Goal: Information Seeking & Learning: Check status

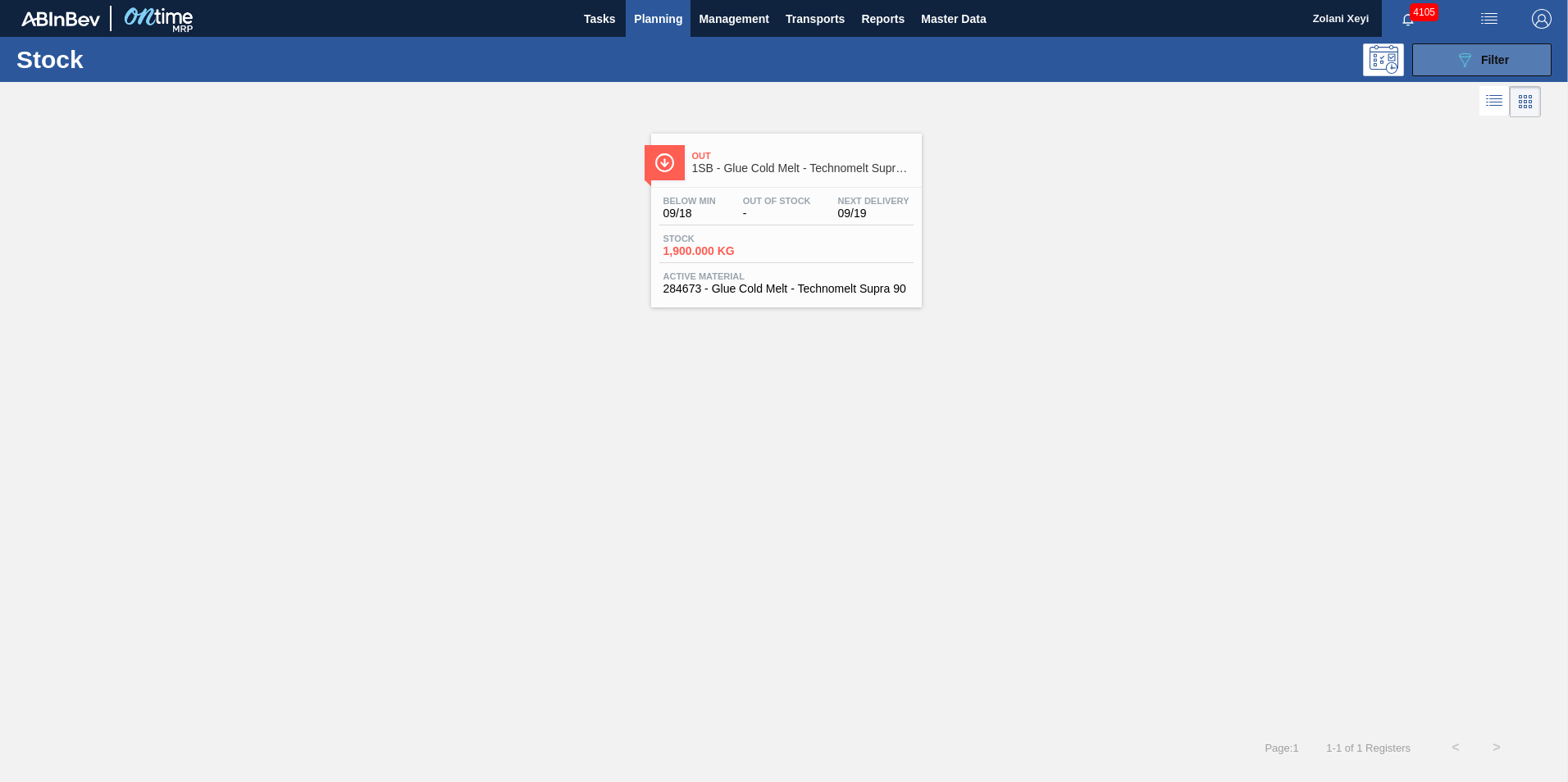
click at [1452, 62] on button "089F7B8B-B2A5-4AFE-B5C0-19BA573D28AC Filter" at bounding box center [1482, 59] width 139 height 33
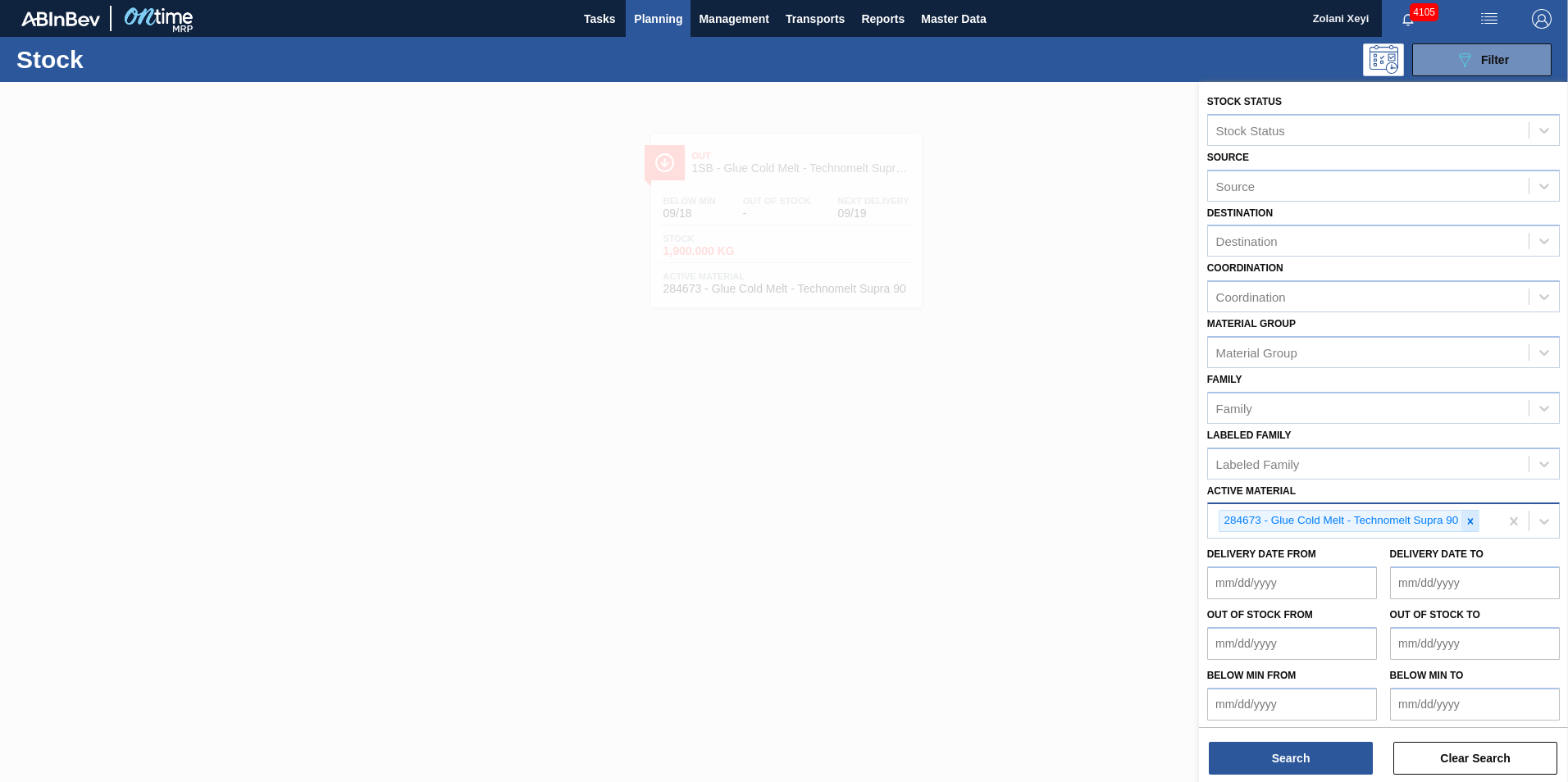
click at [1469, 517] on icon at bounding box center [1471, 522] width 12 height 12
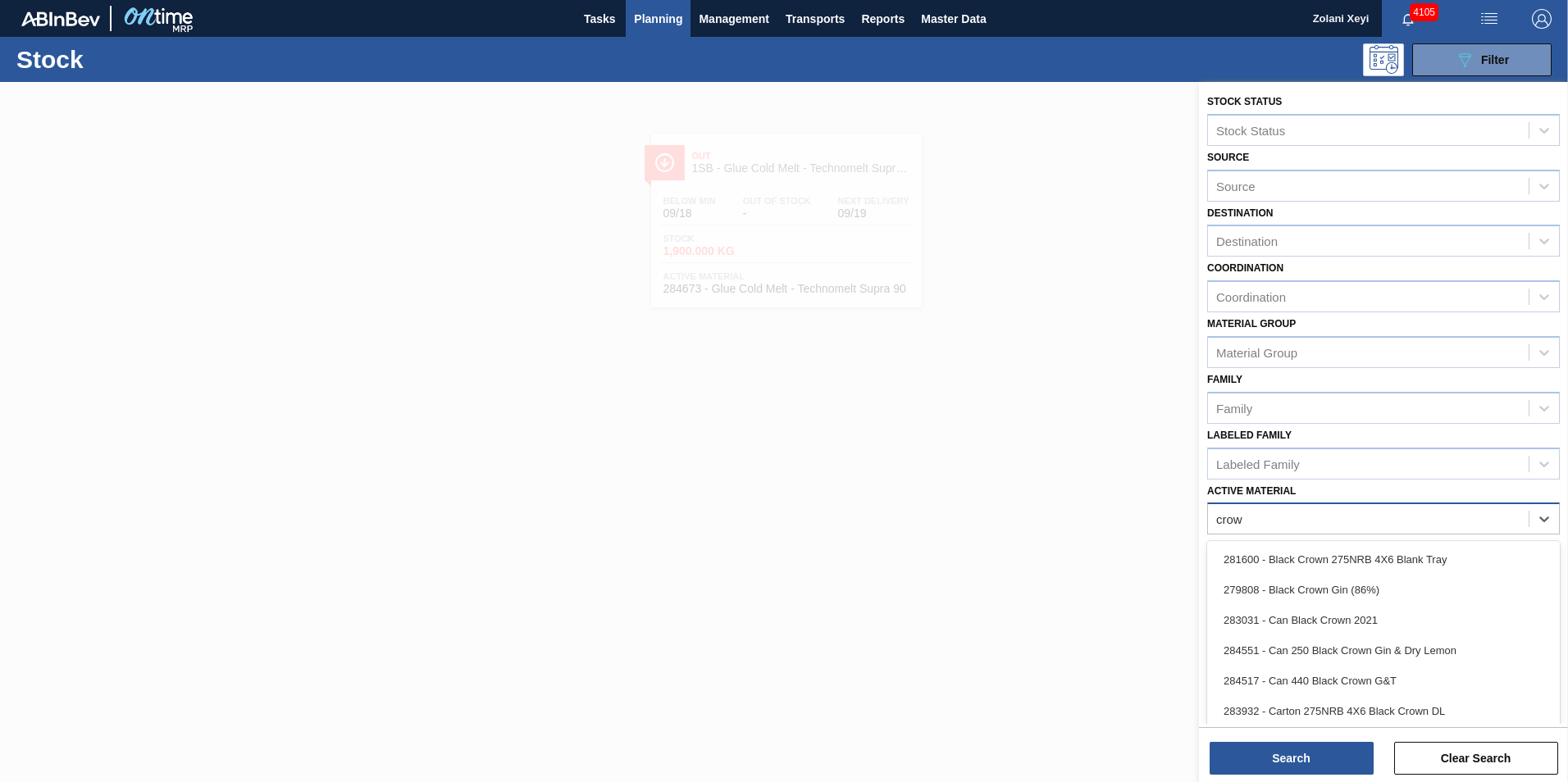
type Material "crown"
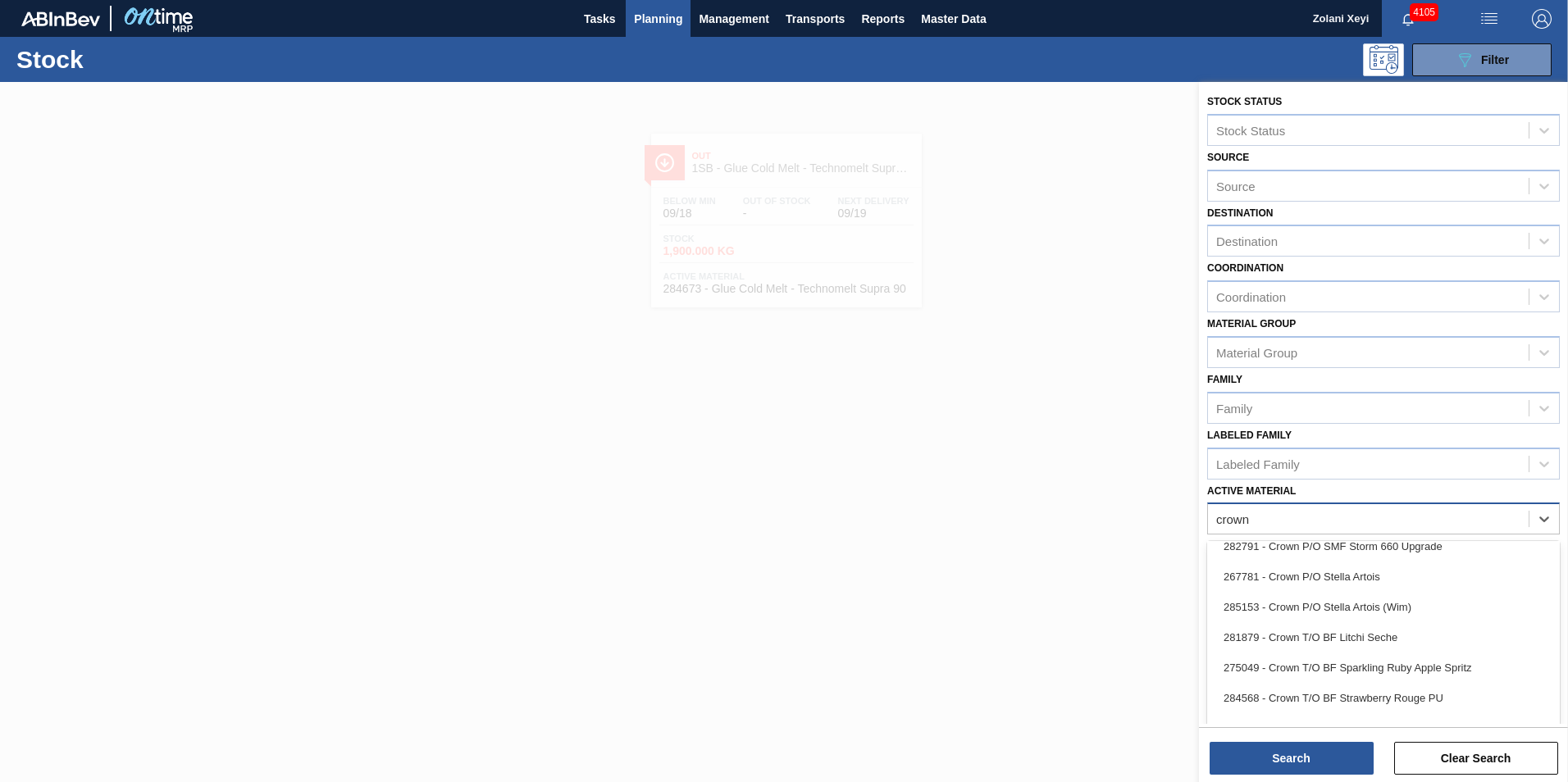
scroll to position [902, 0]
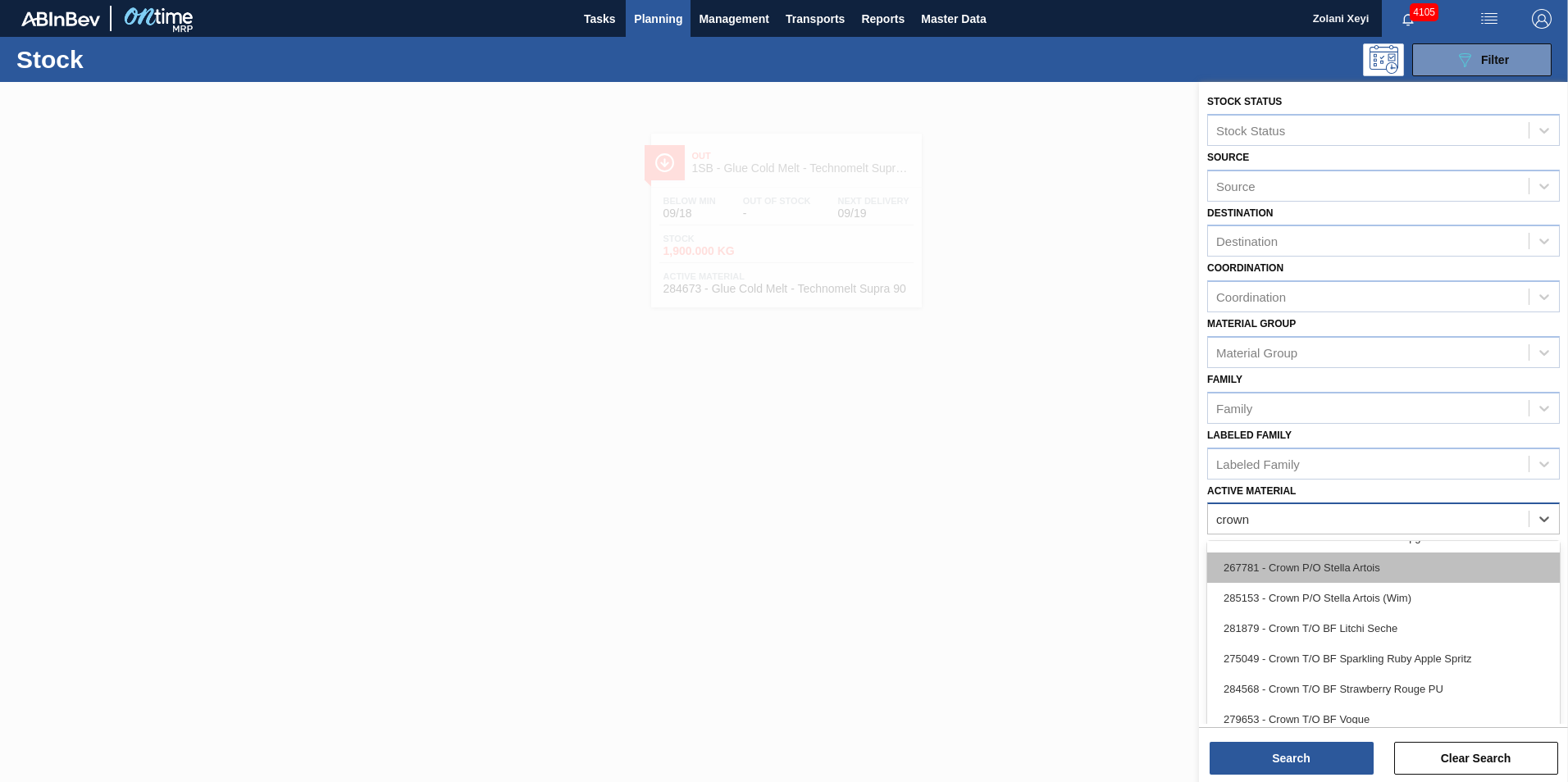
click at [1343, 565] on div "267781 - Crown P/O Stella Artois" at bounding box center [1383, 568] width 353 height 30
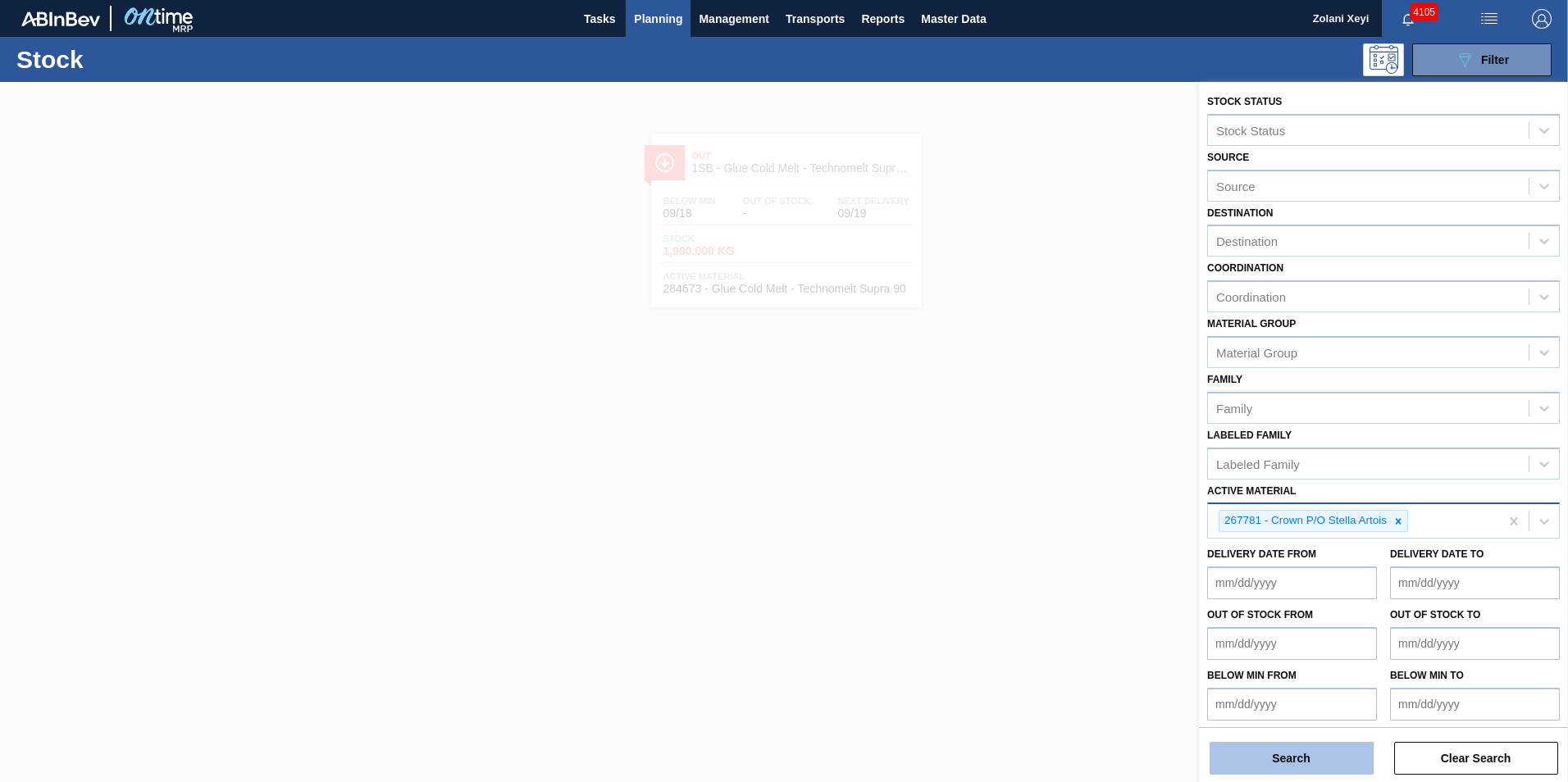
click at [1302, 753] on button "Search" at bounding box center [1292, 758] width 164 height 33
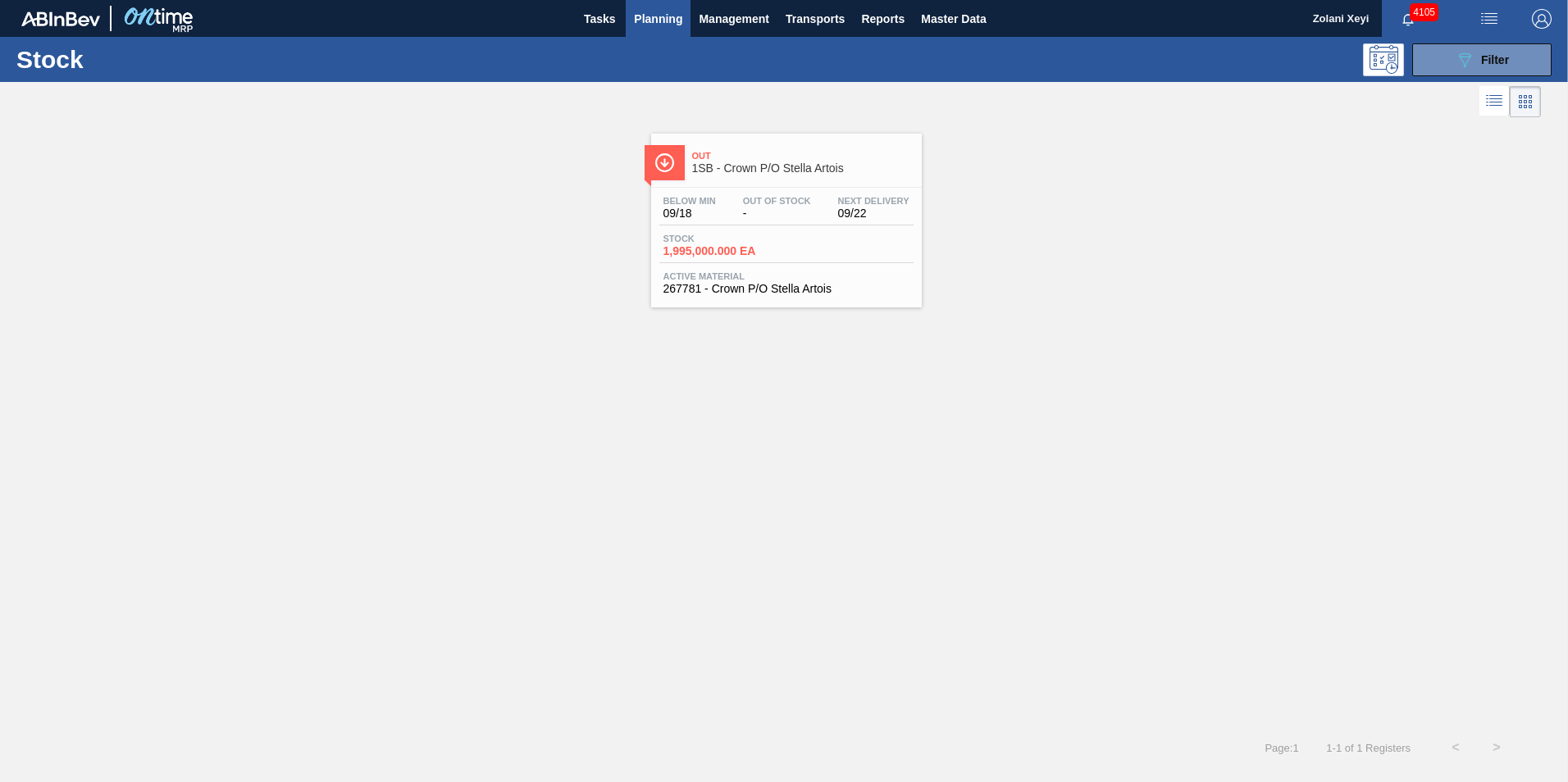
click at [785, 234] on div "Stock 1,995,000.000 EA" at bounding box center [786, 248] width 254 height 29
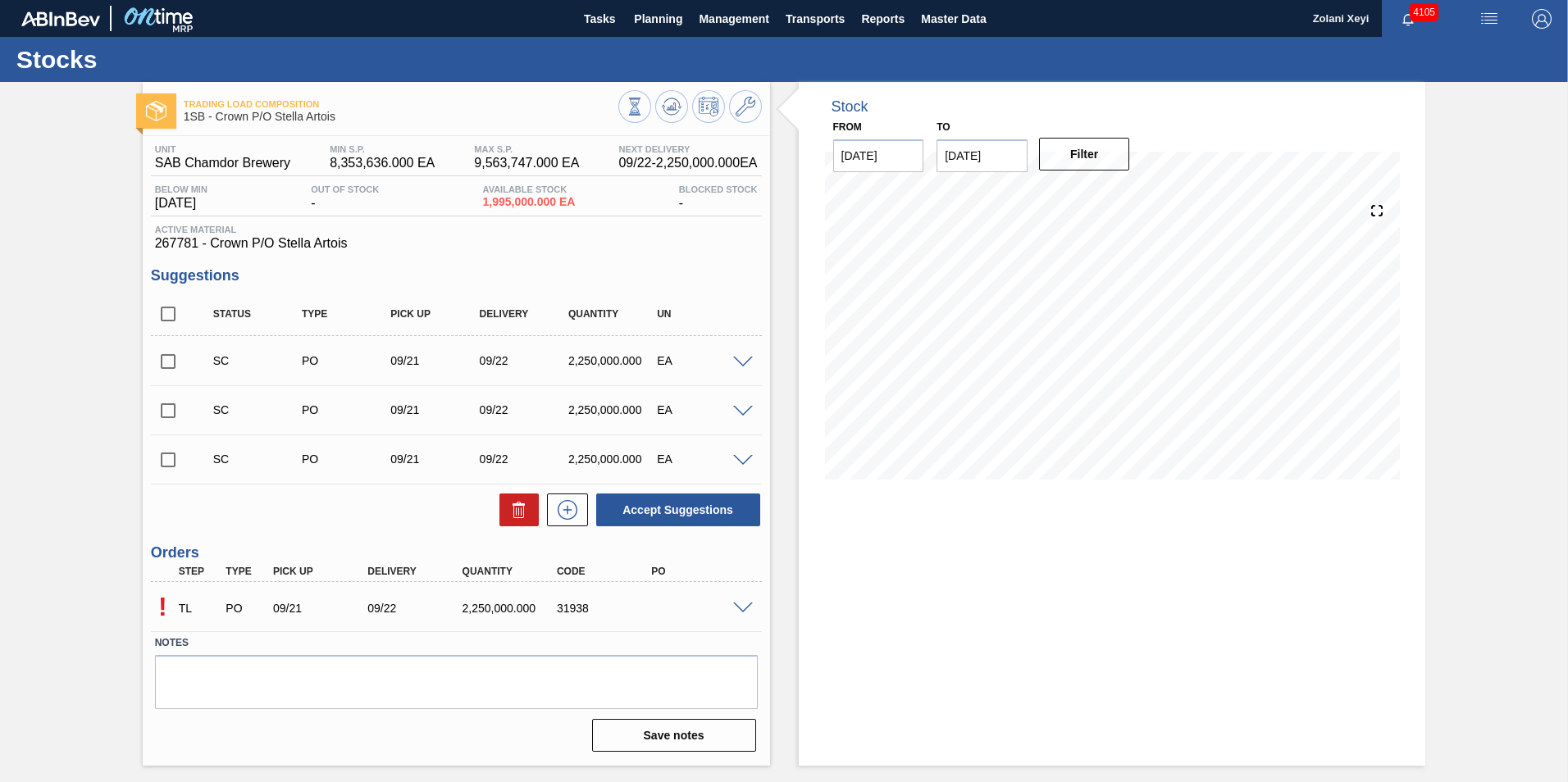
click at [743, 610] on span at bounding box center [742, 609] width 19 height 13
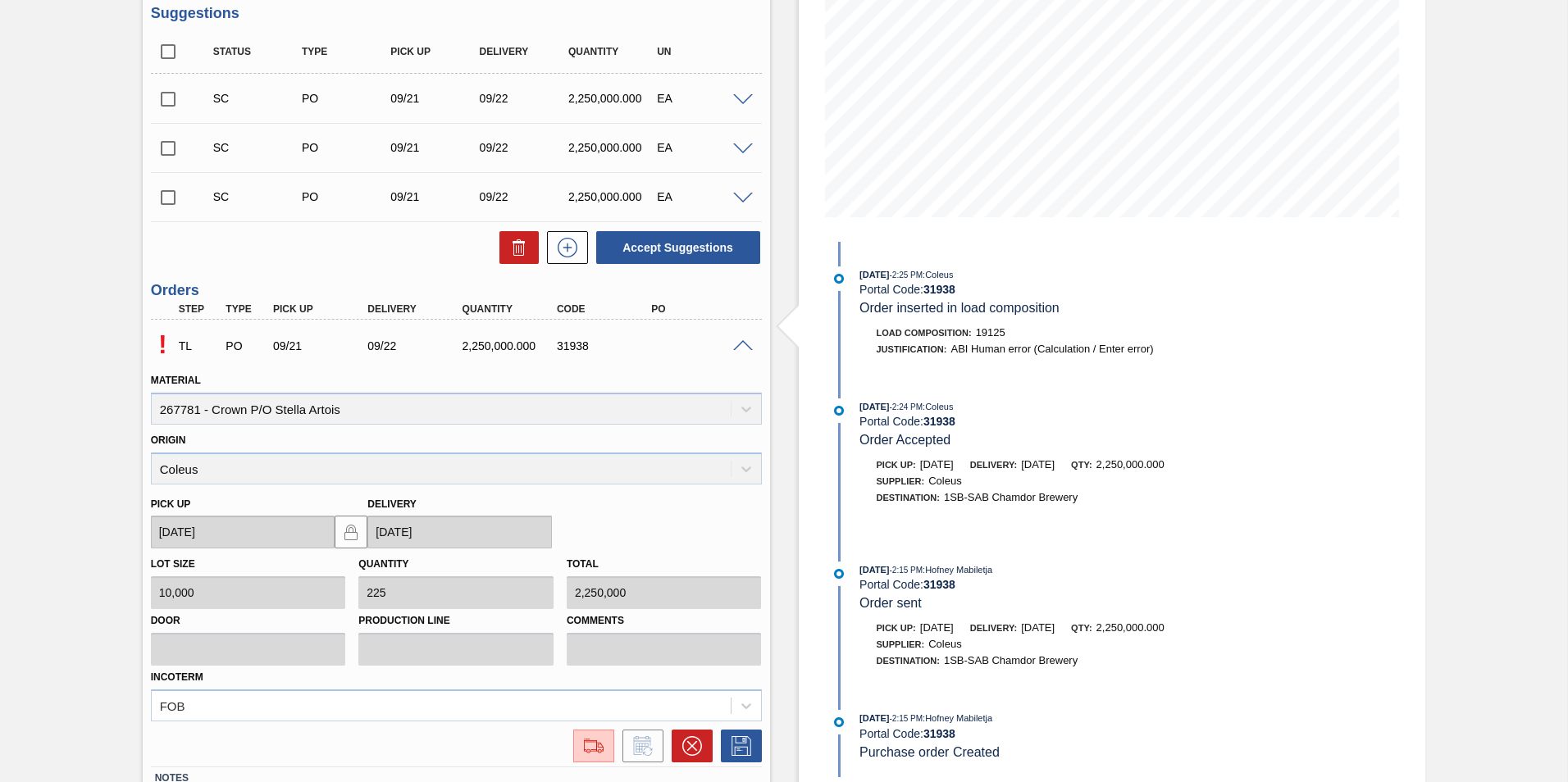
scroll to position [328, 0]
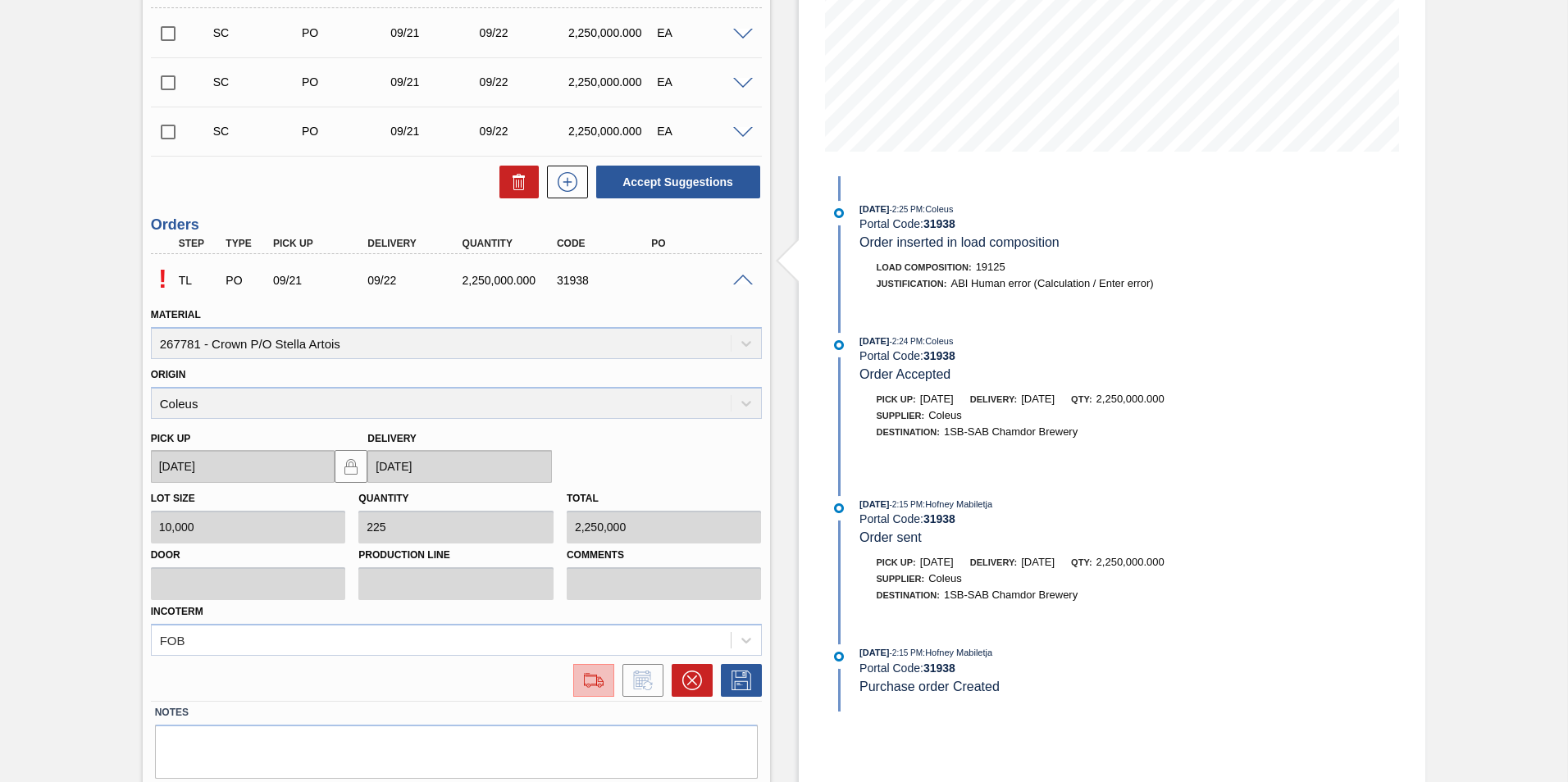
click at [594, 681] on img at bounding box center [593, 680] width 26 height 19
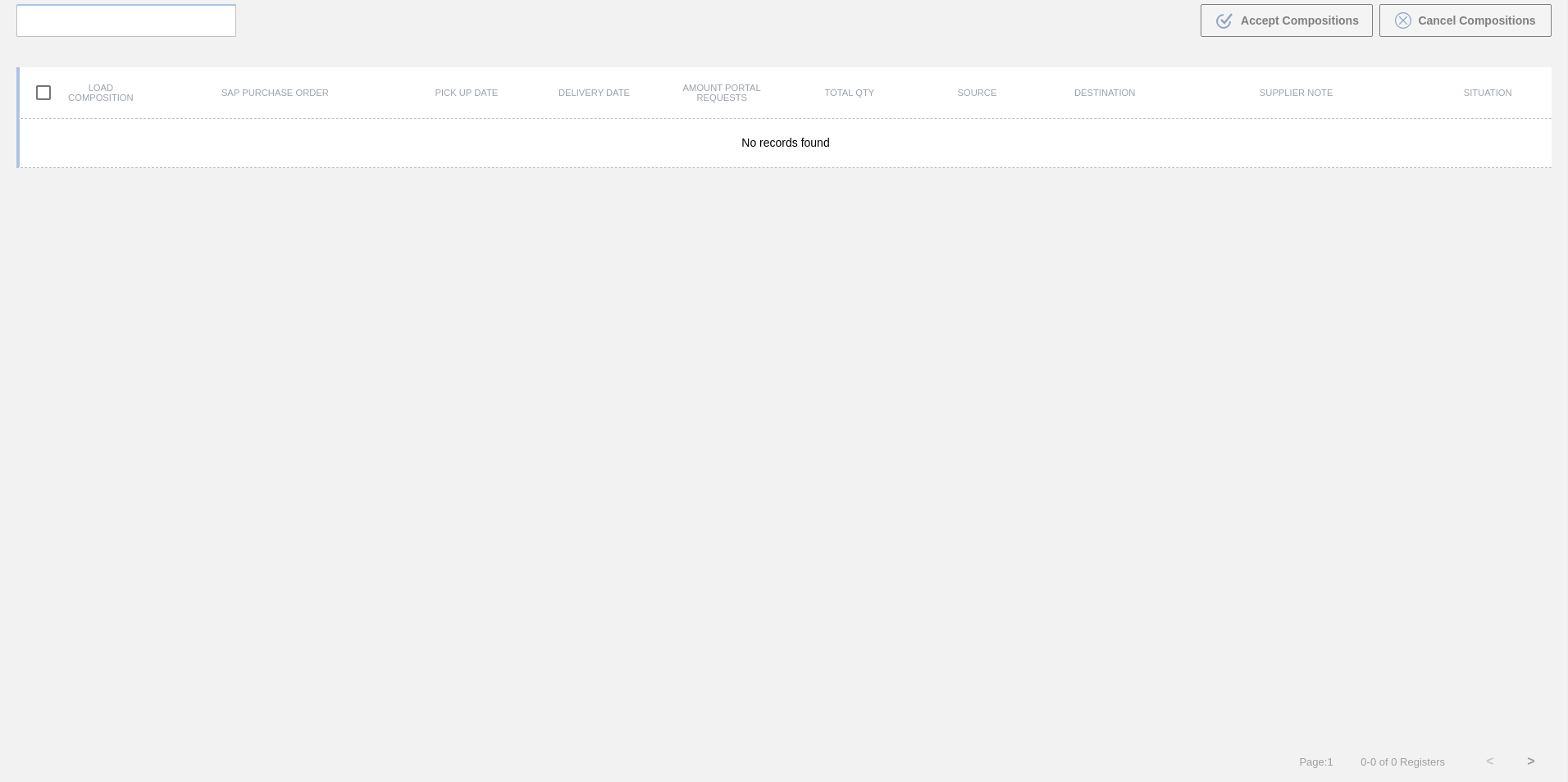
scroll to position [118, 0]
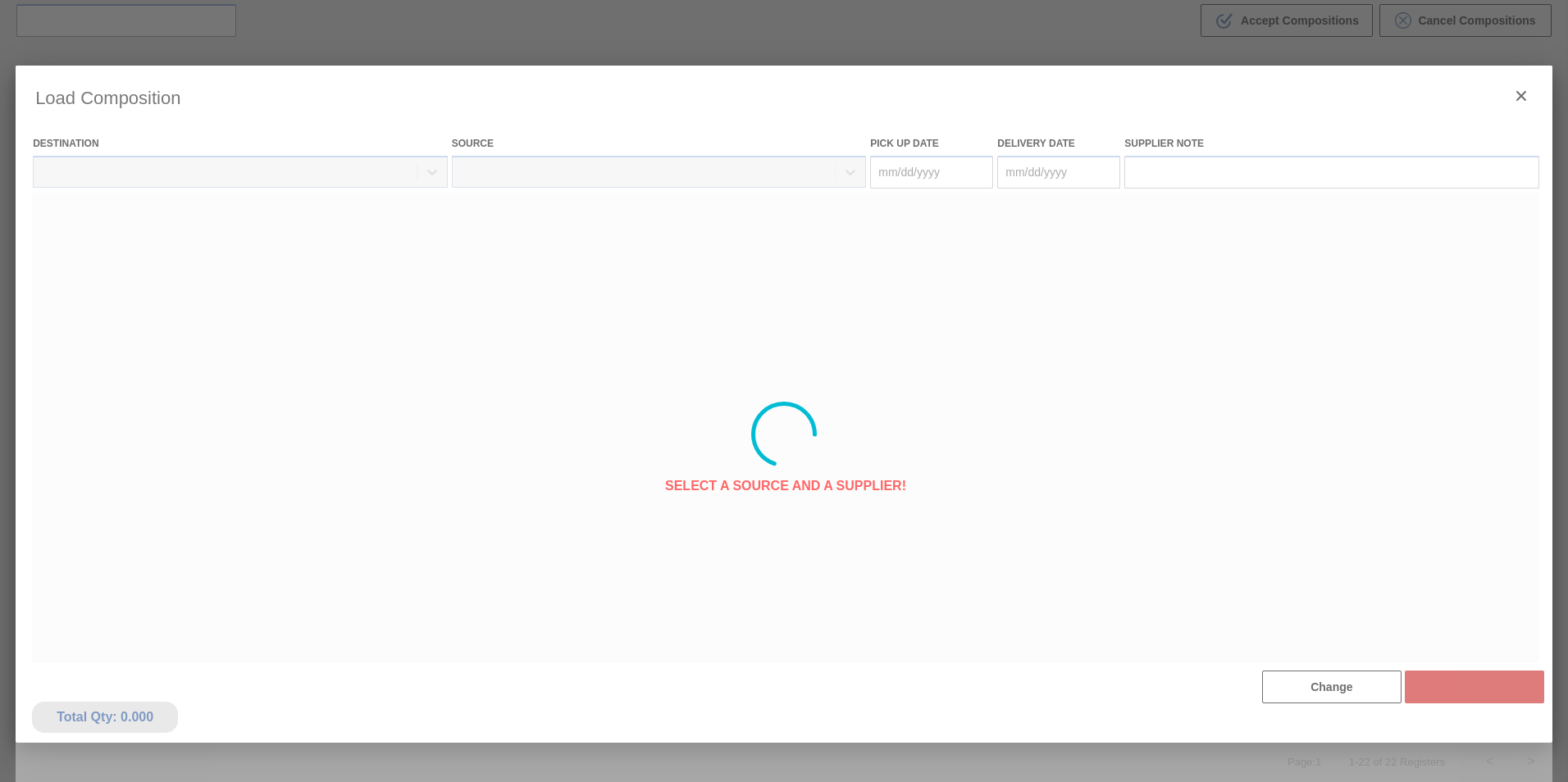
type Date "[DATE]"
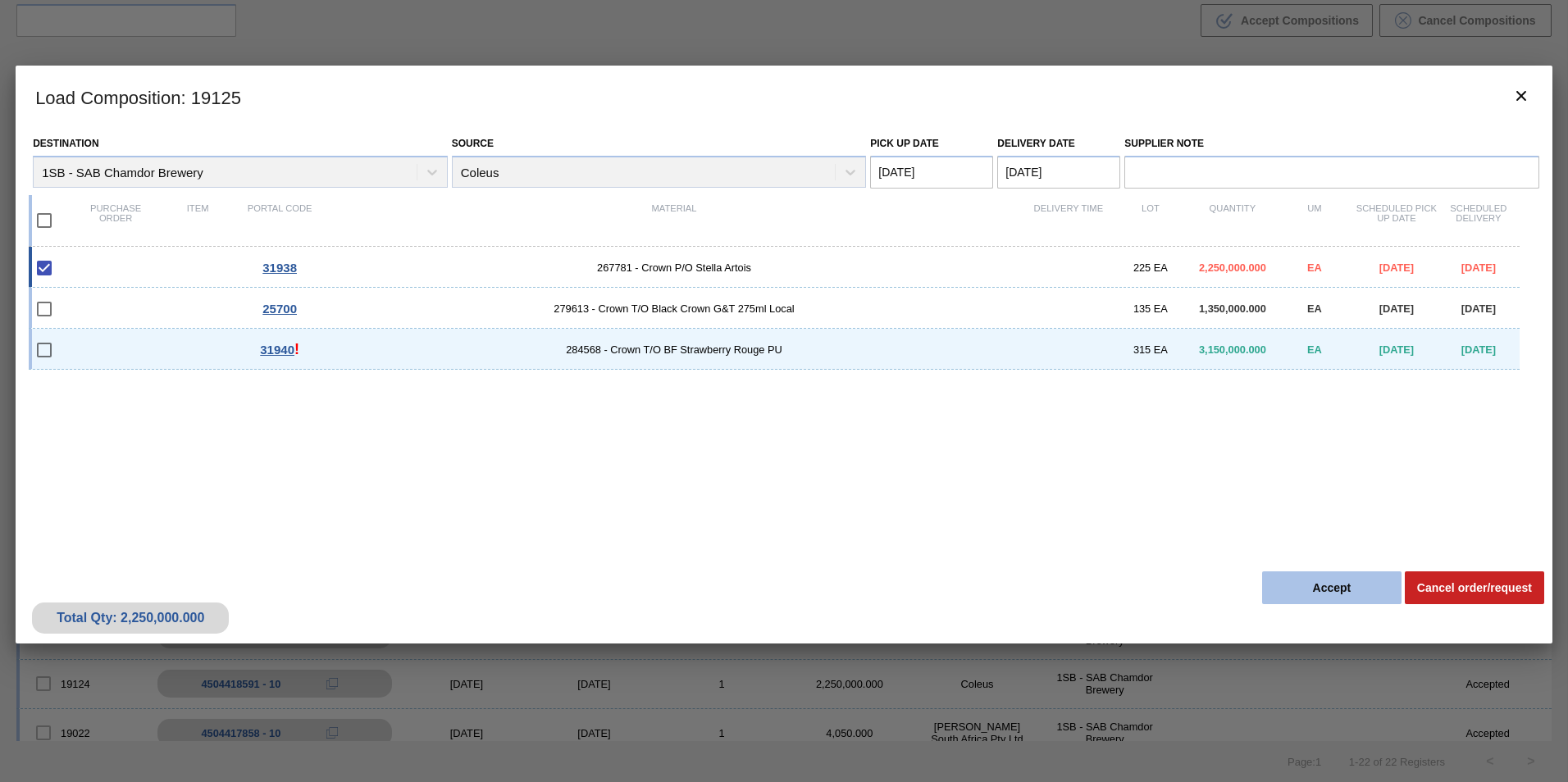
click at [1339, 585] on button "Accept" at bounding box center [1332, 587] width 139 height 33
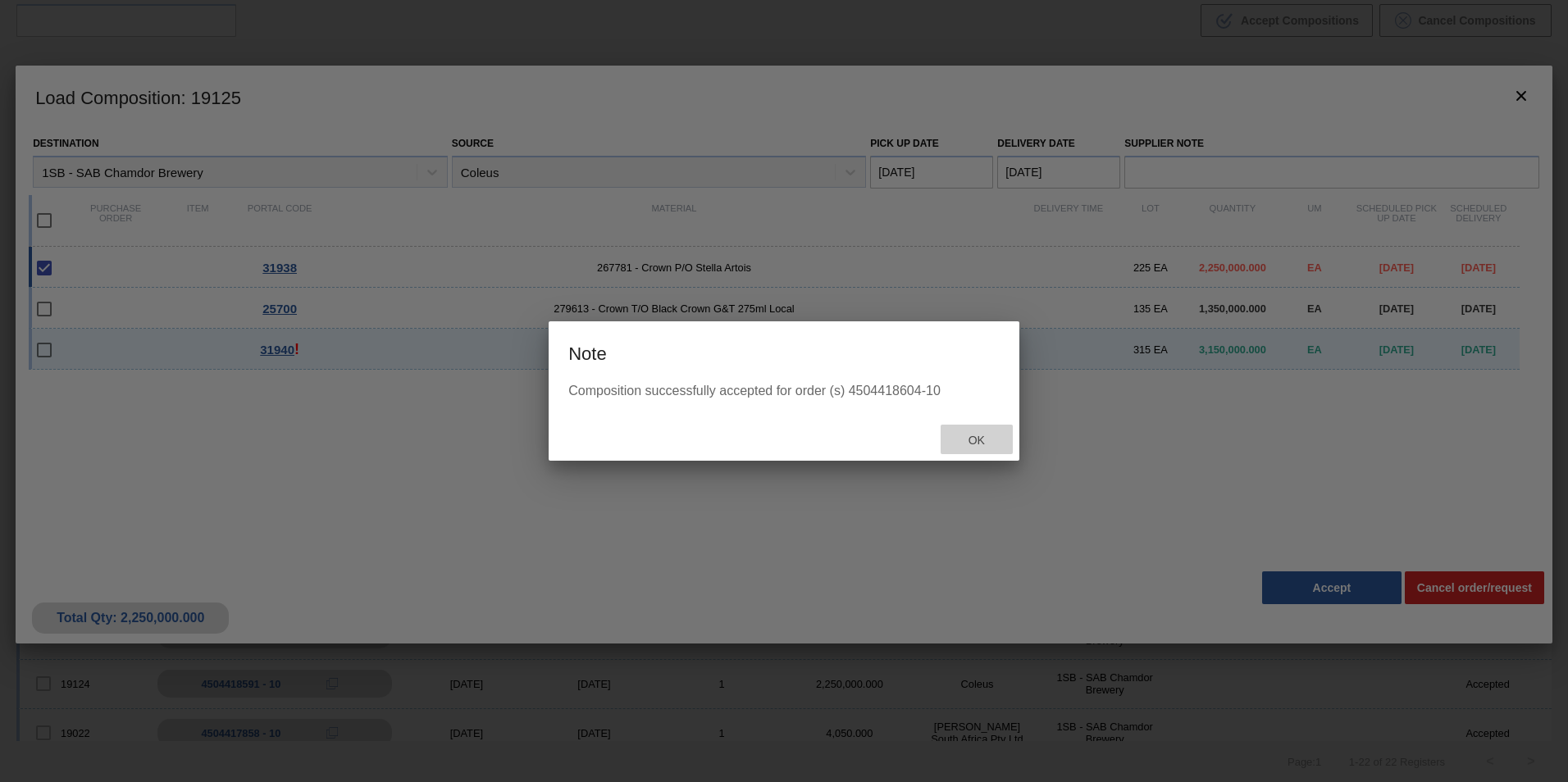
click at [975, 439] on span "Ok" at bounding box center [977, 440] width 43 height 13
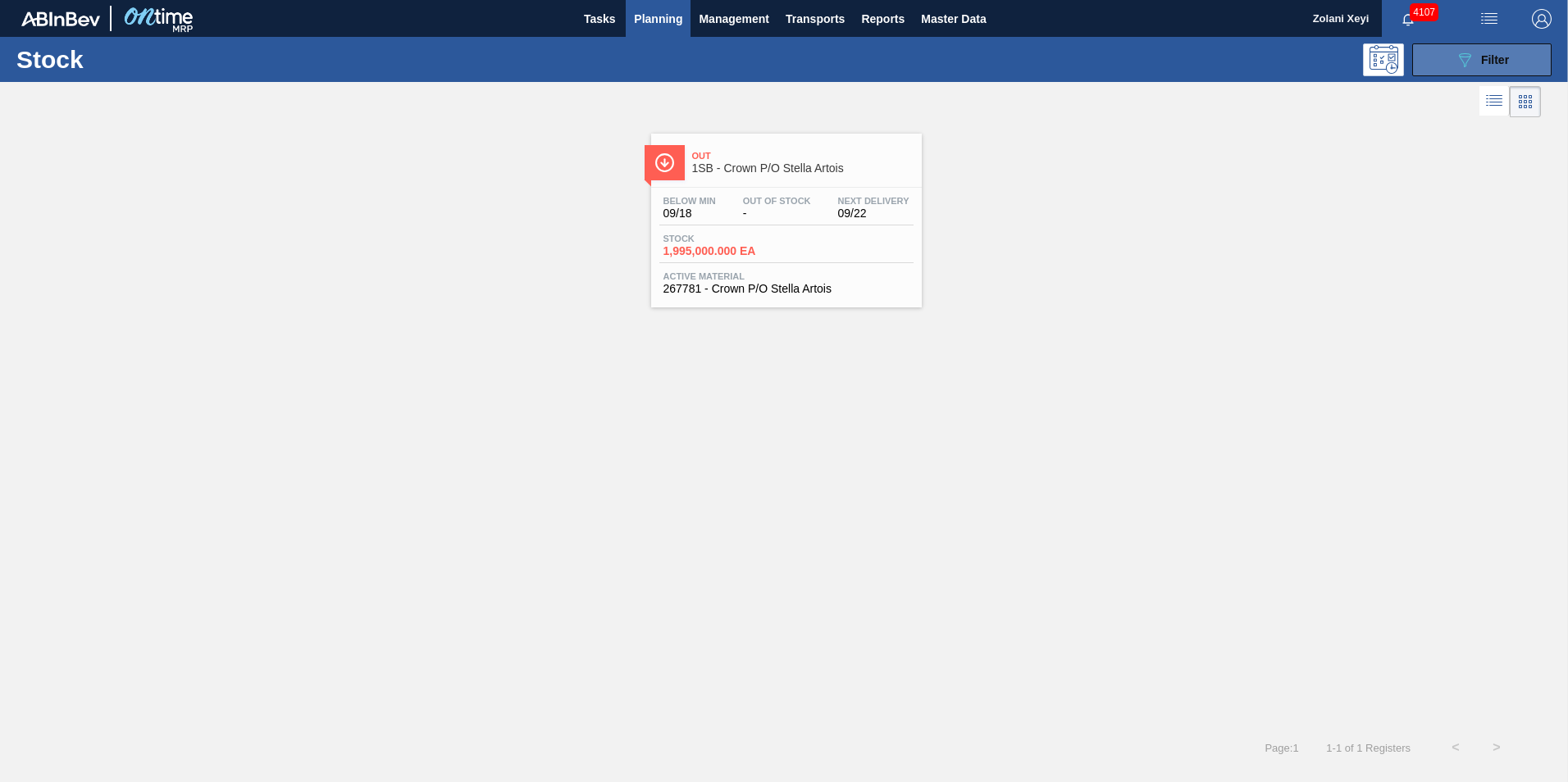
click at [1450, 57] on button "089F7B8B-B2A5-4AFE-B5C0-19BA573D28AC Filter" at bounding box center [1482, 59] width 139 height 33
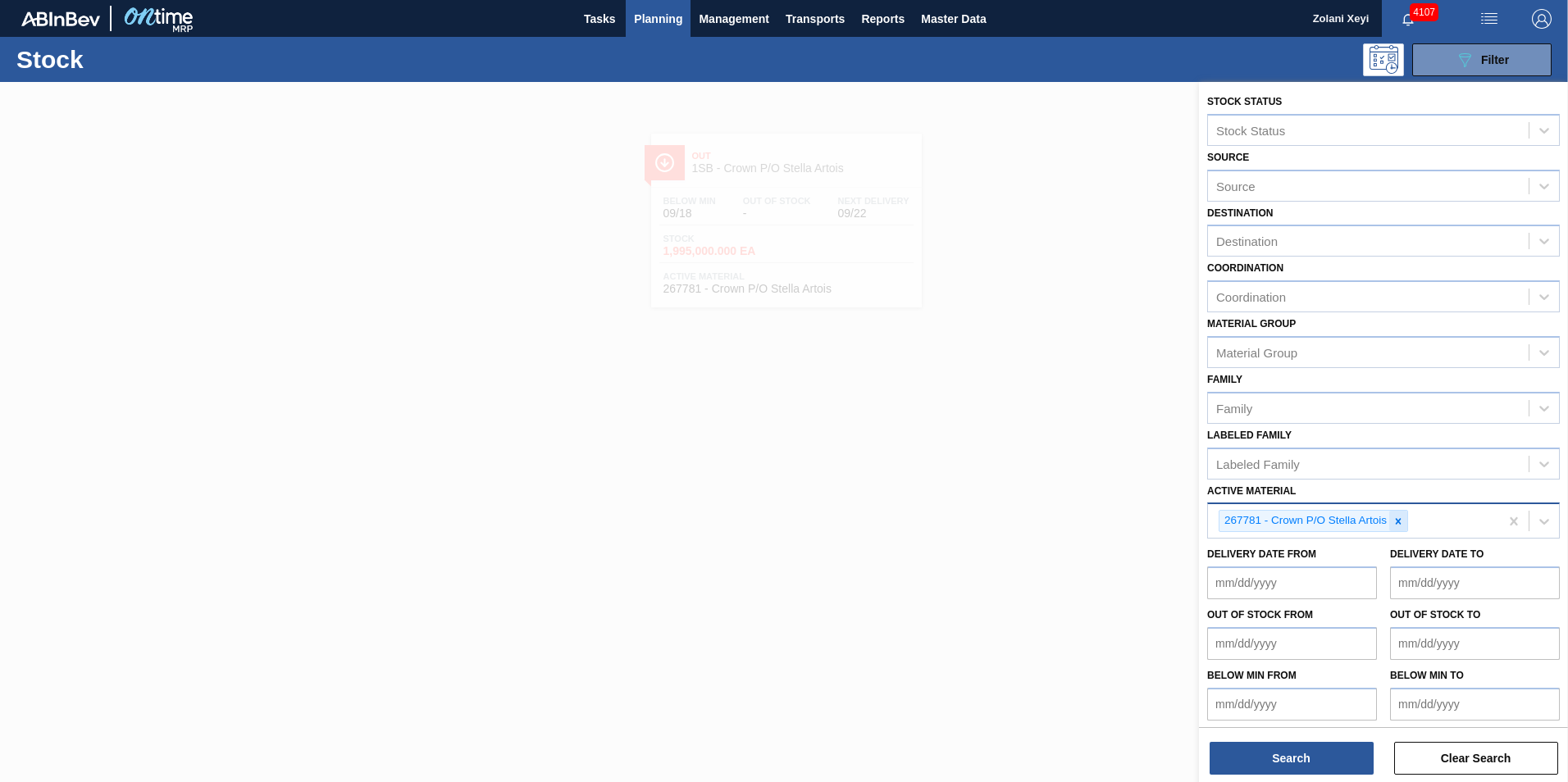
click at [1398, 521] on icon at bounding box center [1398, 521] width 6 height 6
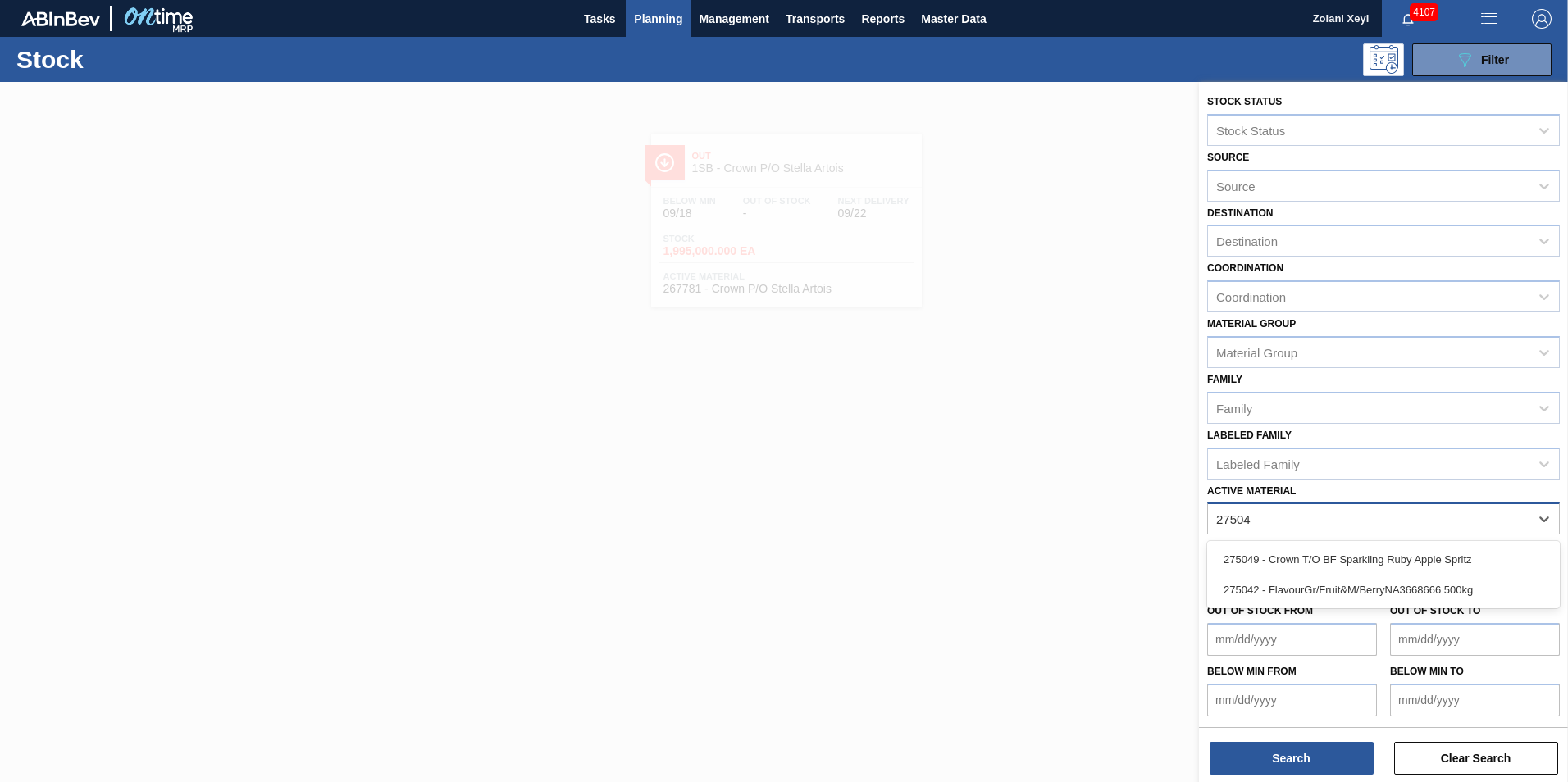
type Material "275049"
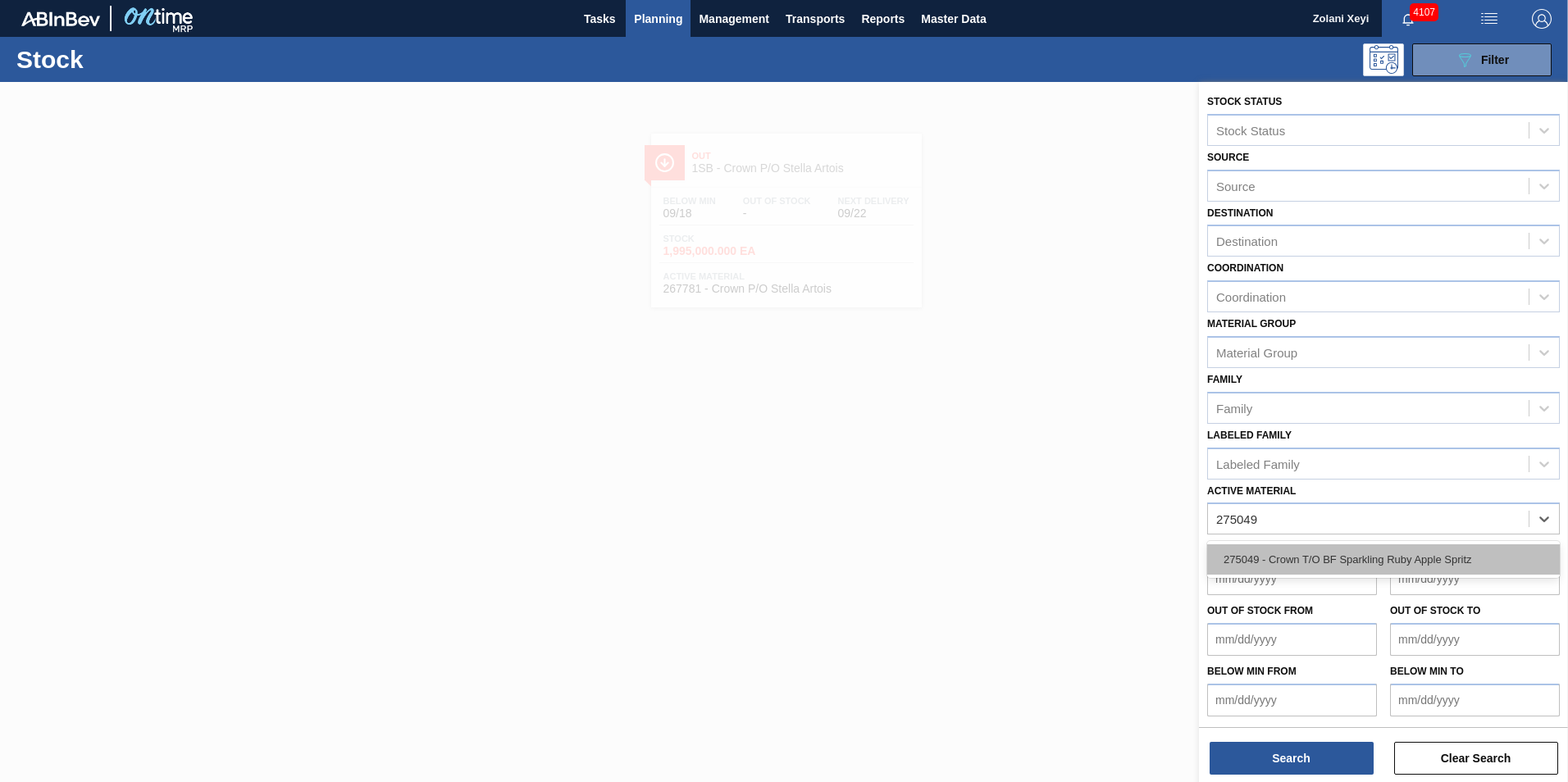
click at [1377, 558] on div "275049 - Crown T/O BF Sparkling Ruby Apple Spritz" at bounding box center [1383, 559] width 353 height 30
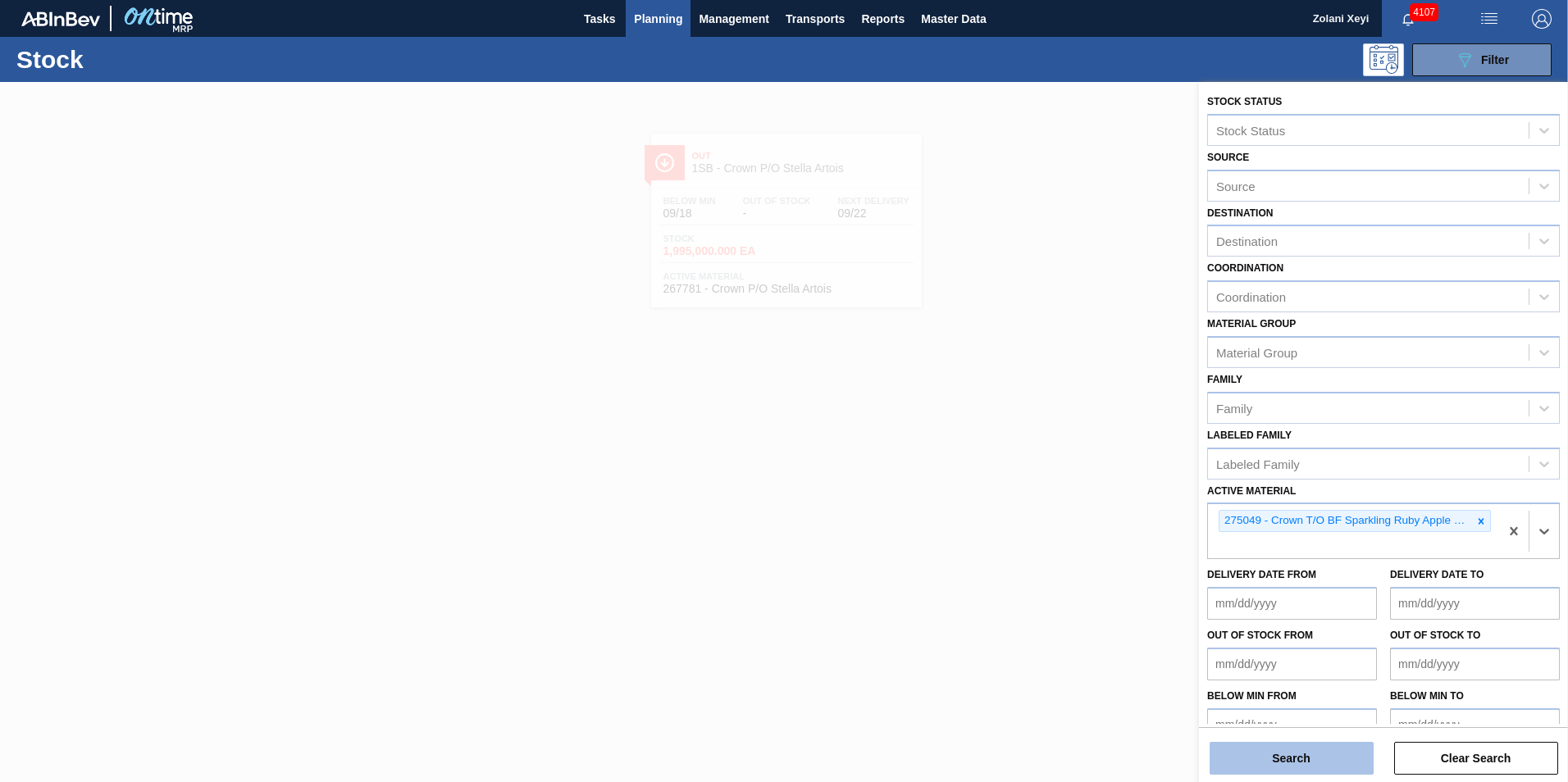
click at [1314, 759] on button "Search" at bounding box center [1292, 758] width 164 height 33
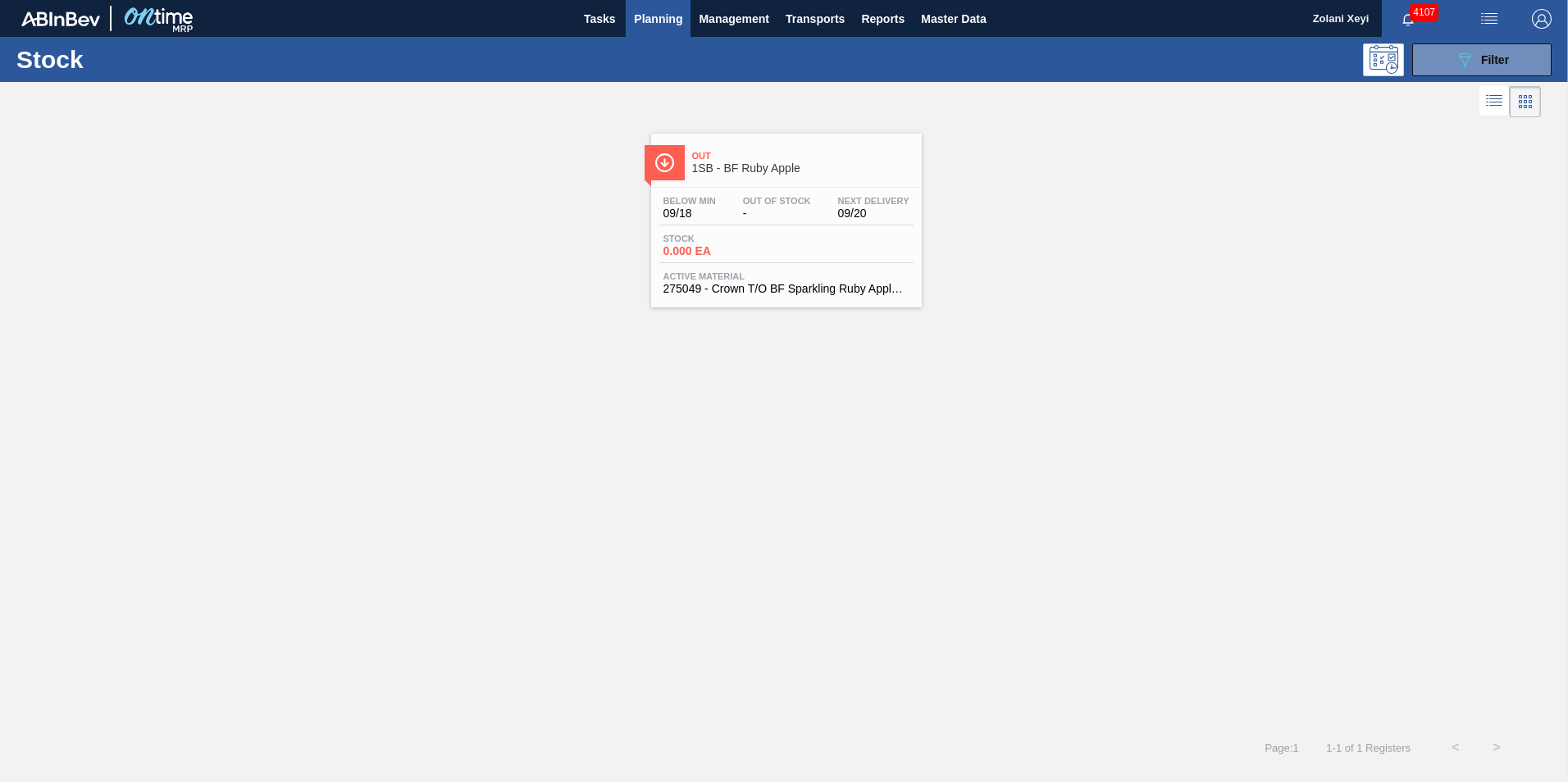
click at [796, 245] on div "Stock 0.000 EA" at bounding box center [786, 248] width 254 height 29
click at [825, 17] on span "Transports" at bounding box center [815, 18] width 59 height 19
click at [825, 54] on li "Load Composition" at bounding box center [815, 55] width 114 height 26
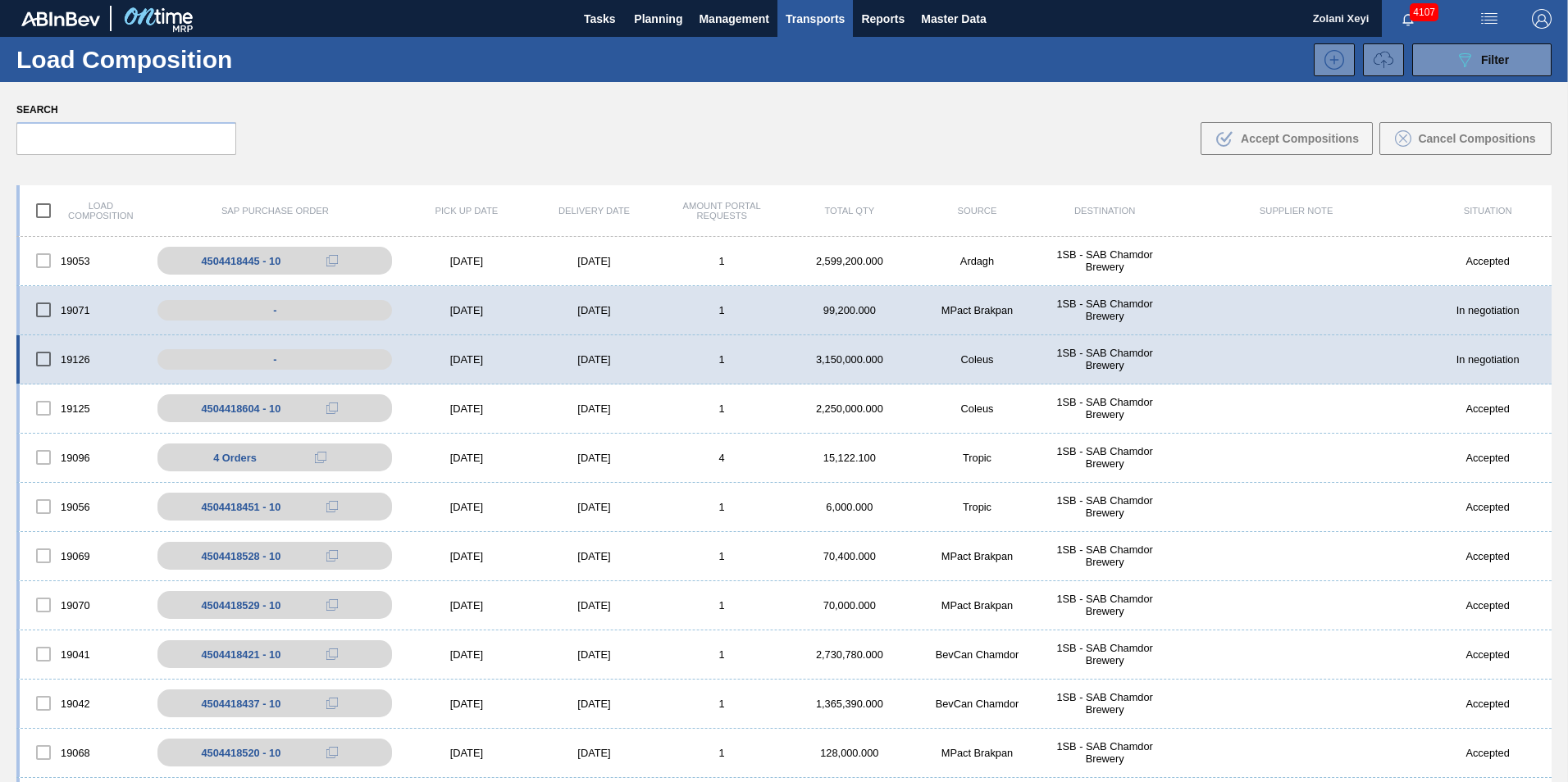
click at [766, 362] on div "1" at bounding box center [721, 359] width 128 height 13
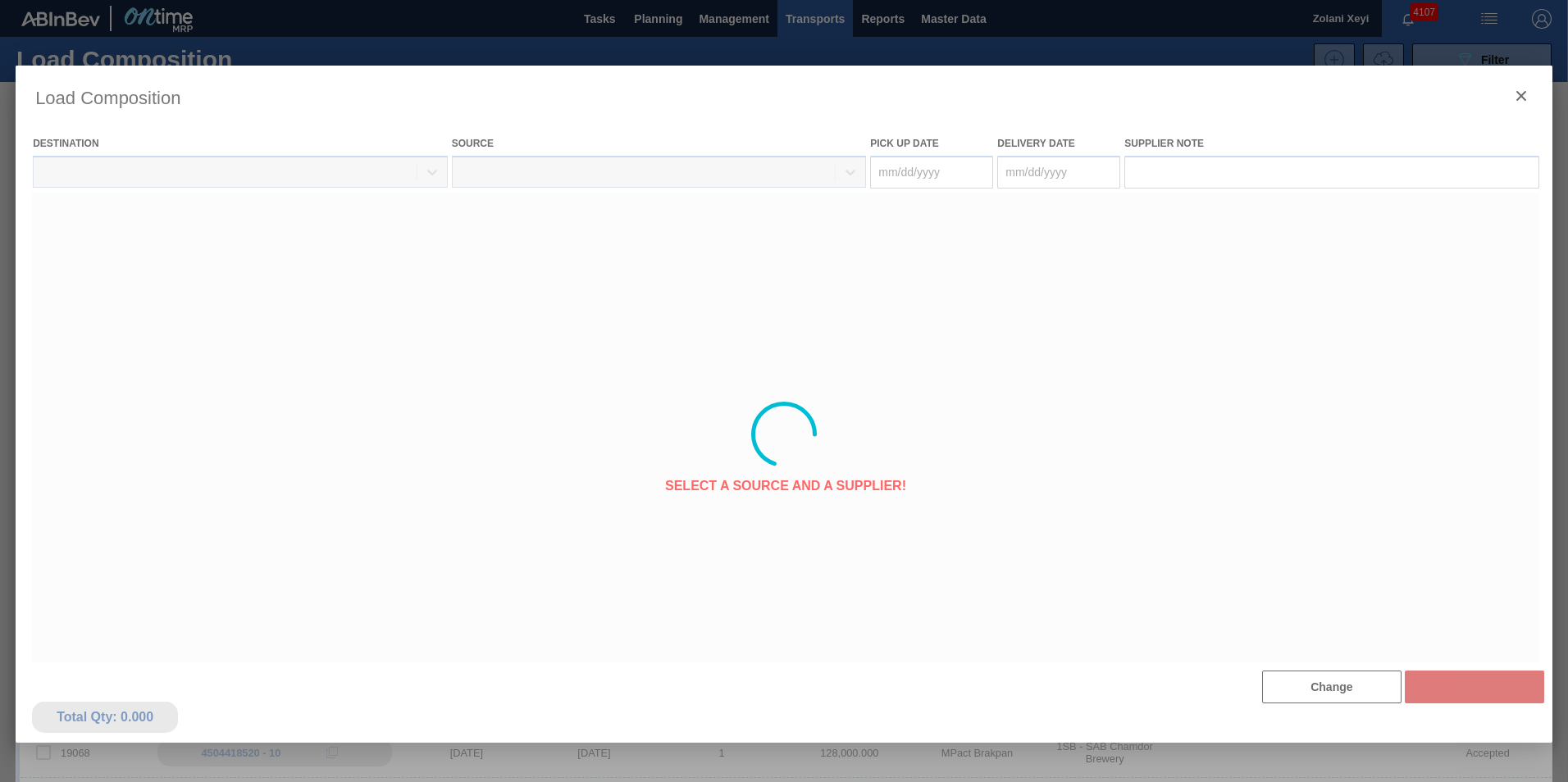
type Date "[DATE]"
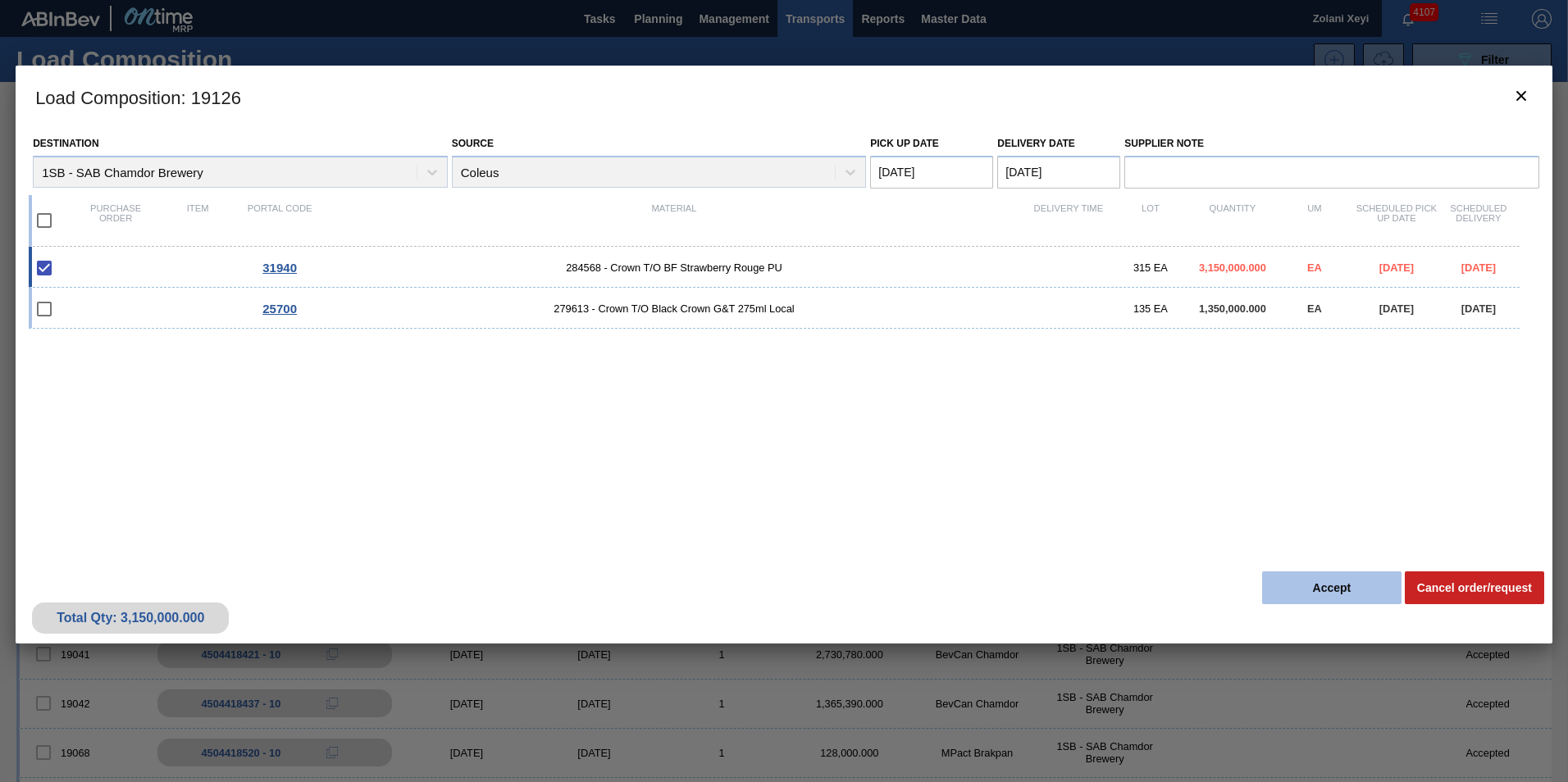
click at [1338, 584] on button "Accept" at bounding box center [1332, 587] width 139 height 33
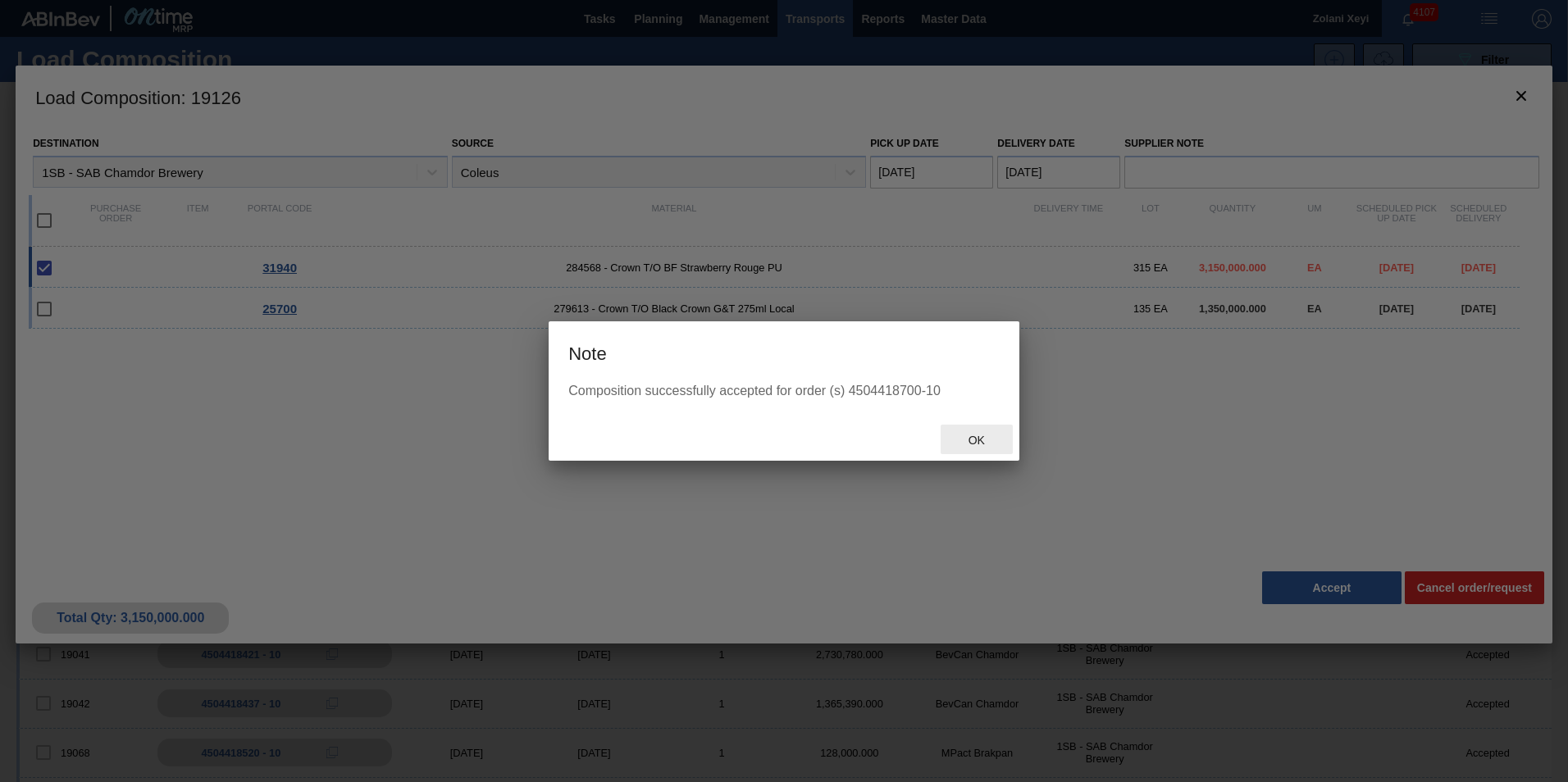
click at [974, 440] on span "Ok" at bounding box center [977, 440] width 43 height 13
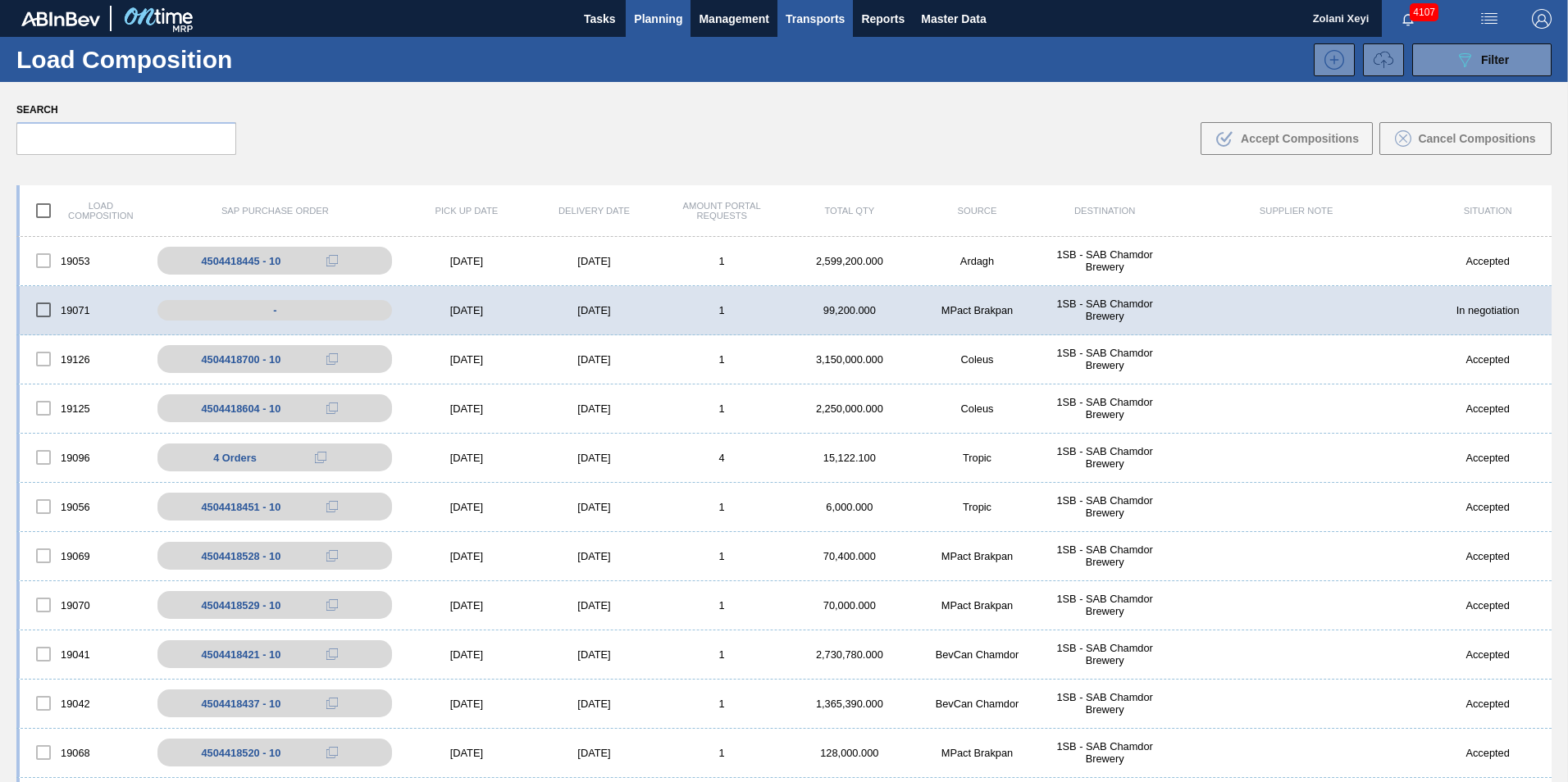
click at [661, 16] on span "Planning" at bounding box center [658, 18] width 49 height 19
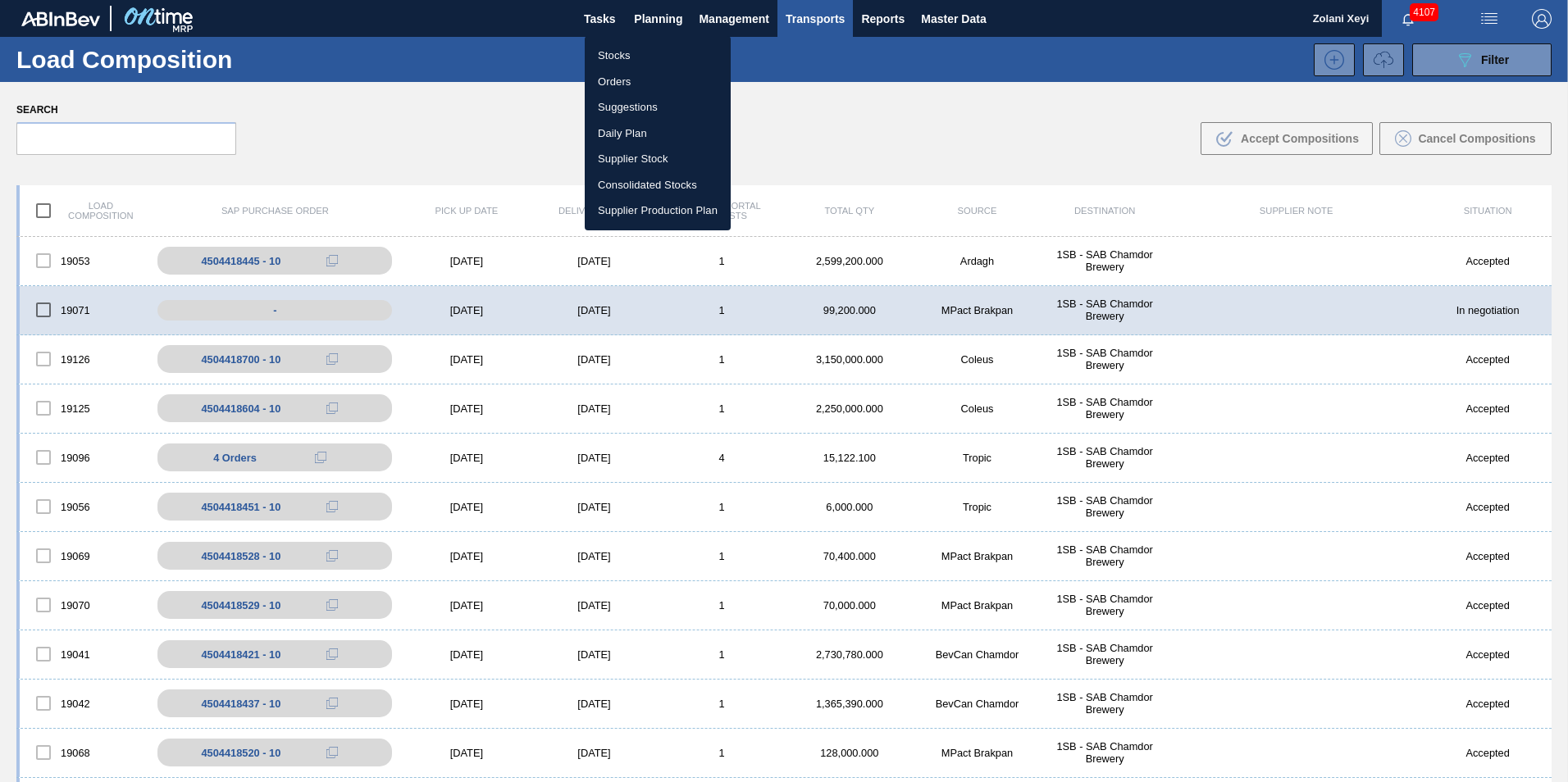
click at [614, 54] on li "Stocks" at bounding box center [658, 55] width 146 height 26
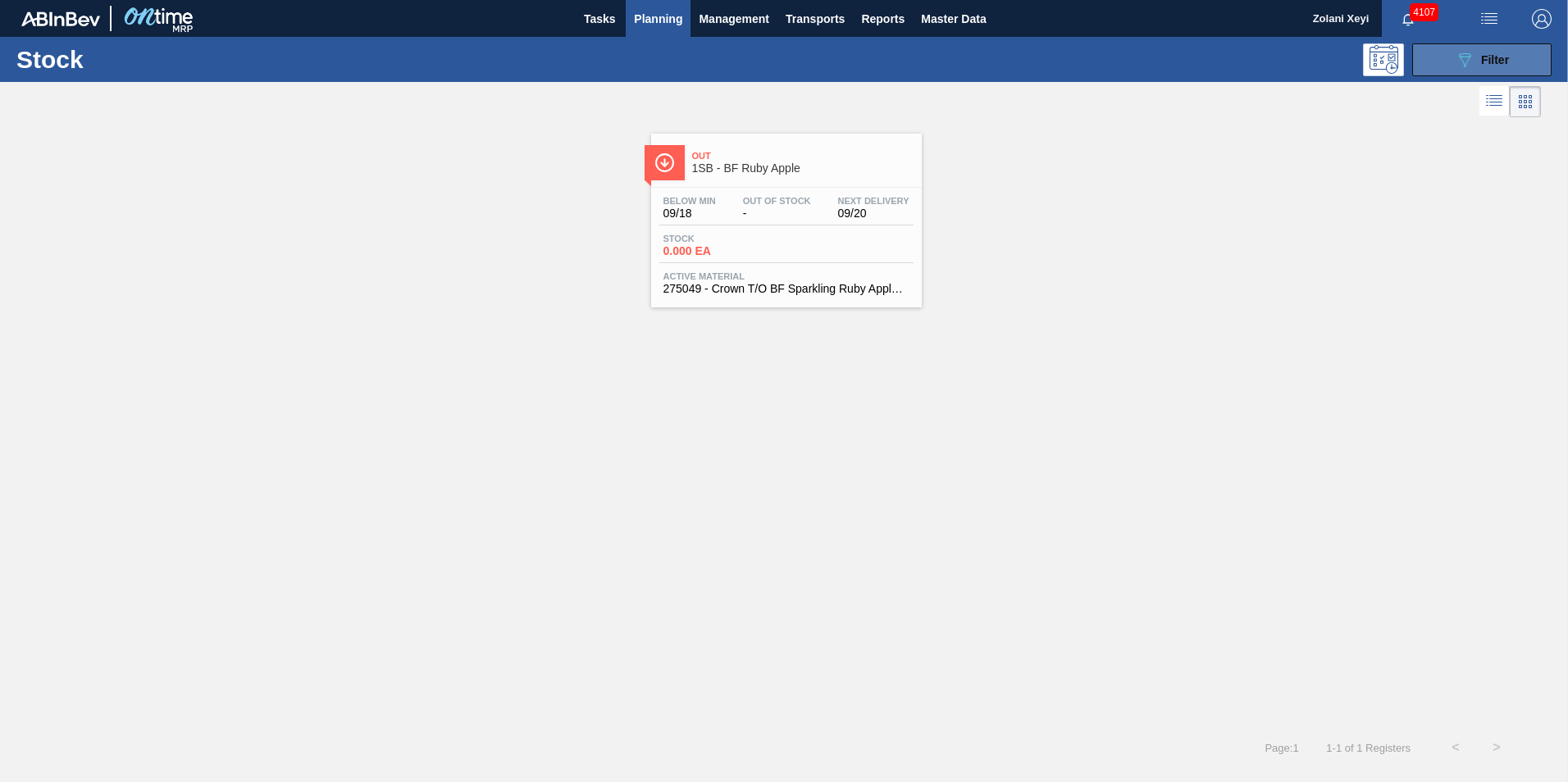
click at [1441, 59] on button "089F7B8B-B2A5-4AFE-B5C0-19BA573D28AC Filter" at bounding box center [1482, 59] width 139 height 33
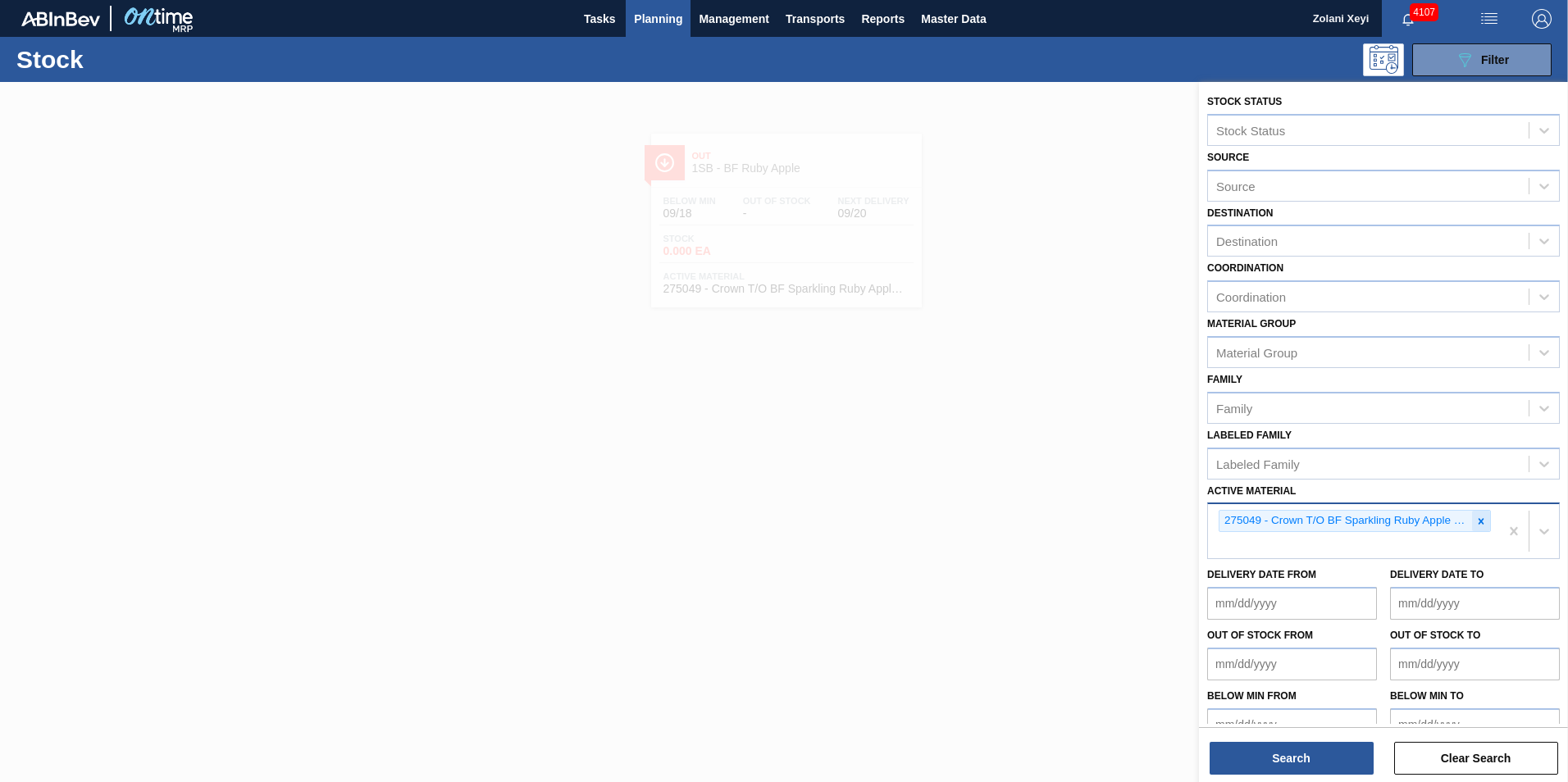
click at [1478, 519] on icon at bounding box center [1481, 522] width 12 height 12
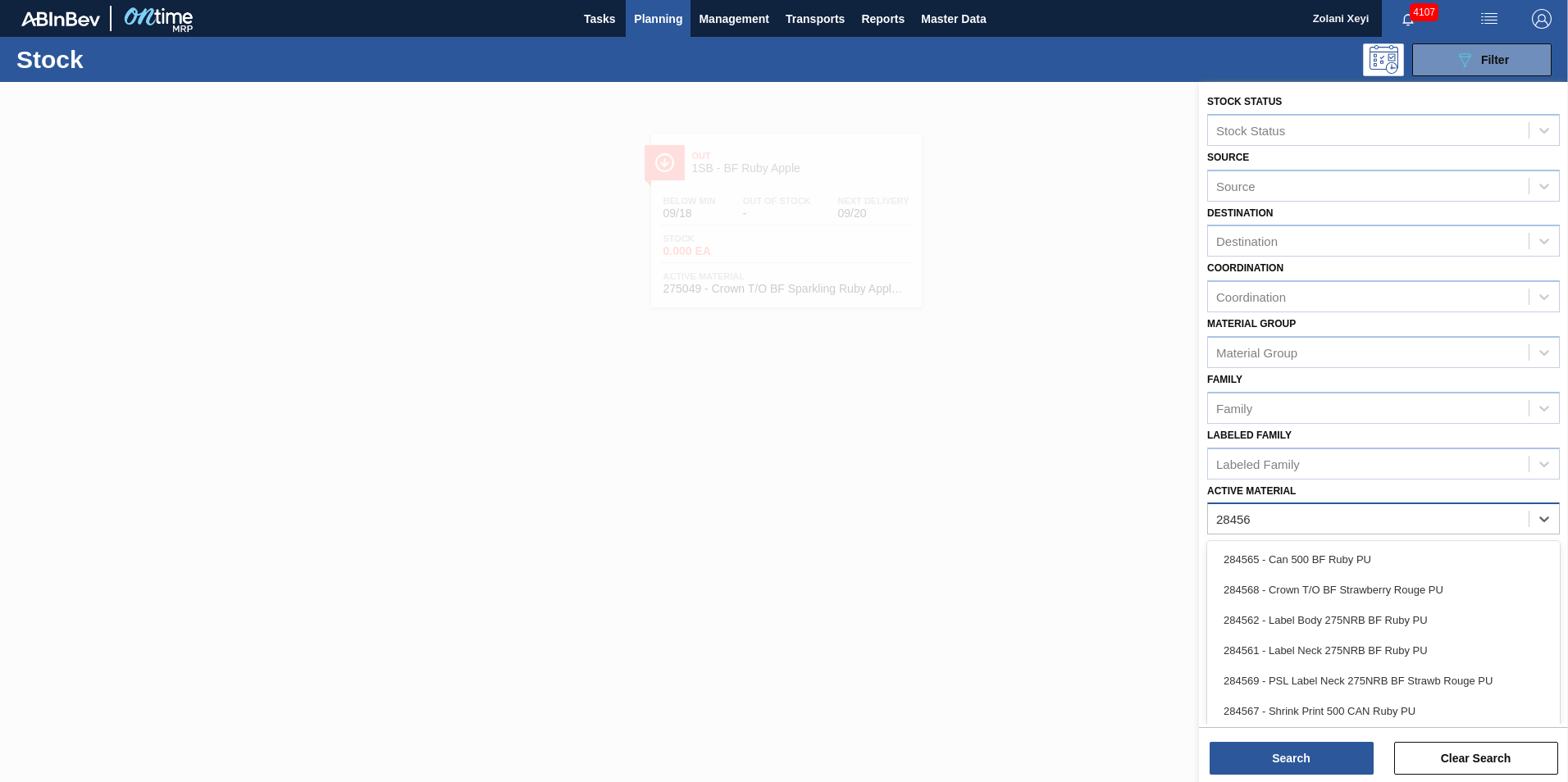
type Material "284568"
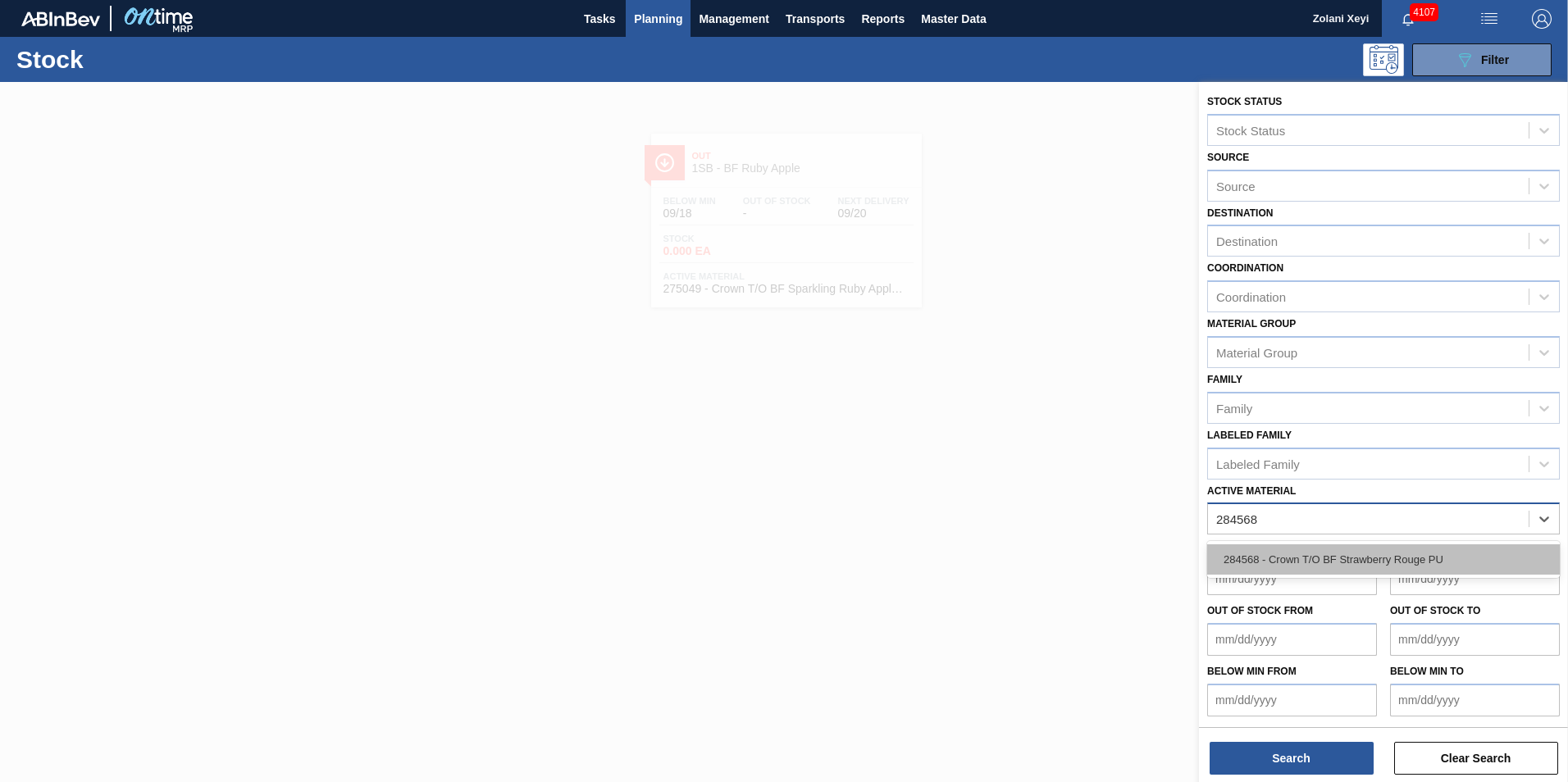
click at [1316, 558] on div "284568 - Crown T/O BF Strawberry Rouge PU" at bounding box center [1383, 559] width 353 height 30
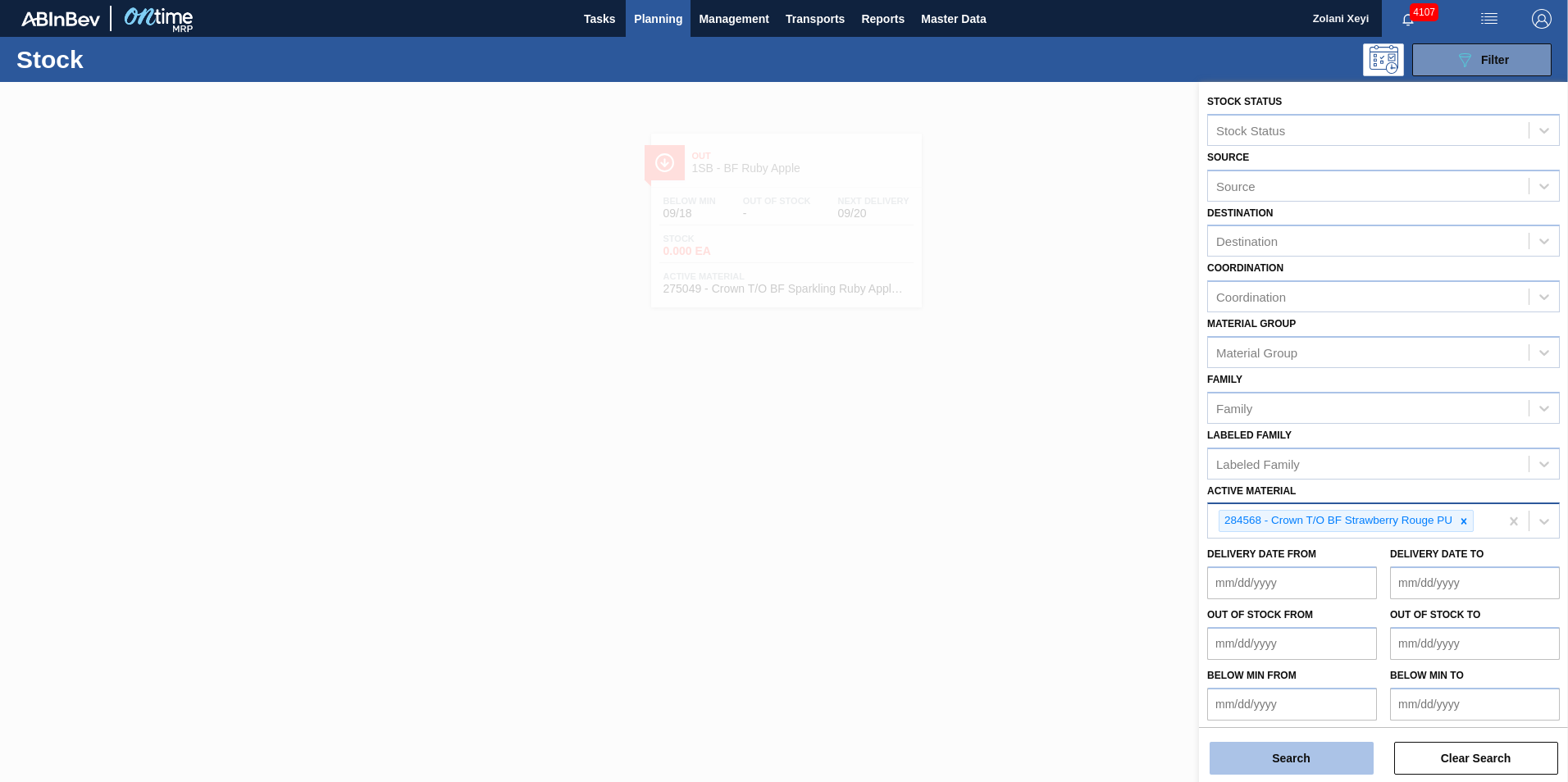
click at [1335, 754] on button "Search" at bounding box center [1292, 758] width 164 height 33
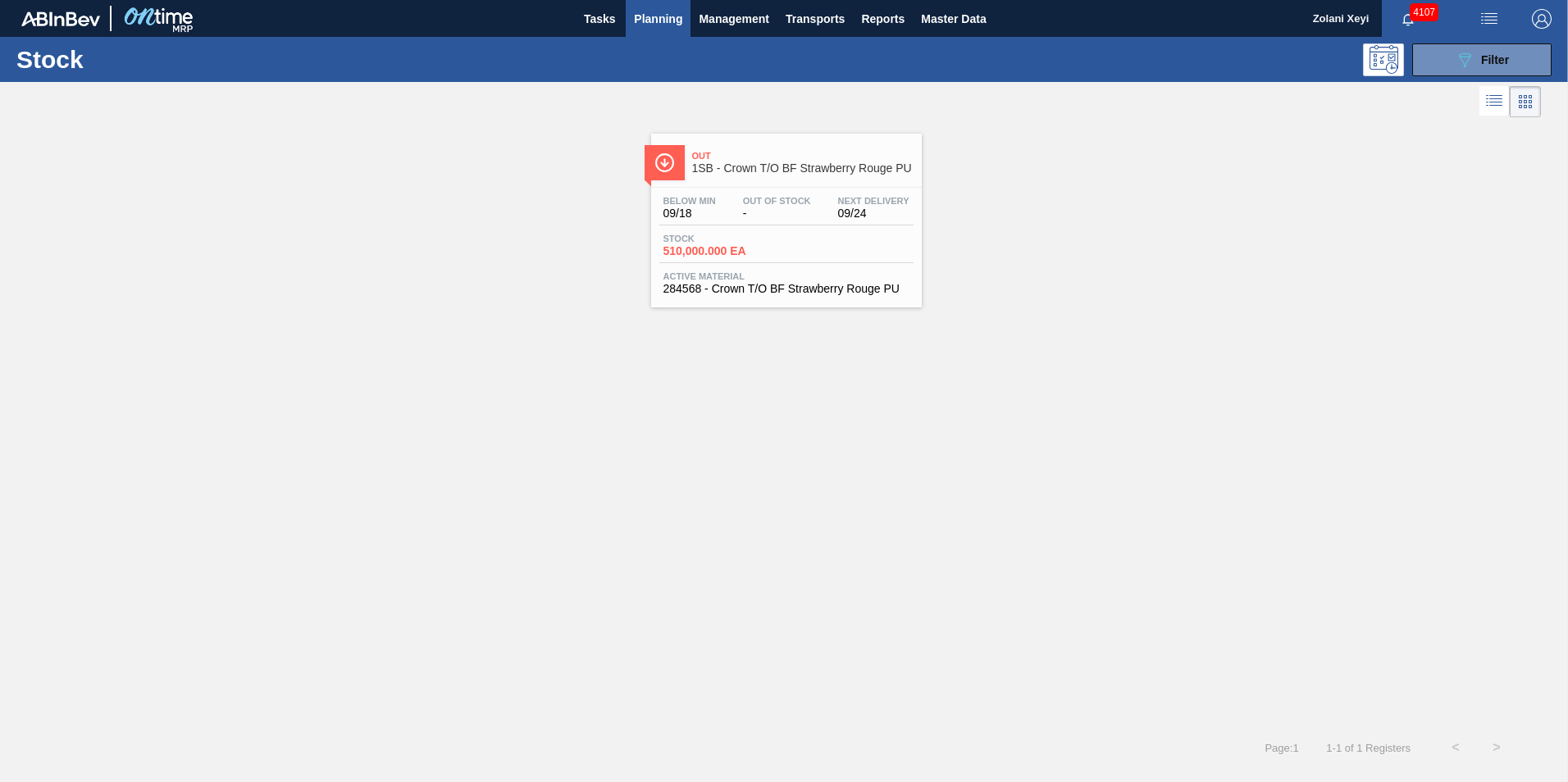
click at [794, 238] on div "Stock 510,000.000 EA" at bounding box center [786, 248] width 254 height 29
click at [1456, 59] on icon "089F7B8B-B2A5-4AFE-B5C0-19BA573D28AC" at bounding box center [1464, 59] width 19 height 19
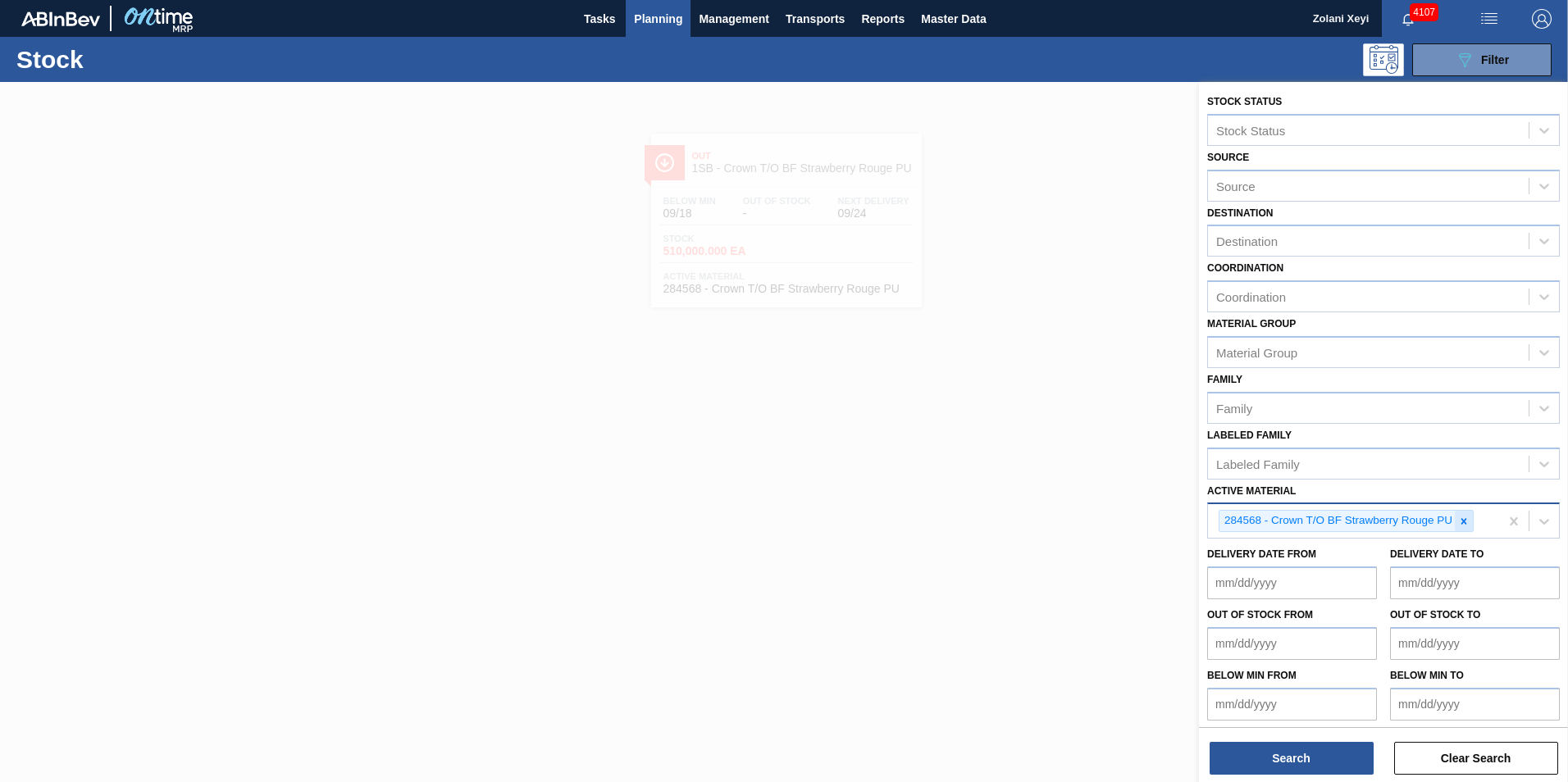
click at [1464, 521] on icon at bounding box center [1464, 521] width 6 height 6
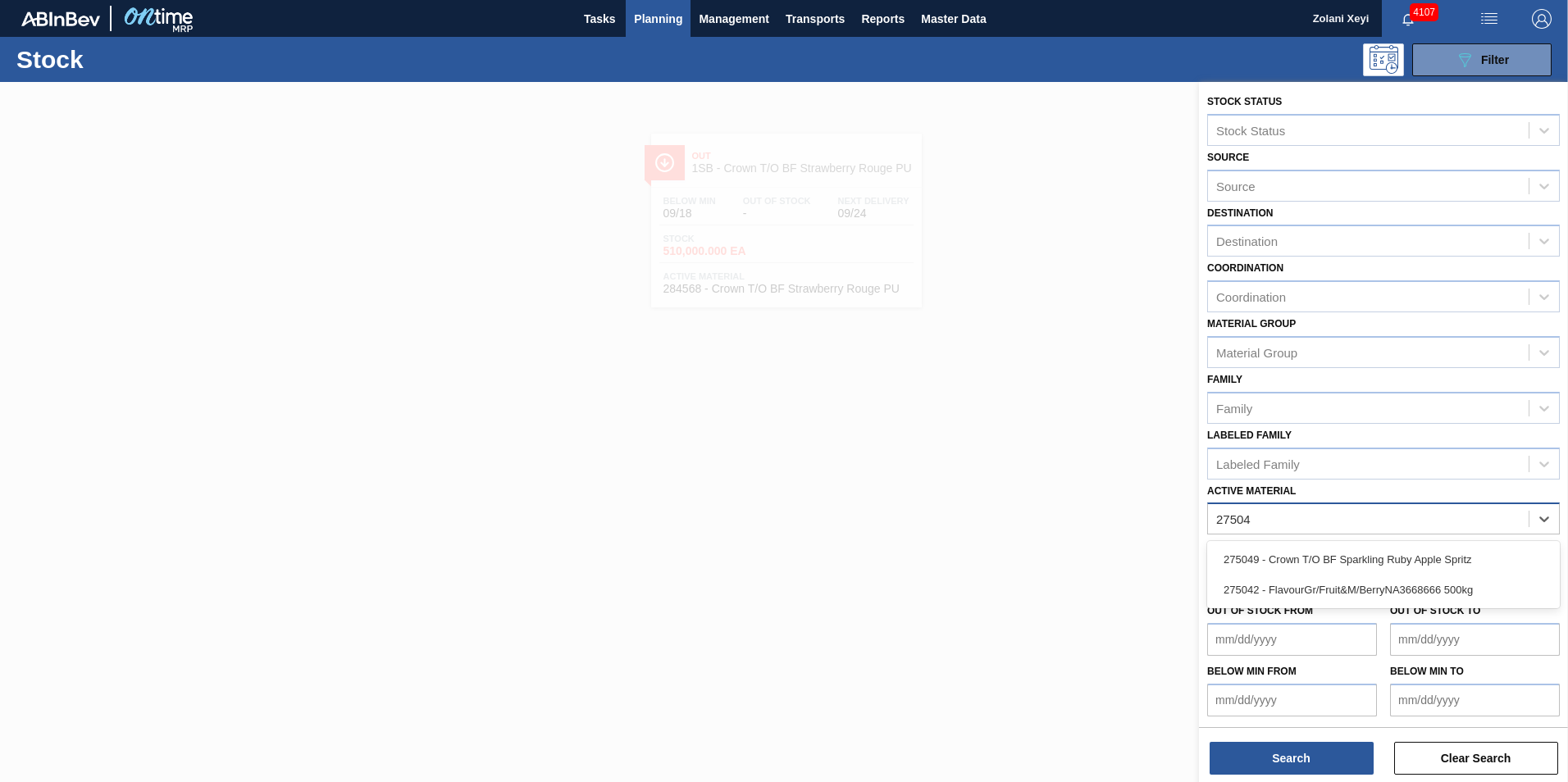
type Material "275049"
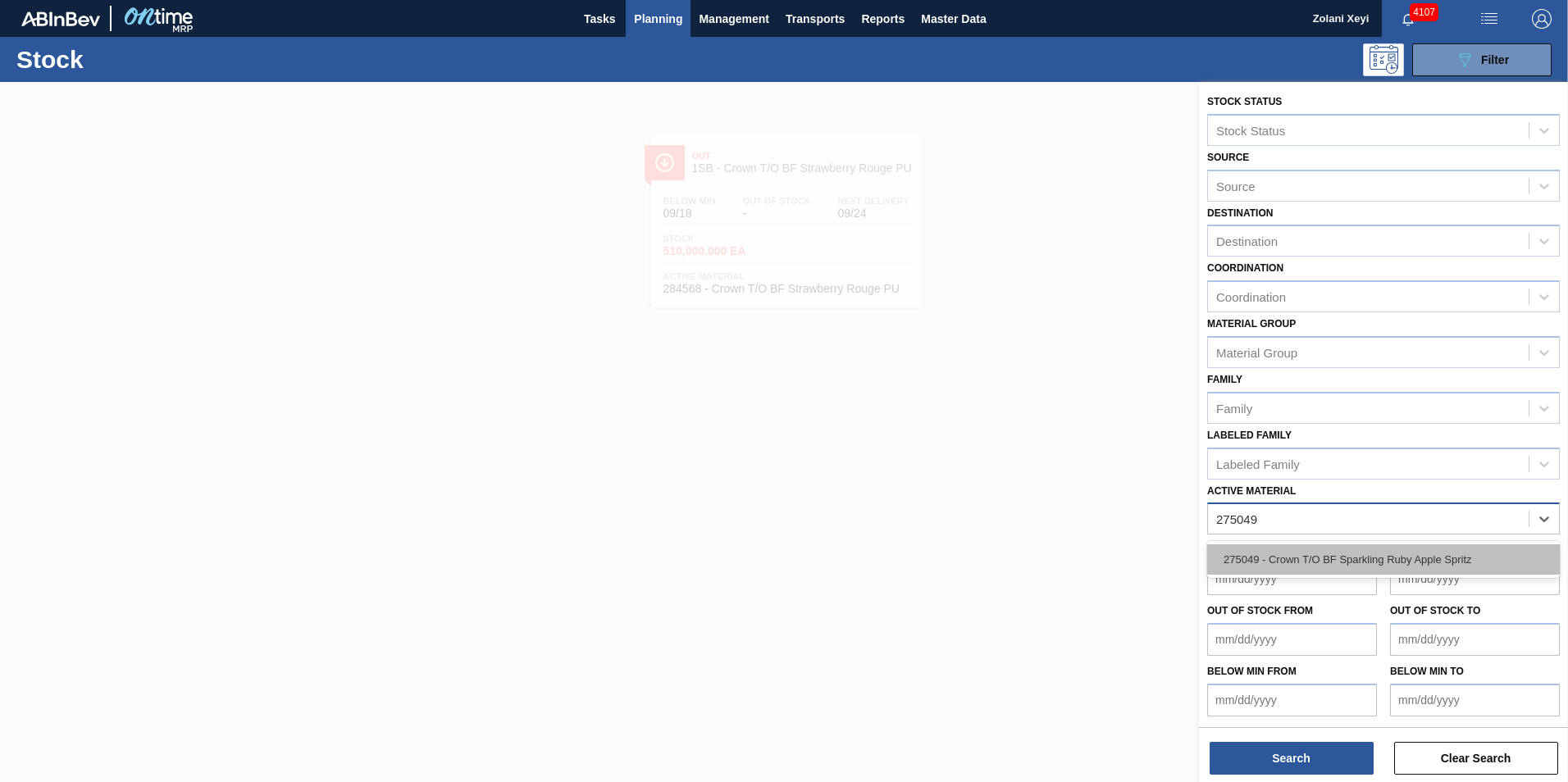
click at [1374, 558] on div "275049 - Crown T/O BF Sparkling Ruby Apple Spritz" at bounding box center [1383, 559] width 353 height 30
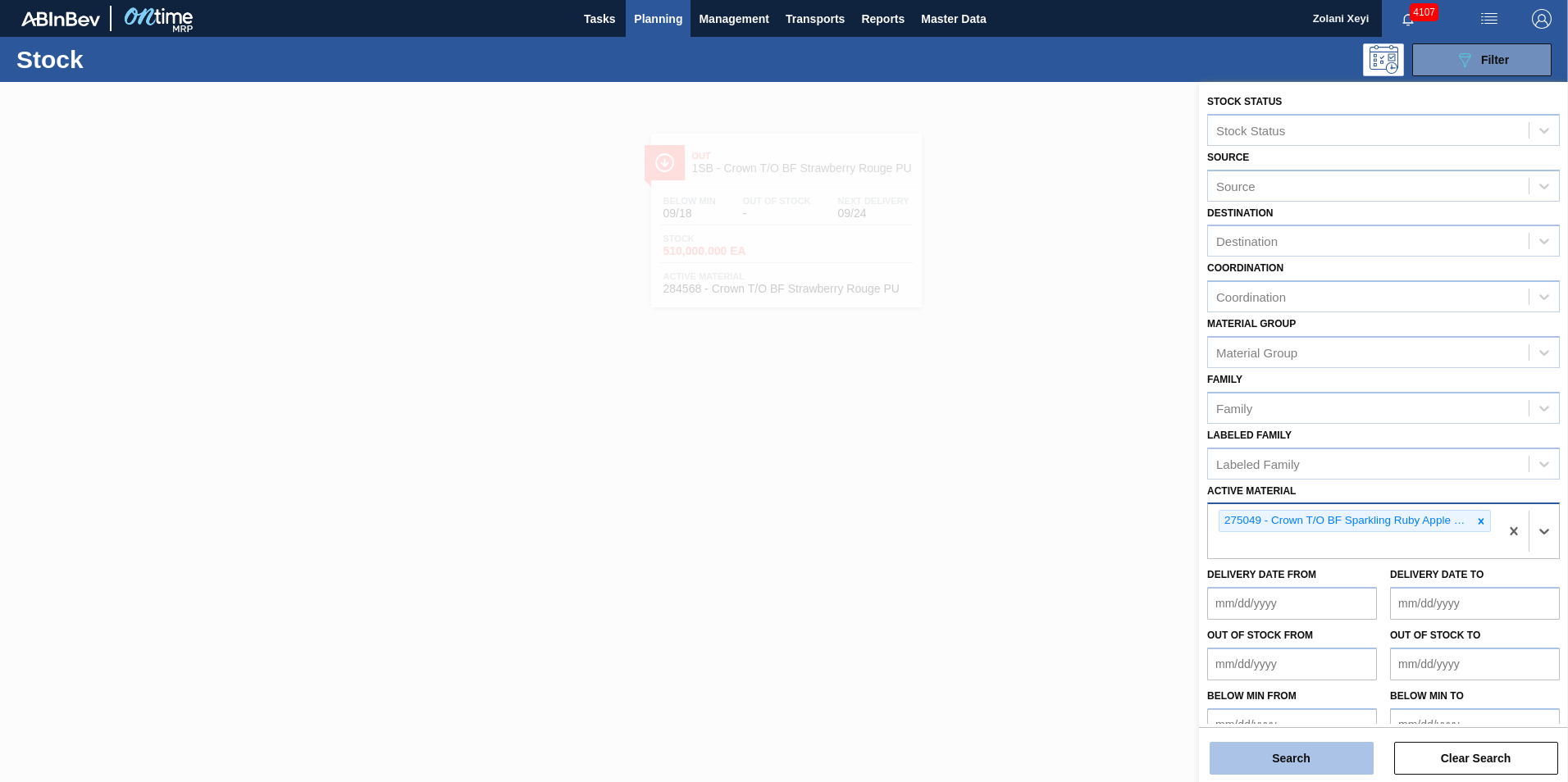
click at [1354, 759] on button "Search" at bounding box center [1292, 758] width 164 height 33
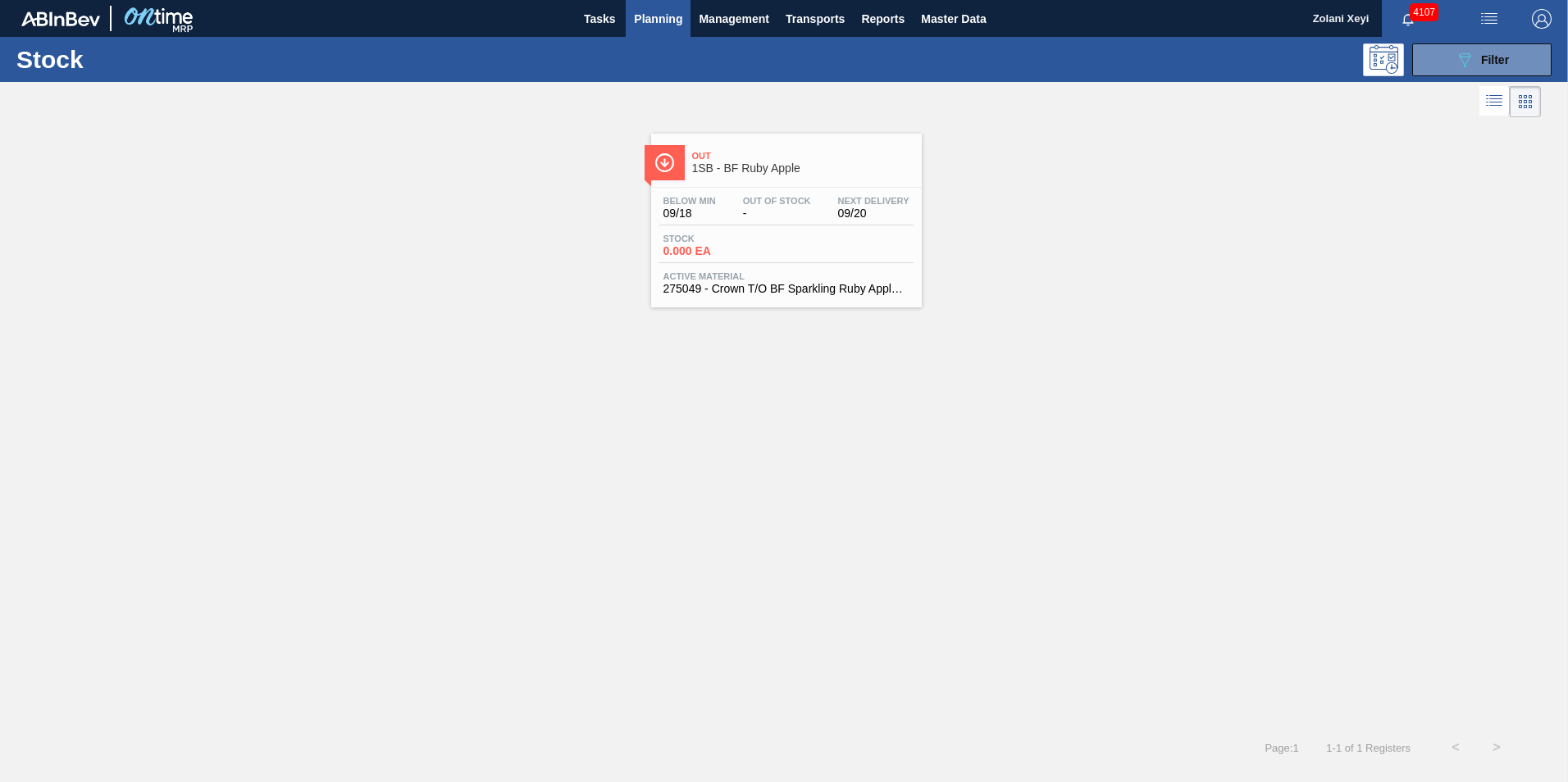
click at [830, 234] on div "Stock 0.000 EA" at bounding box center [786, 248] width 254 height 29
click at [1462, 59] on icon "089F7B8B-B2A5-4AFE-B5C0-19BA573D28AC" at bounding box center [1464, 59] width 19 height 19
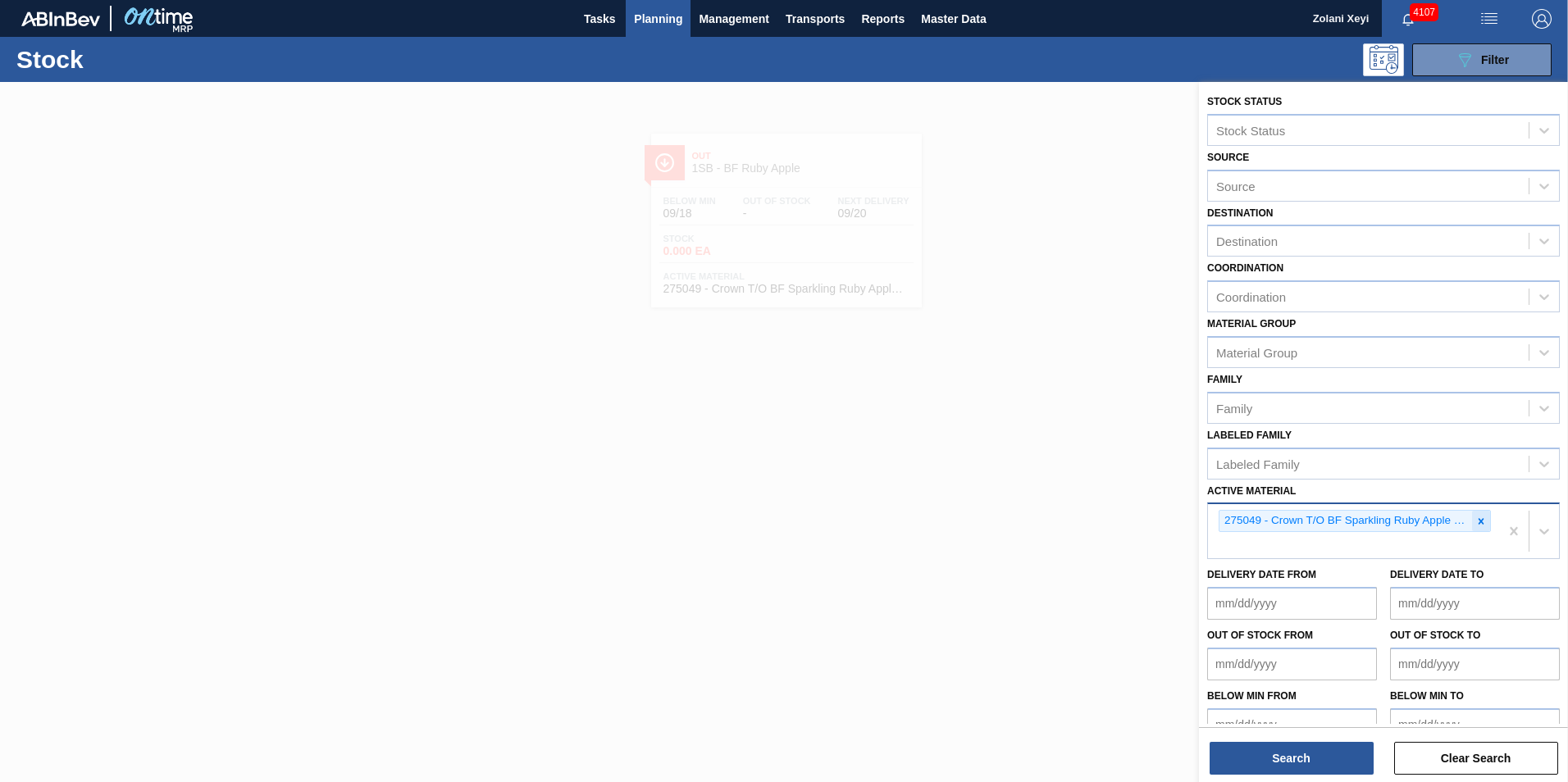
click at [1478, 519] on icon at bounding box center [1481, 522] width 12 height 12
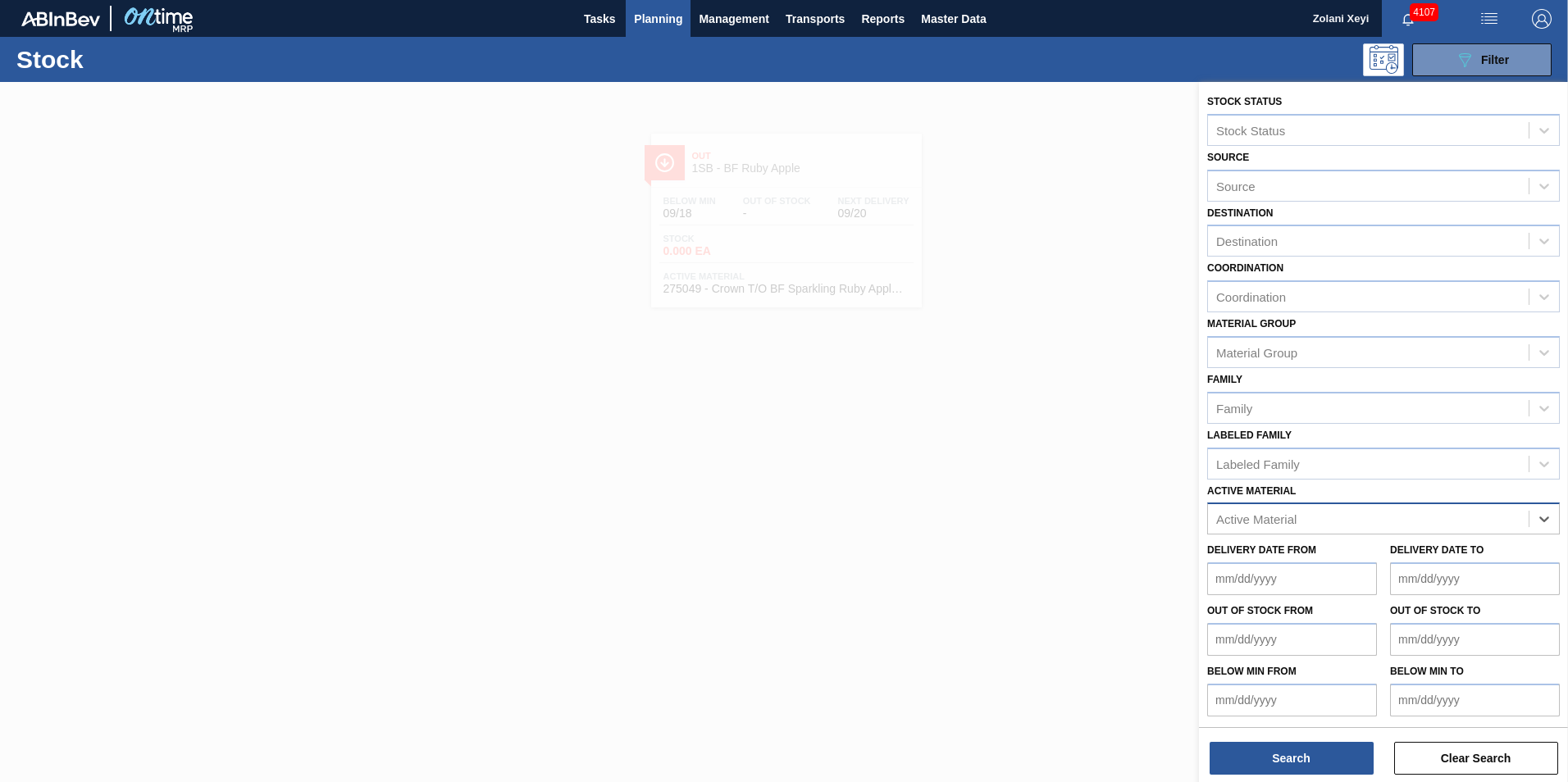
paste Material "284573"
type Material "284573"
click at [1349, 557] on div "284573 - Shrinkfilm Print 275NRB BF Vogue PU" at bounding box center [1383, 559] width 353 height 30
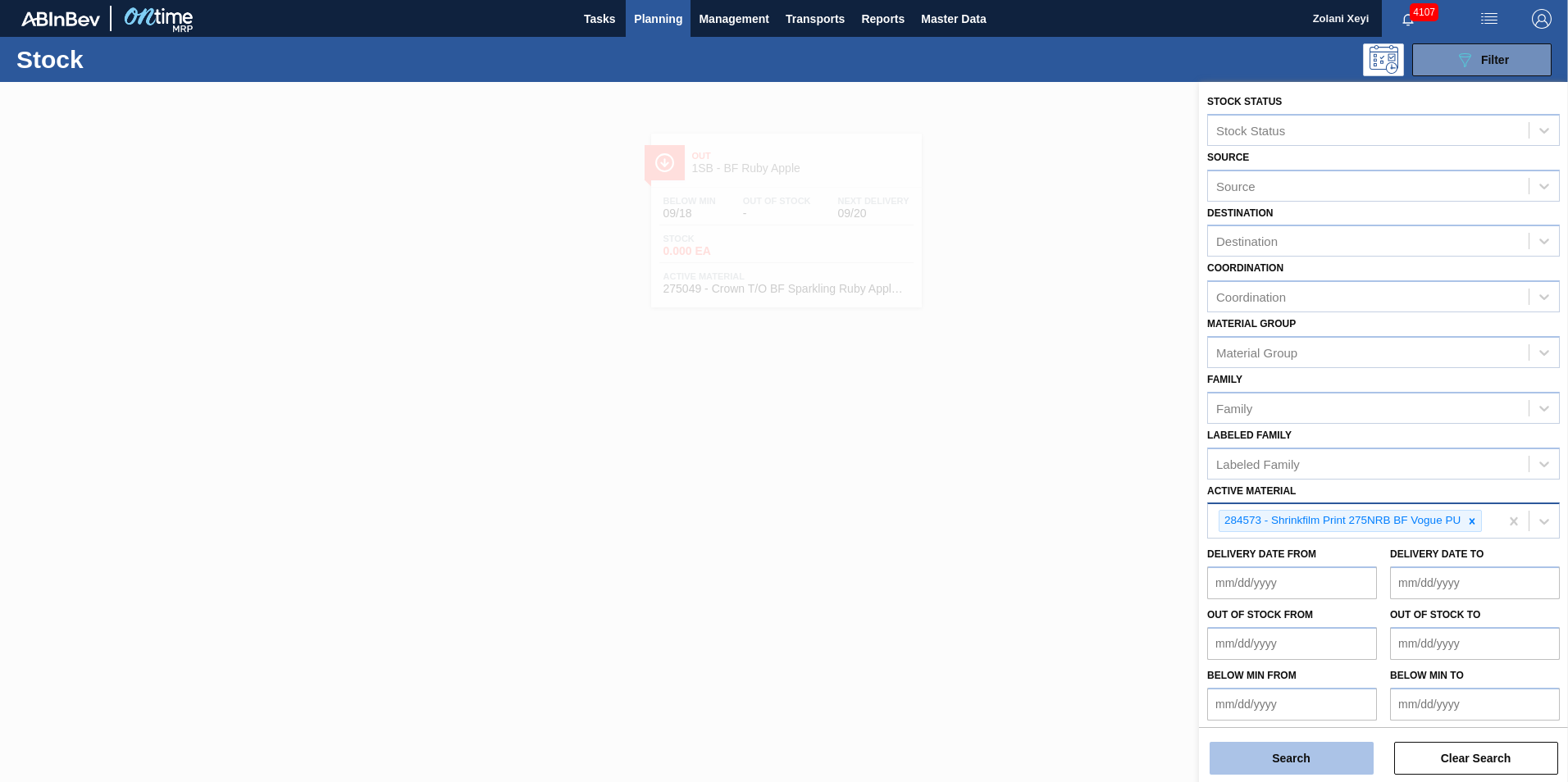
click at [1328, 753] on button "Search" at bounding box center [1292, 758] width 164 height 33
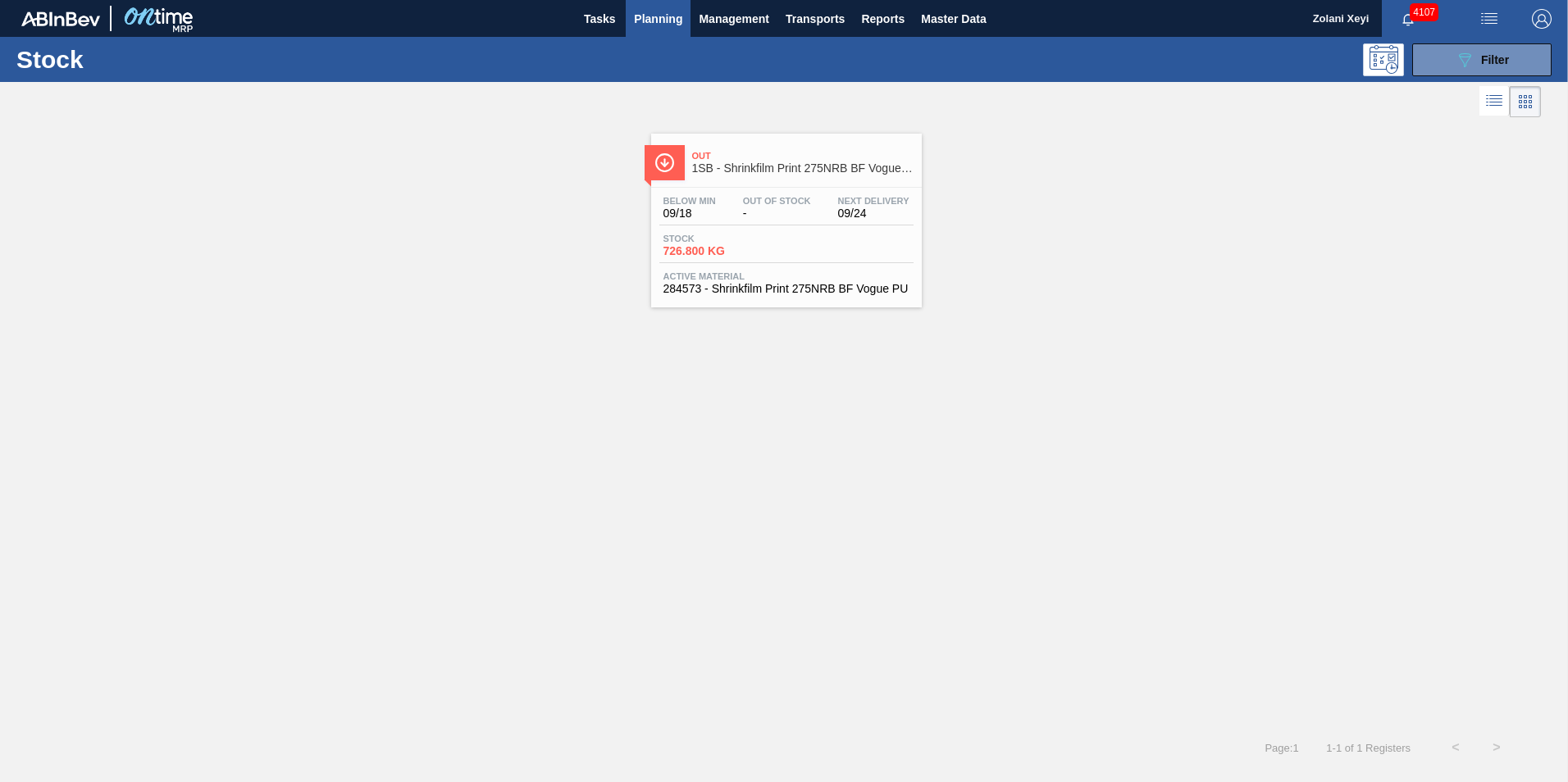
click at [802, 237] on div "Stock 726.800 KG" at bounding box center [786, 248] width 254 height 29
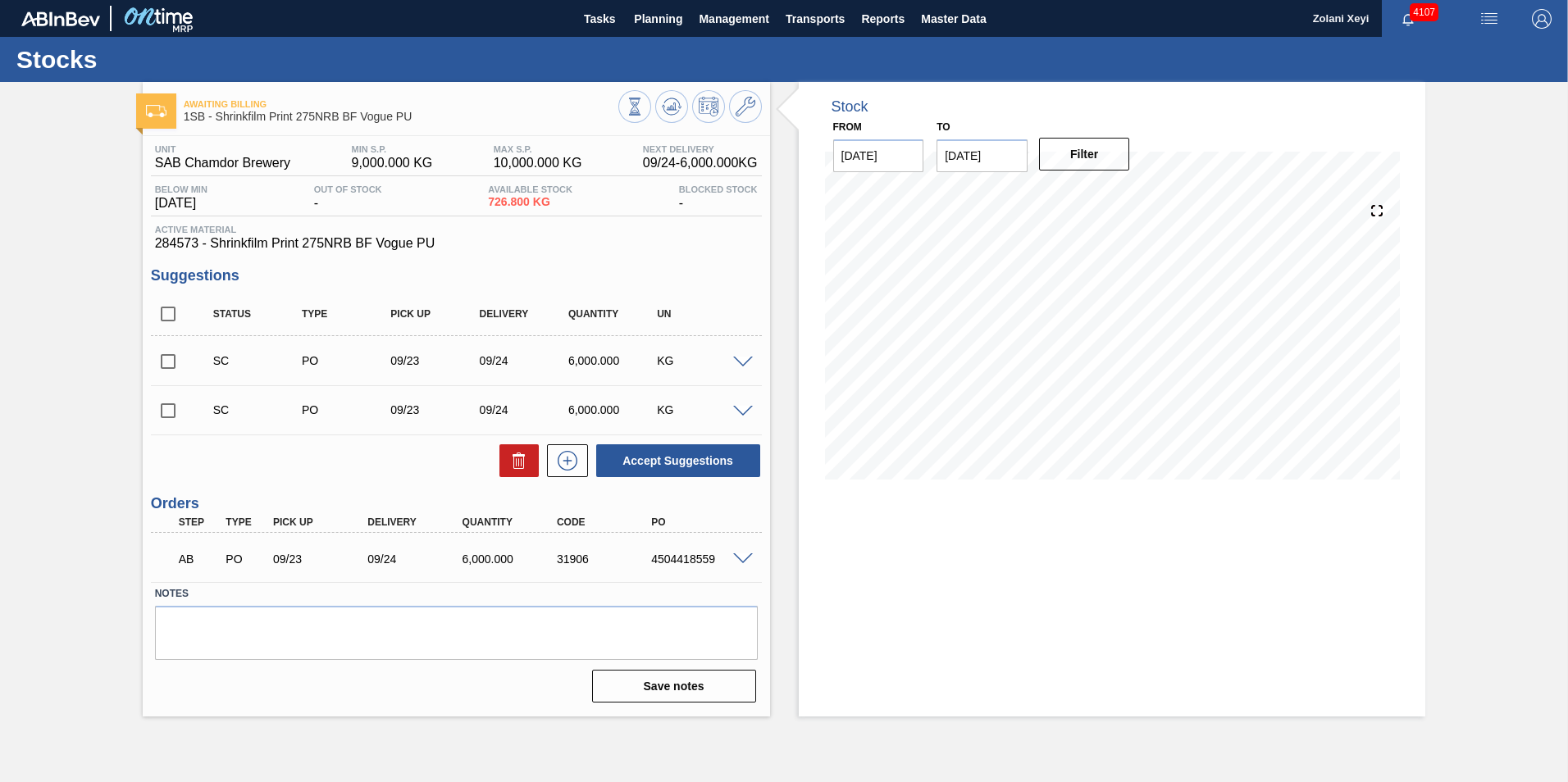
drag, startPoint x: 652, startPoint y: 557, endPoint x: 1153, endPoint y: 629, distance: 506.1
click at [1153, 629] on div "Stock From [DATE] to [DATE] Filter 09/18 Stock Projection 726.8 SAP Planning 0 …" at bounding box center [1112, 399] width 627 height 635
drag, startPoint x: 652, startPoint y: 558, endPoint x: 716, endPoint y: 561, distance: 64.1
click at [716, 561] on div "4504418559" at bounding box center [699, 559] width 106 height 13
click at [615, 563] on div "31906" at bounding box center [606, 559] width 106 height 13
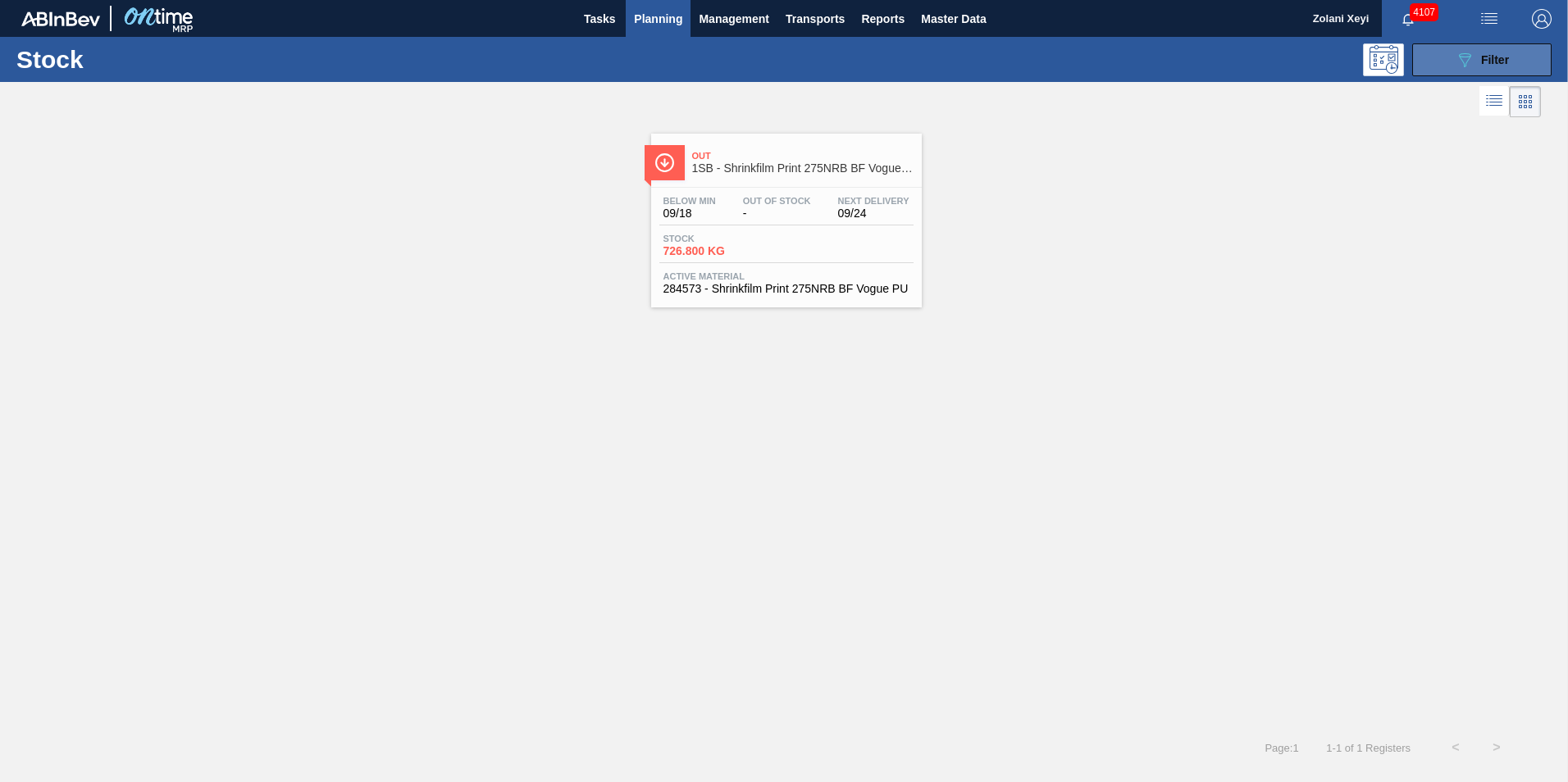
click at [1440, 58] on button "089F7B8B-B2A5-4AFE-B5C0-19BA573D28AC Filter" at bounding box center [1482, 59] width 139 height 33
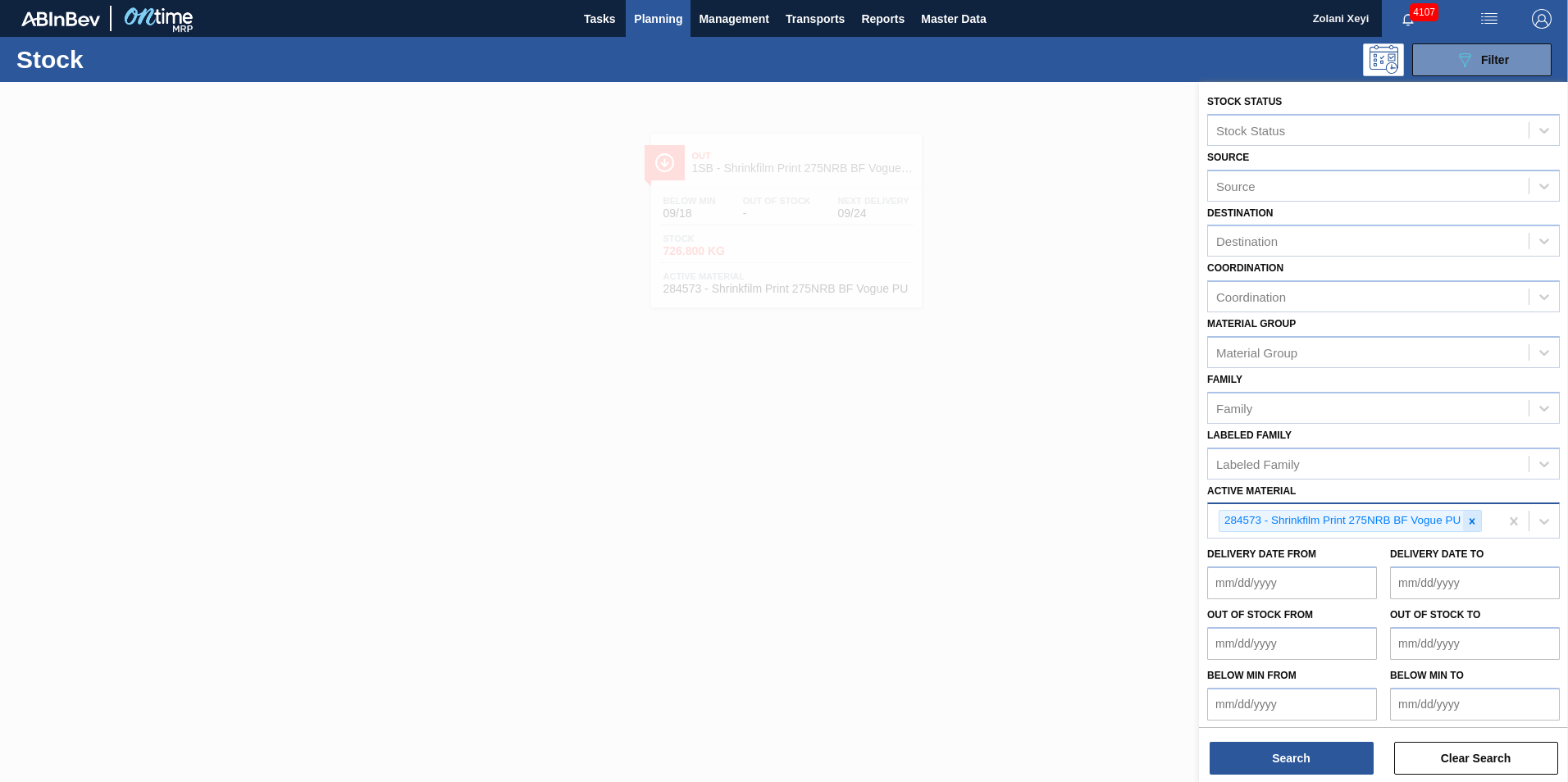
click at [1469, 517] on icon at bounding box center [1472, 522] width 12 height 12
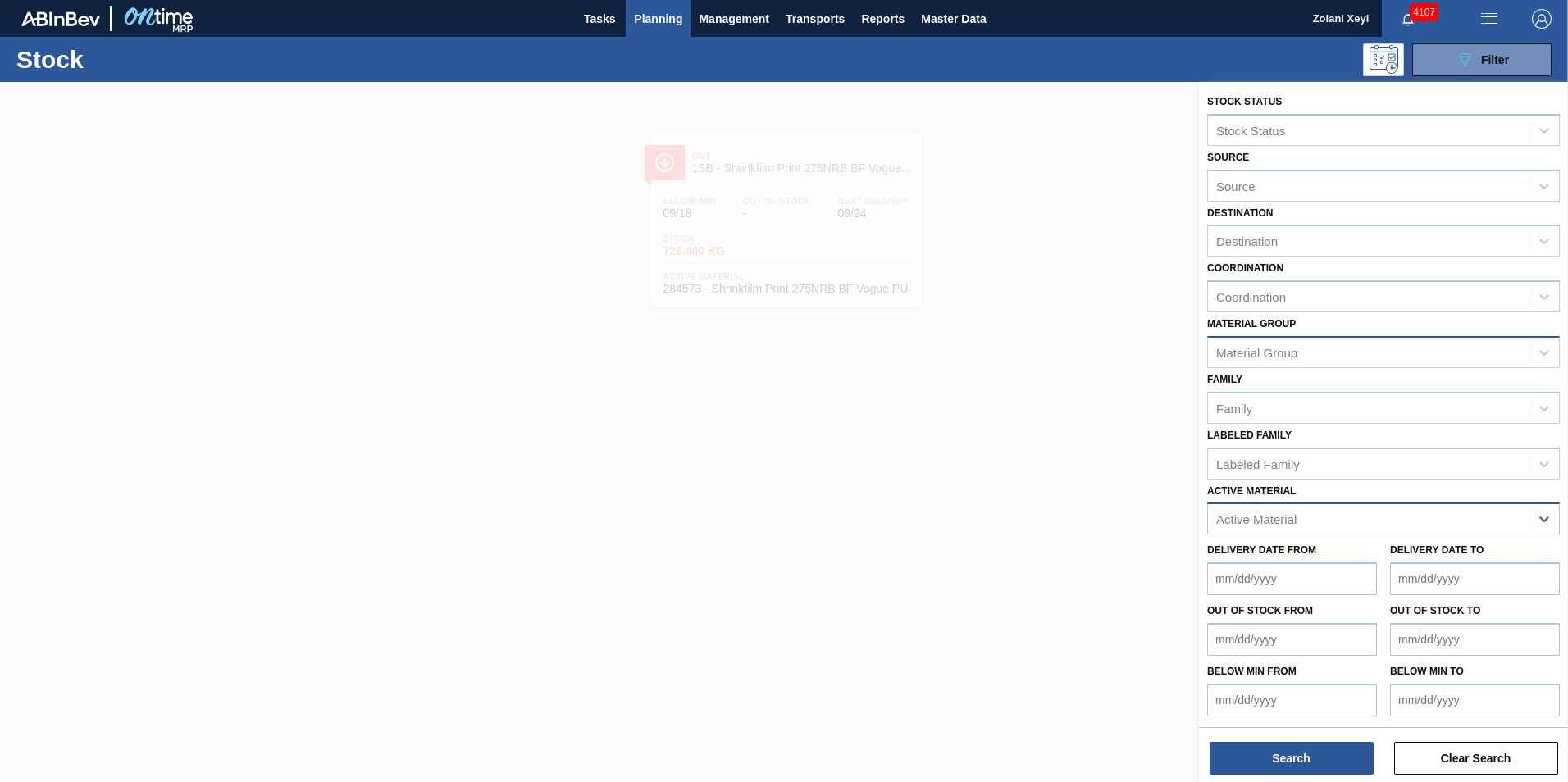
paste Material "284601"
type Material "284601"
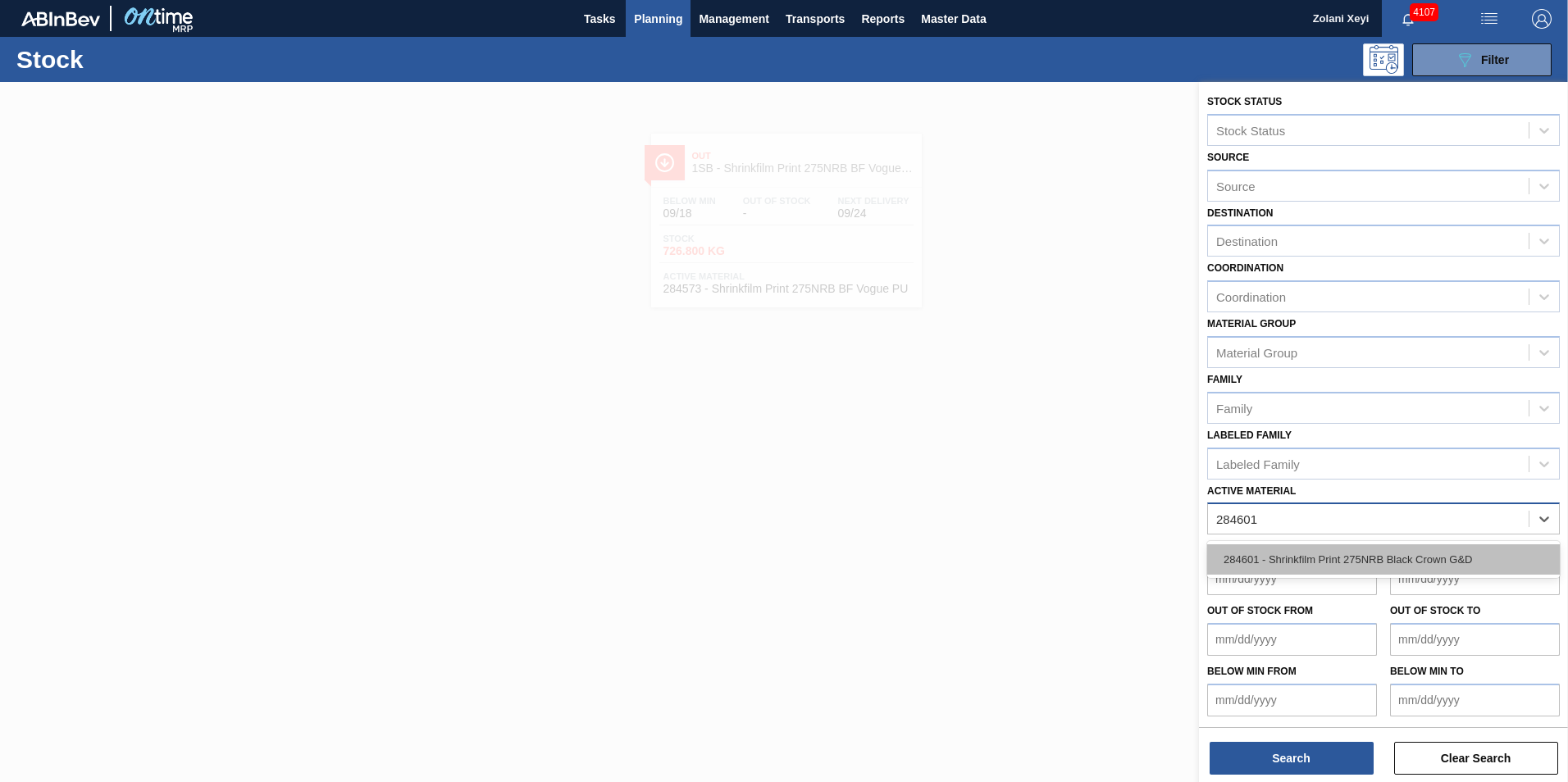
click at [1353, 558] on div "284601 - Shrinkfilm Print 275NRB Black Crown G&D" at bounding box center [1383, 559] width 353 height 30
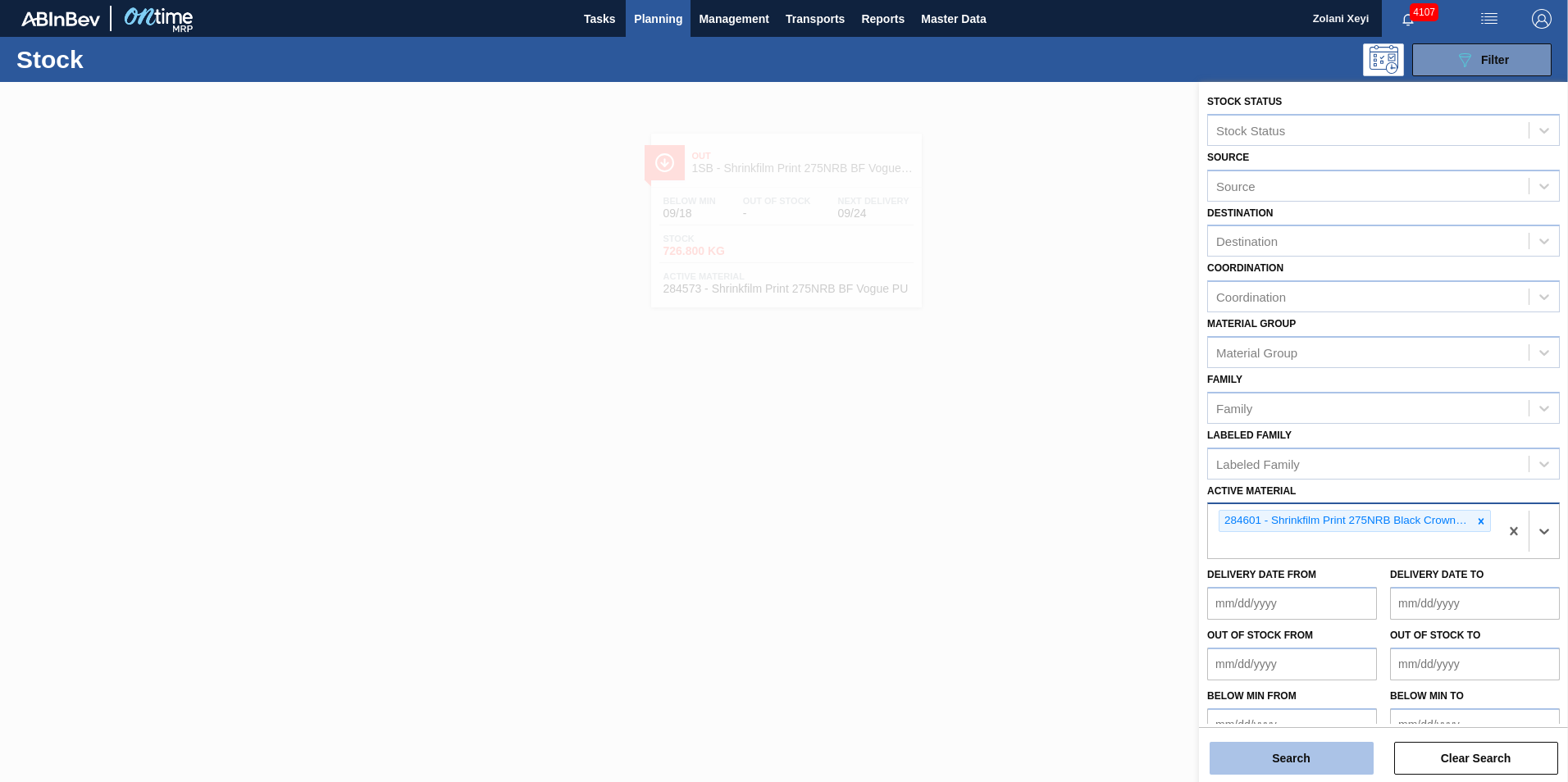
click at [1314, 753] on button "Search" at bounding box center [1292, 758] width 164 height 33
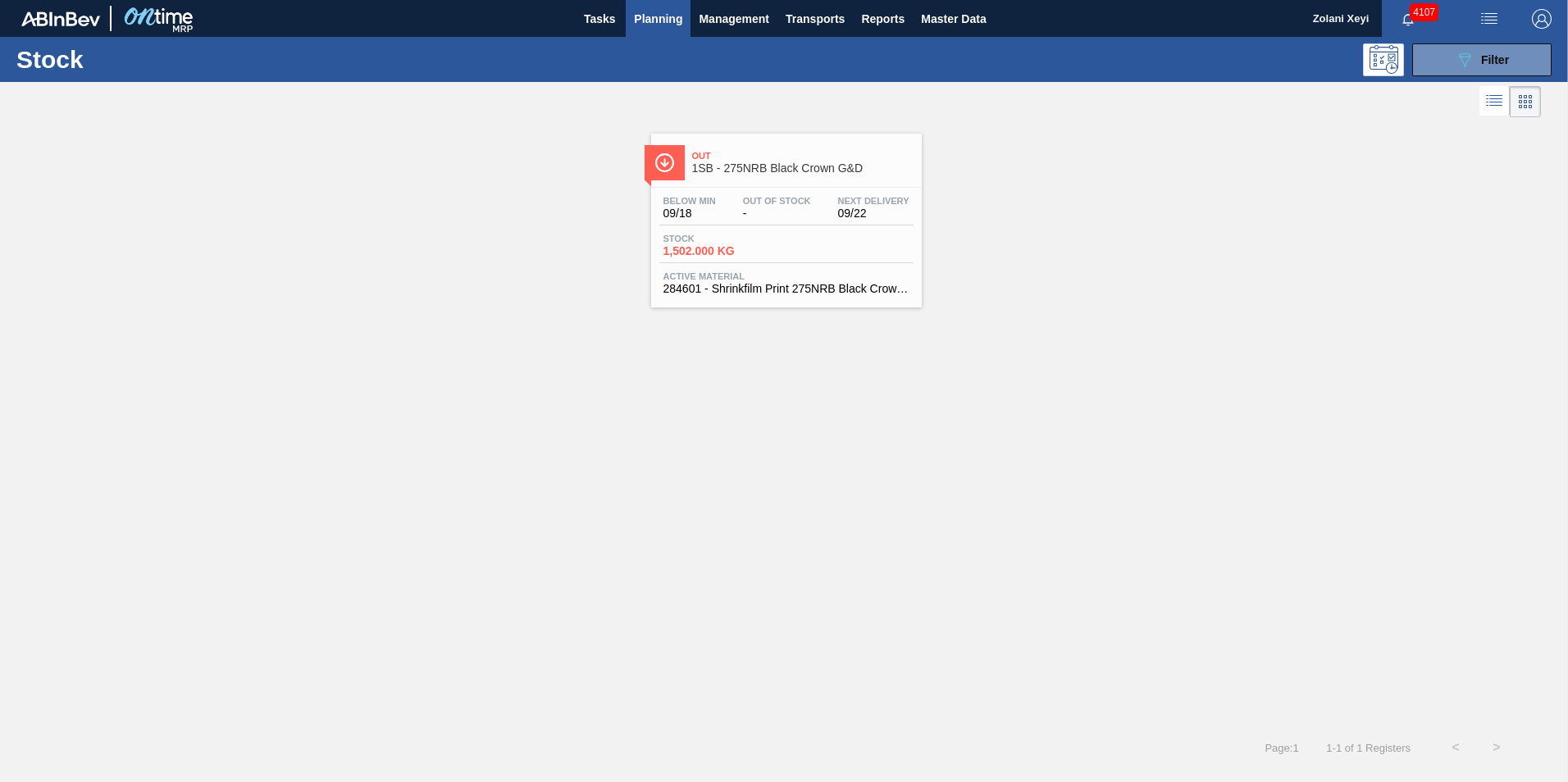
click at [812, 239] on div "Stock 1,502.000 KG" at bounding box center [786, 248] width 254 height 29
click at [1448, 54] on button "089F7B8B-B2A5-4AFE-B5C0-19BA573D28AC Filter" at bounding box center [1482, 59] width 139 height 33
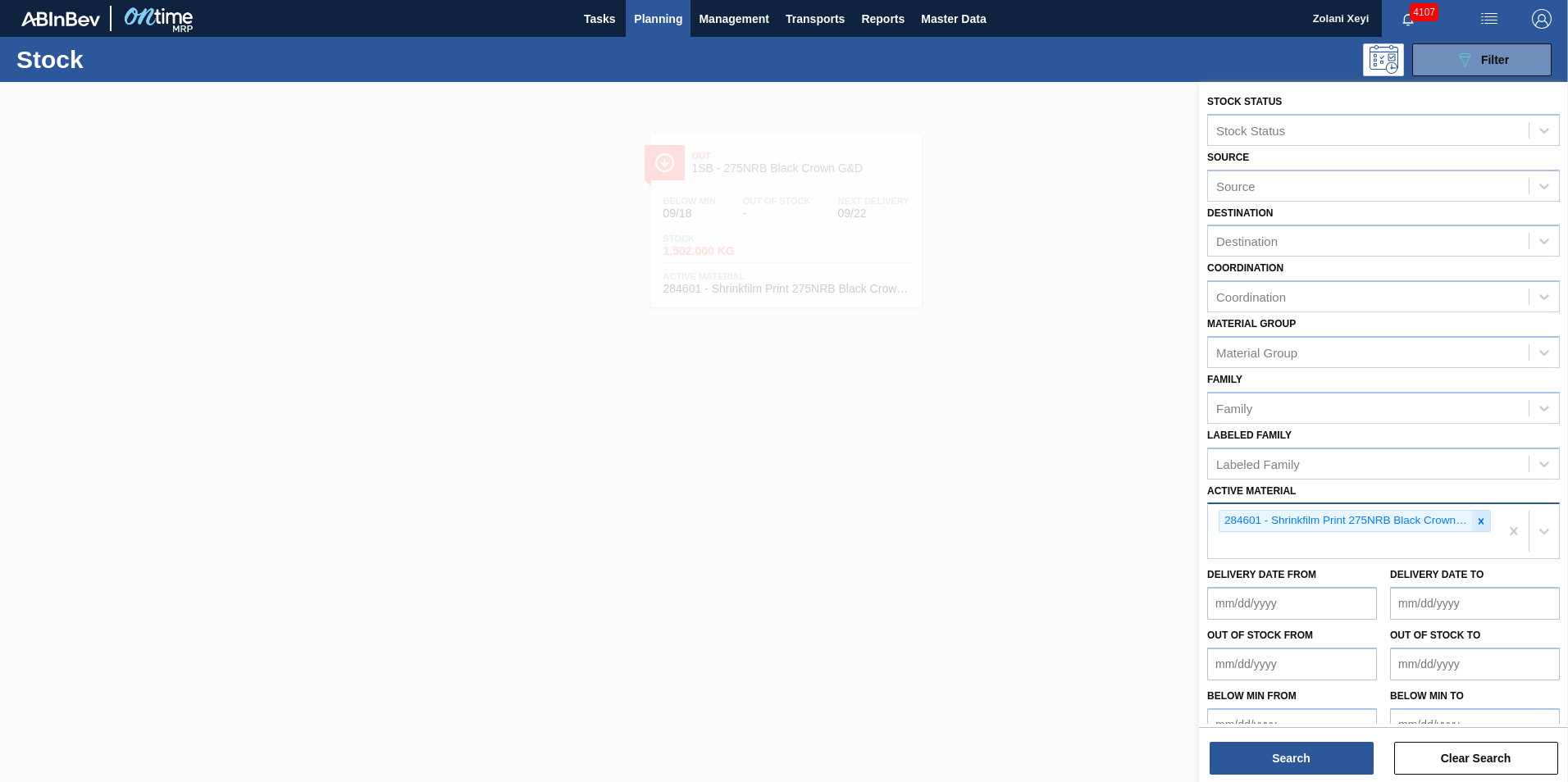
click at [1479, 519] on icon at bounding box center [1481, 522] width 12 height 12
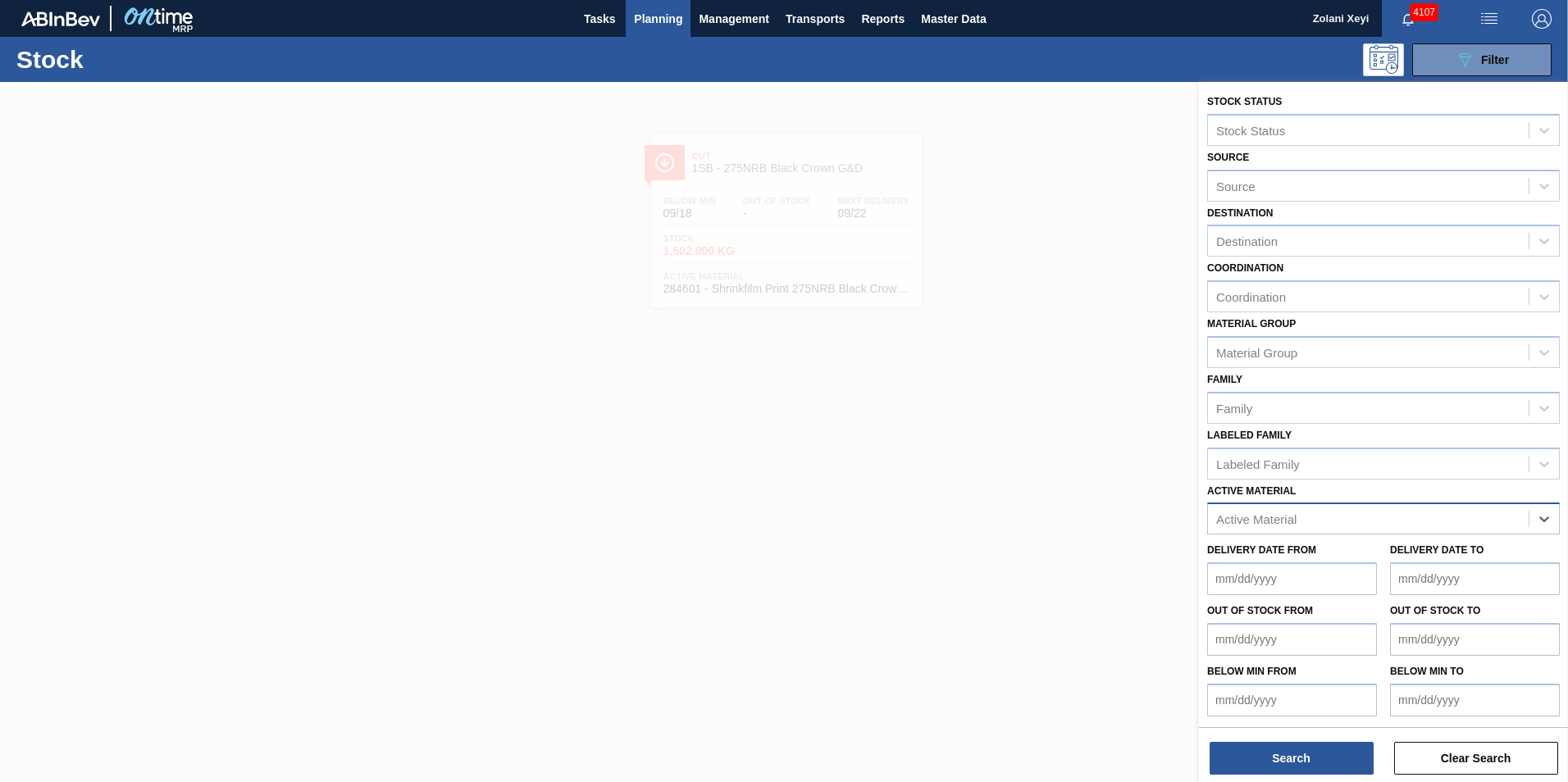
paste Material "284573"
type Material "284573"
click at [1348, 554] on div "284573 - Shrinkfilm Print 275NRB BF Vogue PU" at bounding box center [1383, 559] width 353 height 30
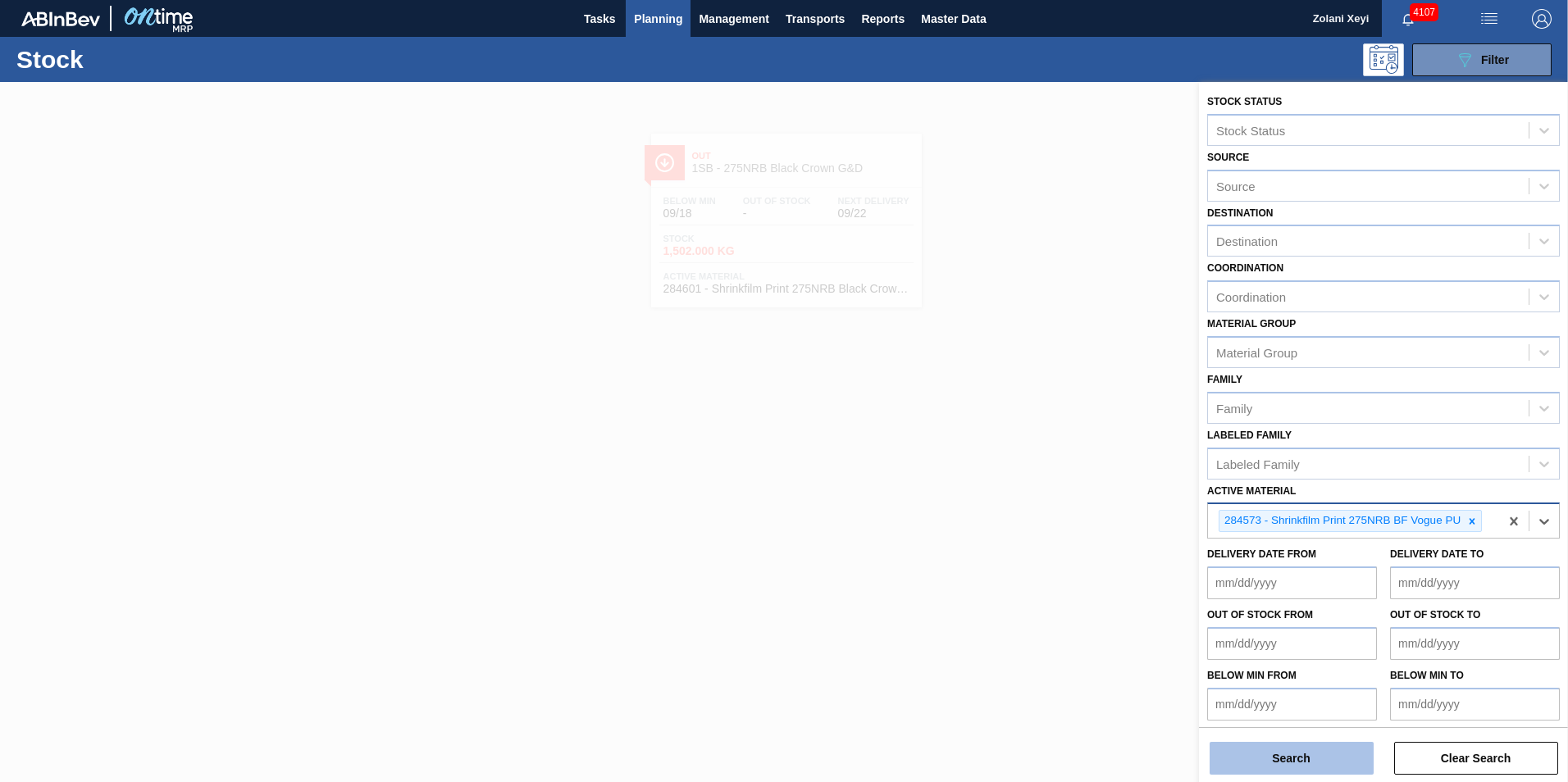
click at [1318, 751] on button "Search" at bounding box center [1292, 758] width 164 height 33
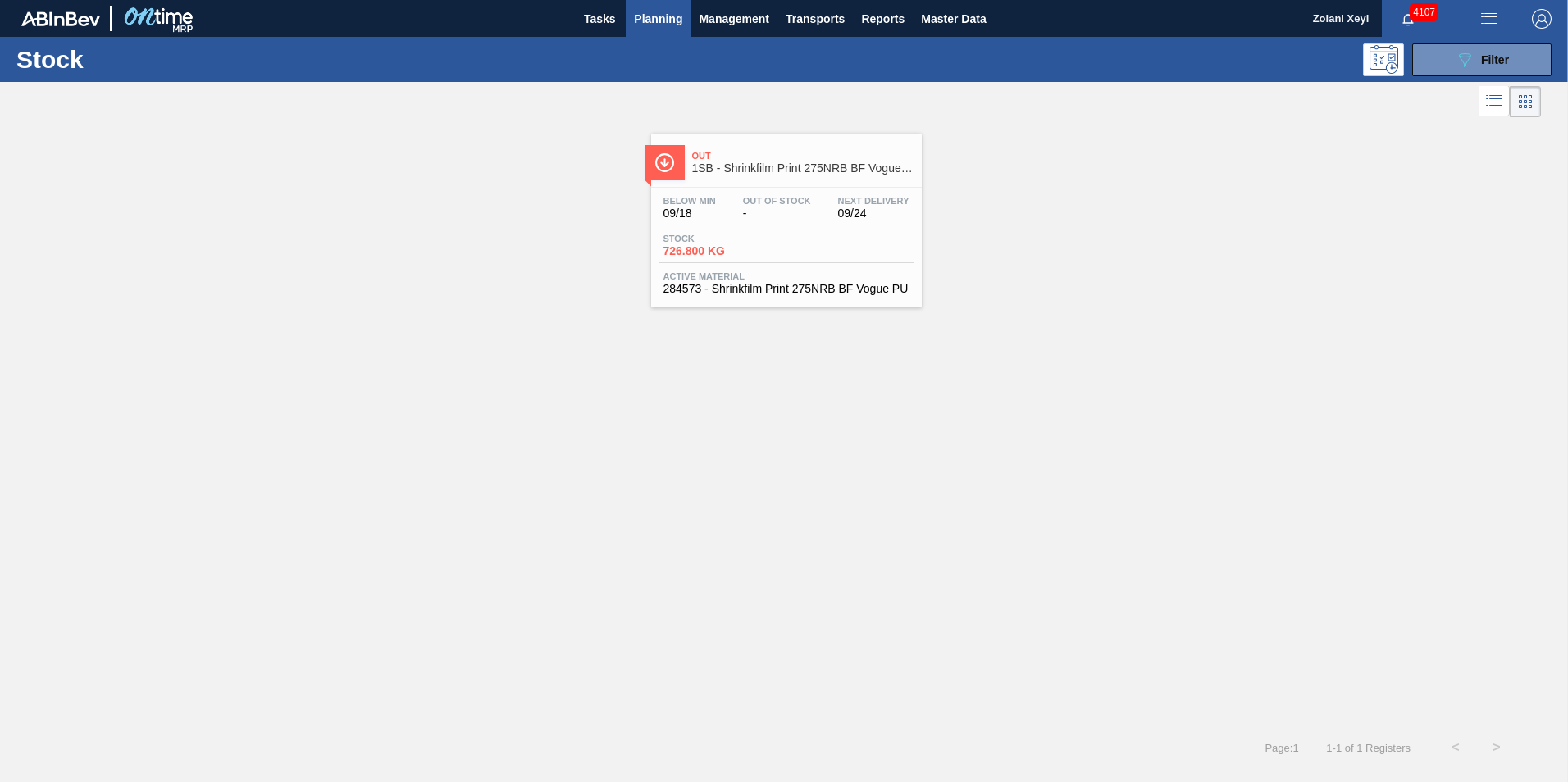
click at [816, 240] on div "Stock 726.800 KG" at bounding box center [786, 248] width 254 height 29
click at [1447, 54] on button "089F7B8B-B2A5-4AFE-B5C0-19BA573D28AC Filter" at bounding box center [1482, 59] width 139 height 33
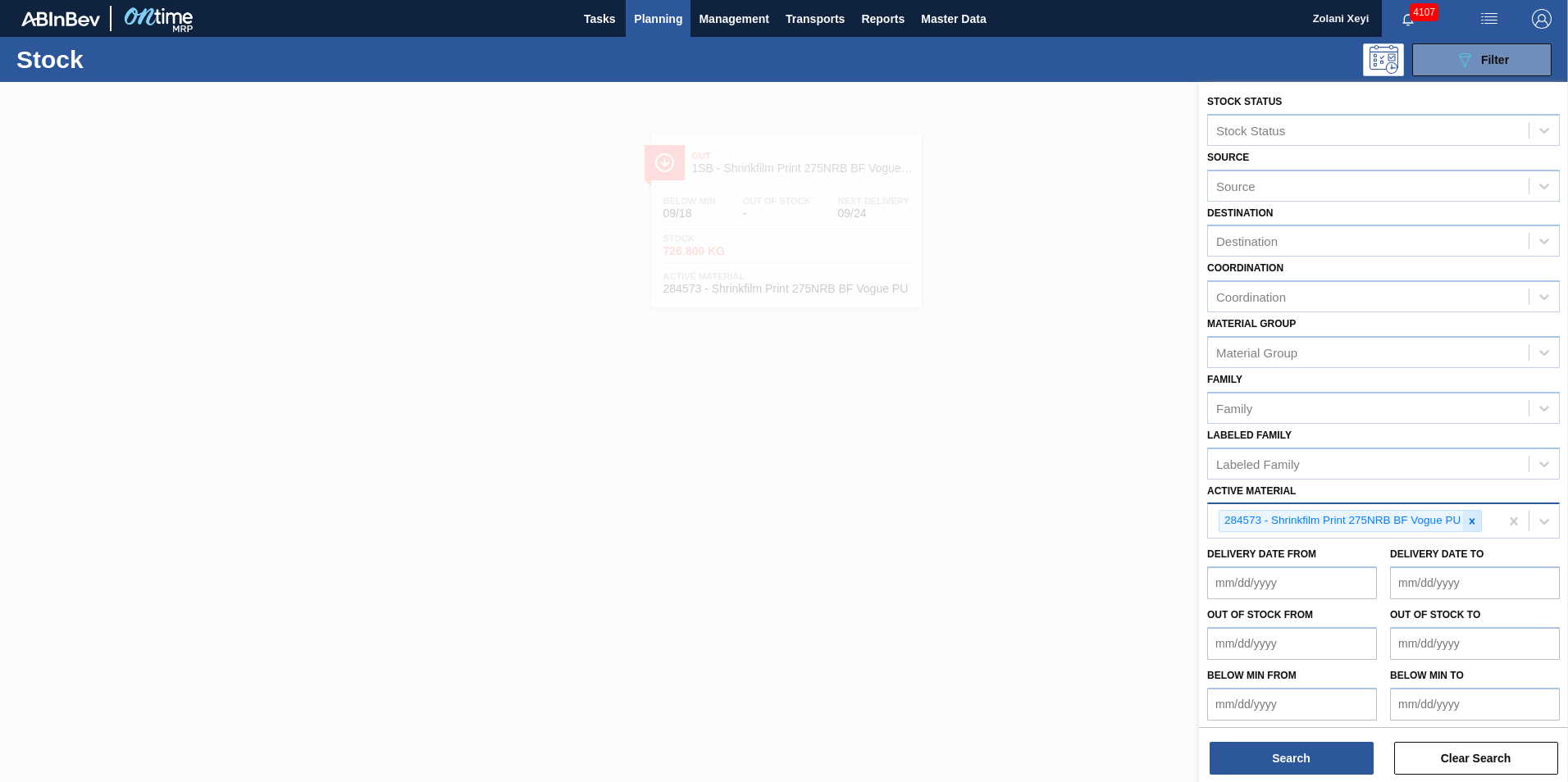
click at [1472, 517] on icon at bounding box center [1472, 522] width 12 height 12
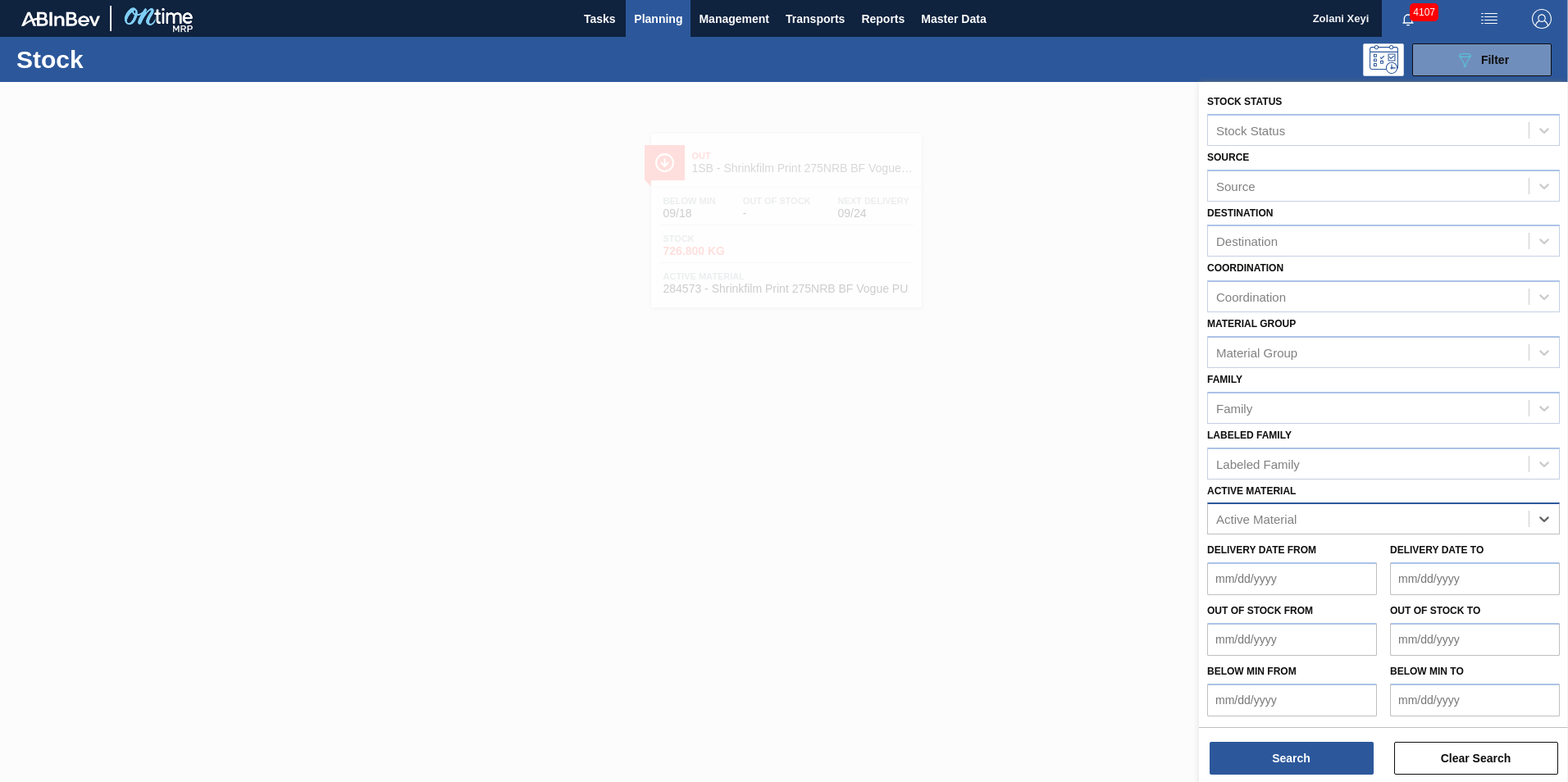
paste Material "284601"
type Material "284601"
click at [1359, 555] on div "284601 - Shrinkfilm Print 275NRB Black Crown G&D" at bounding box center [1383, 559] width 353 height 30
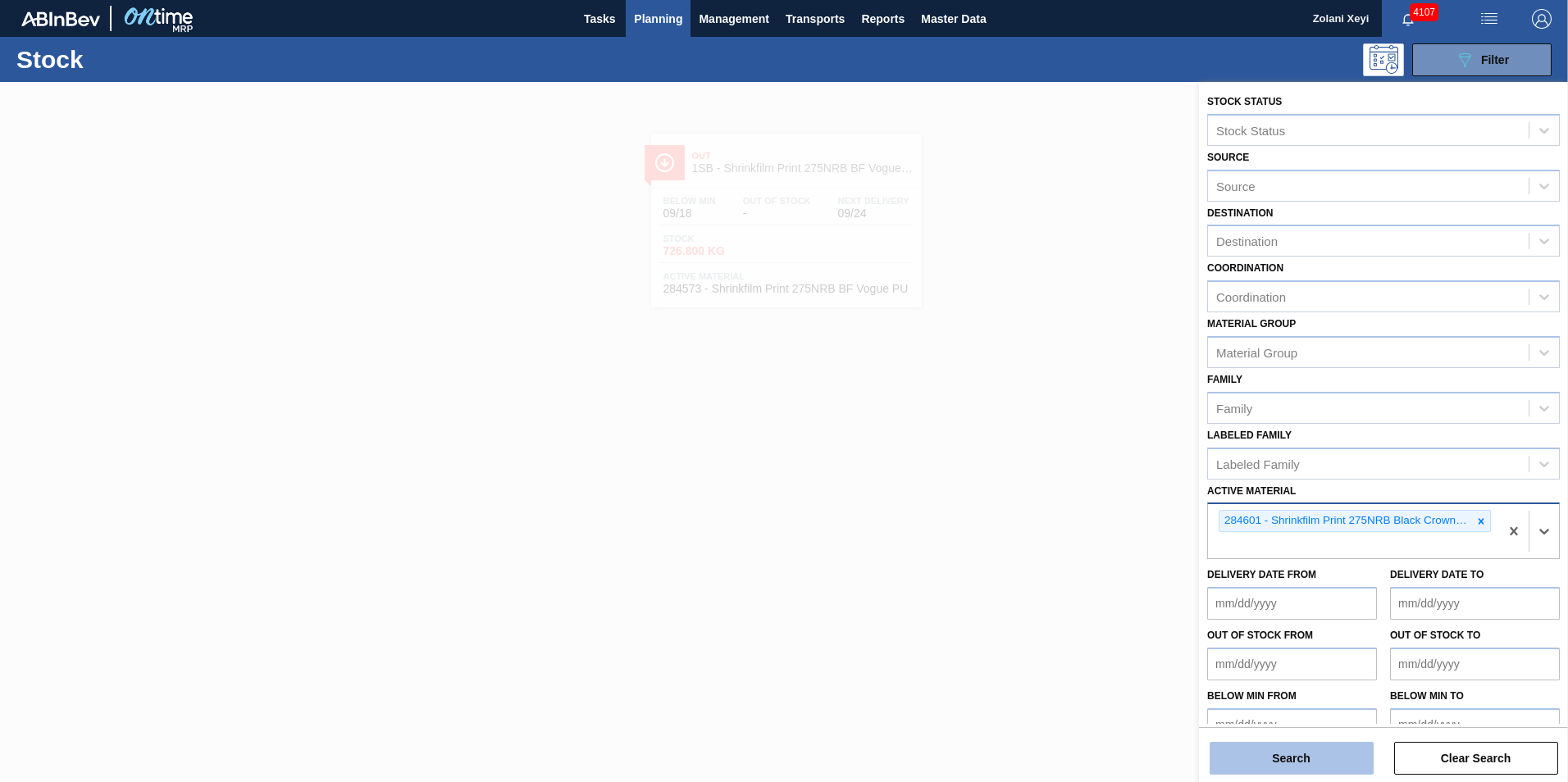
click at [1349, 751] on button "Search" at bounding box center [1292, 758] width 164 height 33
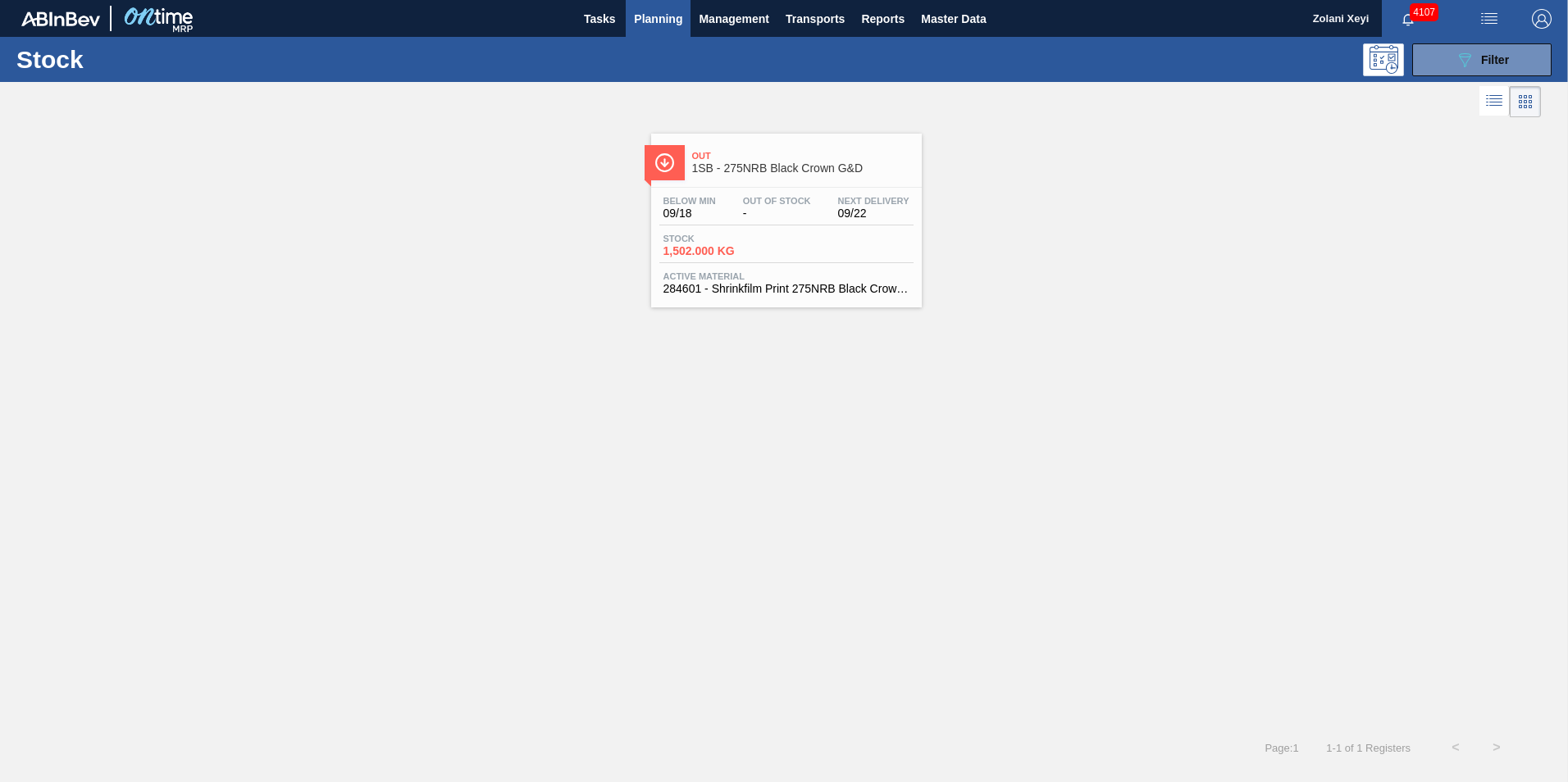
click at [827, 246] on div "Stock 1,502.000 KG" at bounding box center [786, 248] width 254 height 29
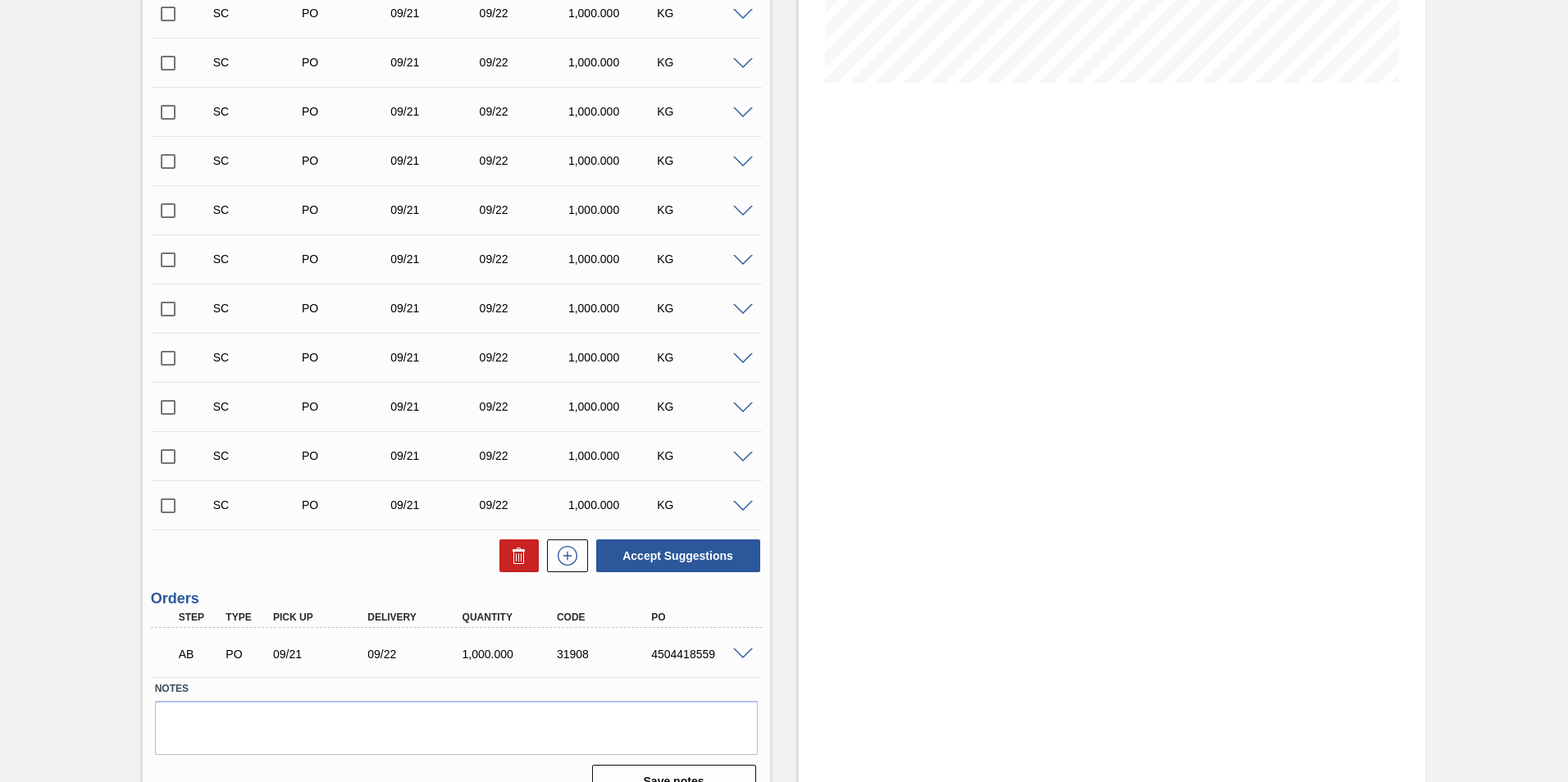
scroll to position [426, 0]
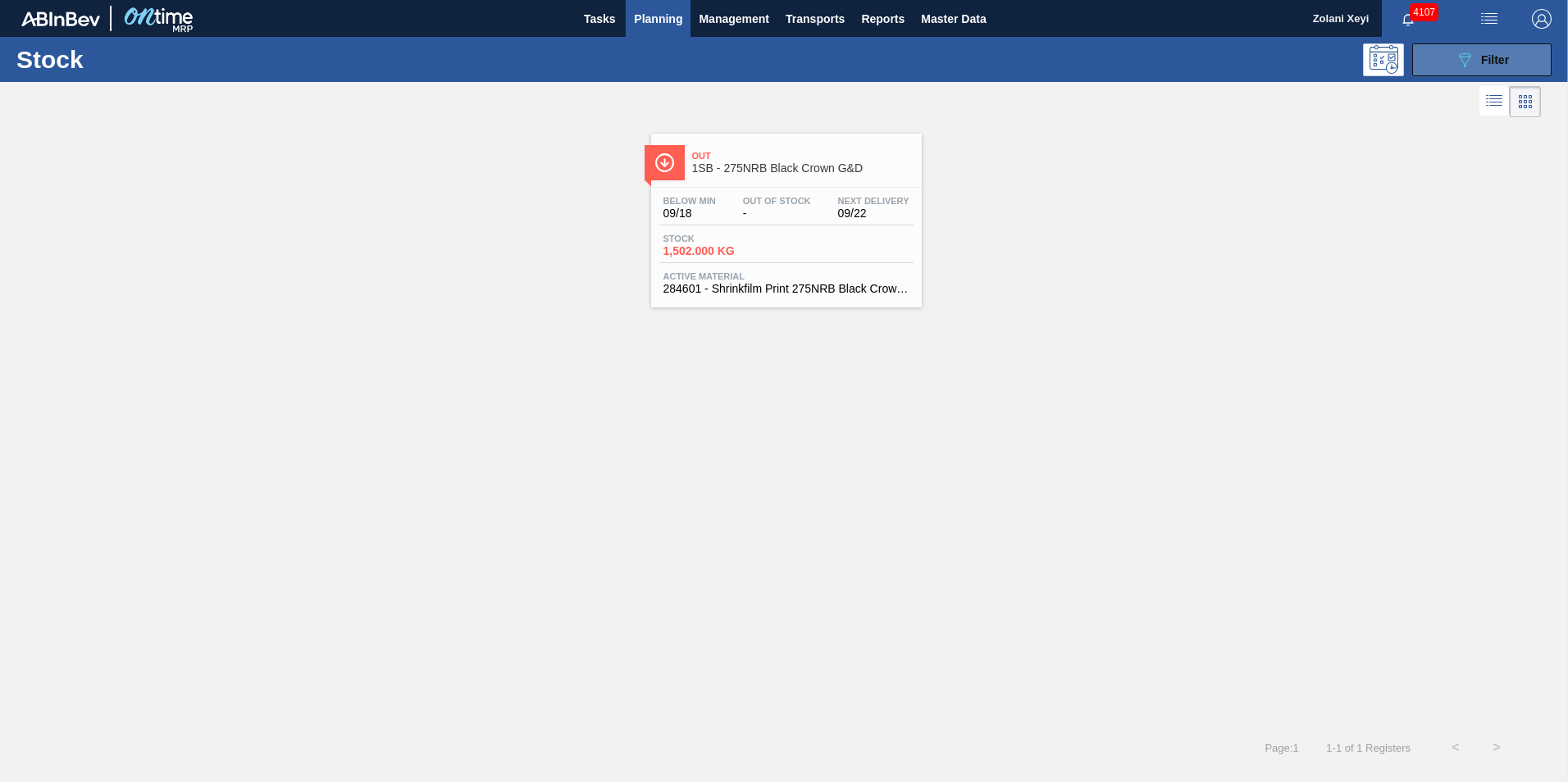
click at [1452, 55] on button "089F7B8B-B2A5-4AFE-B5C0-19BA573D28AC Filter" at bounding box center [1482, 59] width 139 height 33
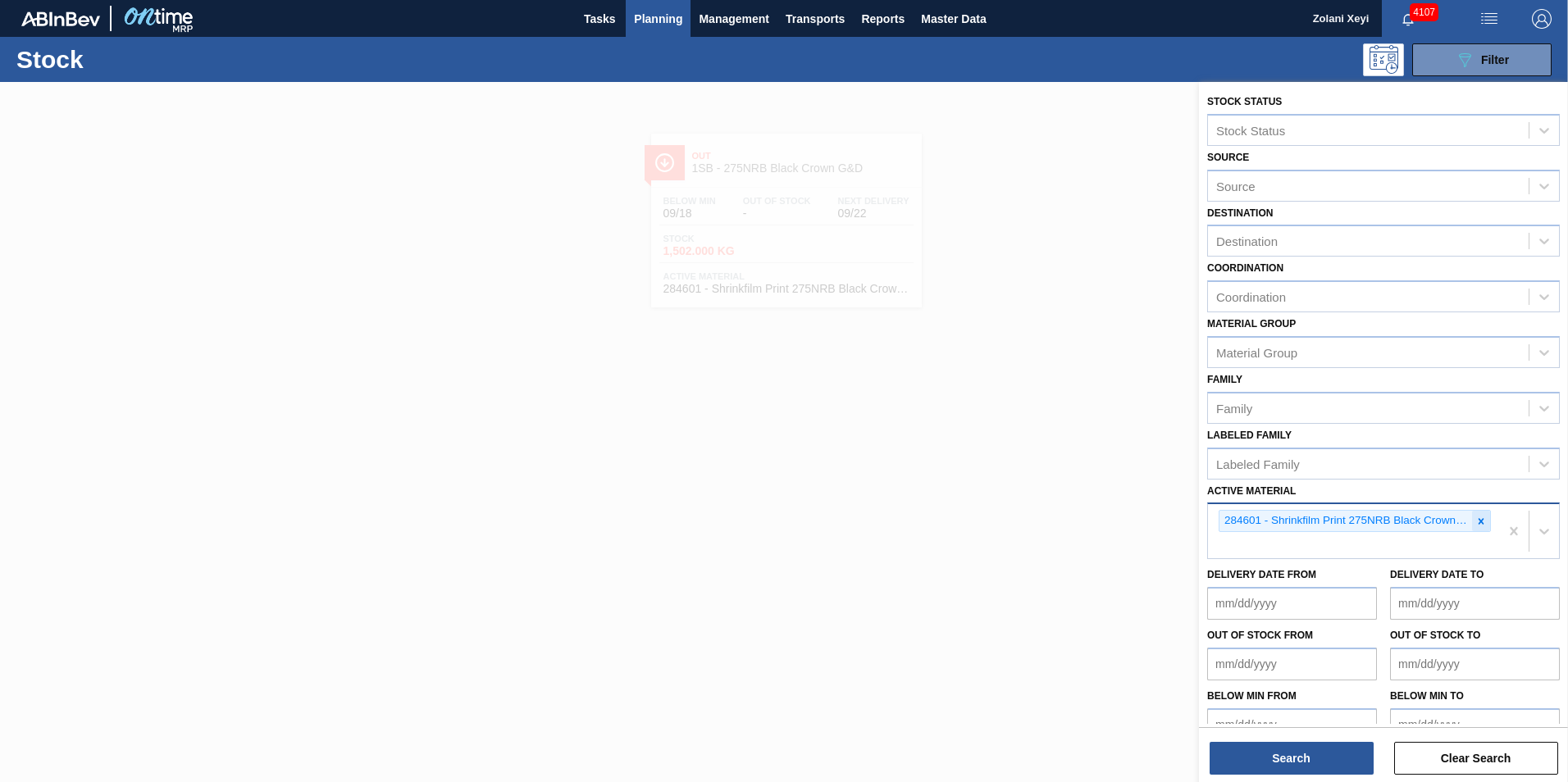
click at [1481, 519] on icon at bounding box center [1481, 521] width 6 height 6
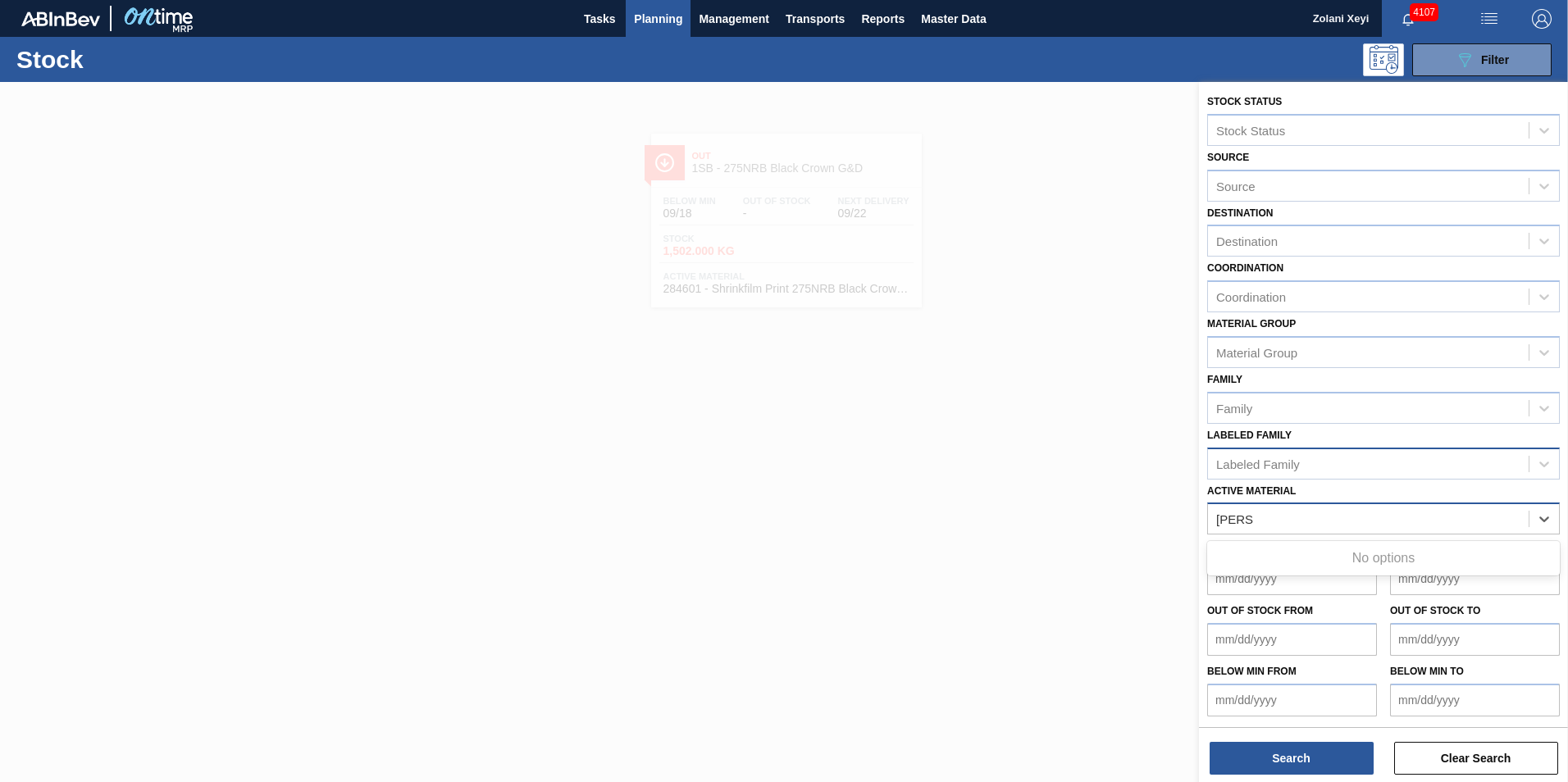
type Material "stella"
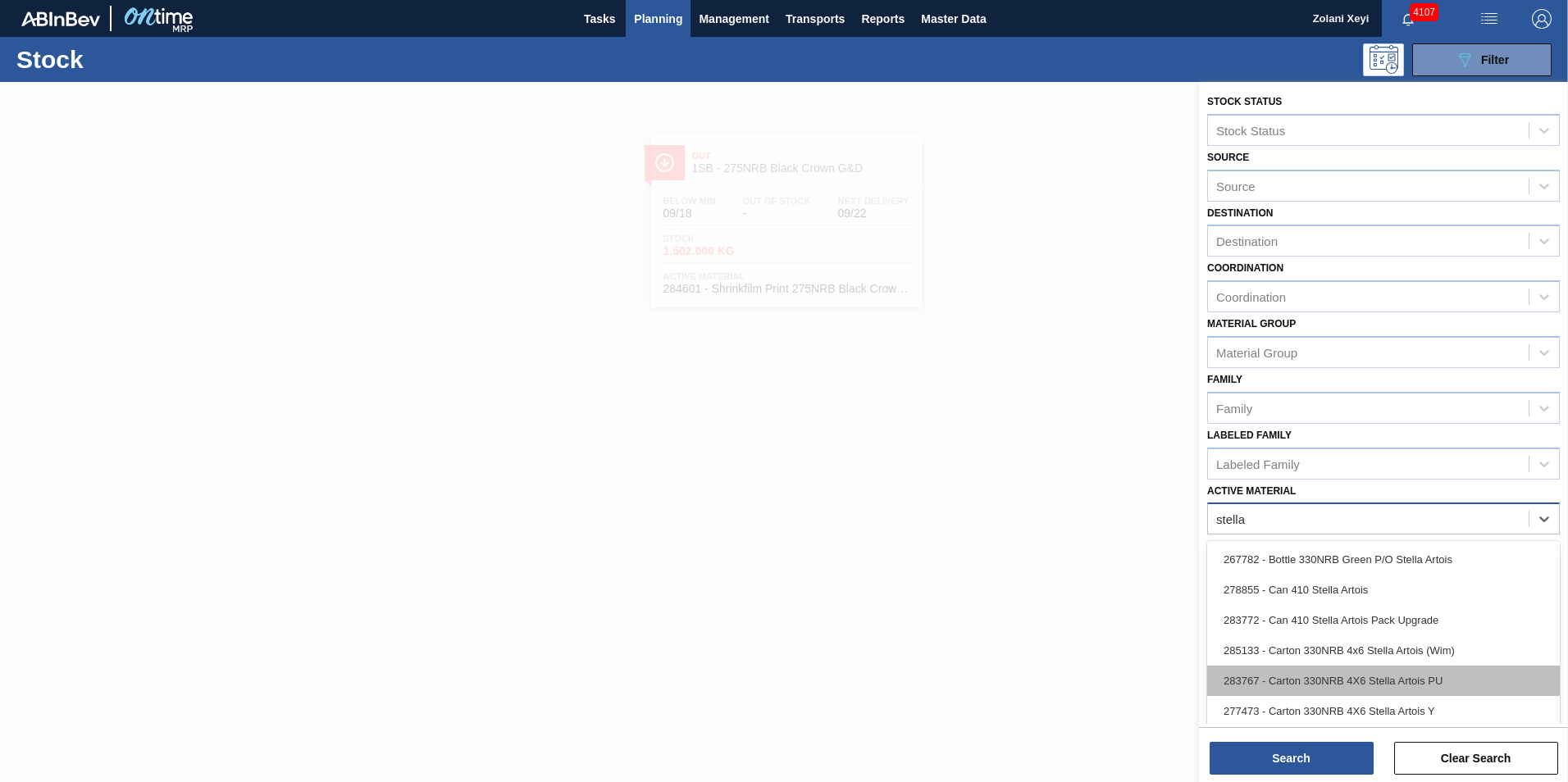
click at [1375, 678] on div "283767 - Carton 330NRB 4X6 Stella Artois PU" at bounding box center [1383, 681] width 353 height 30
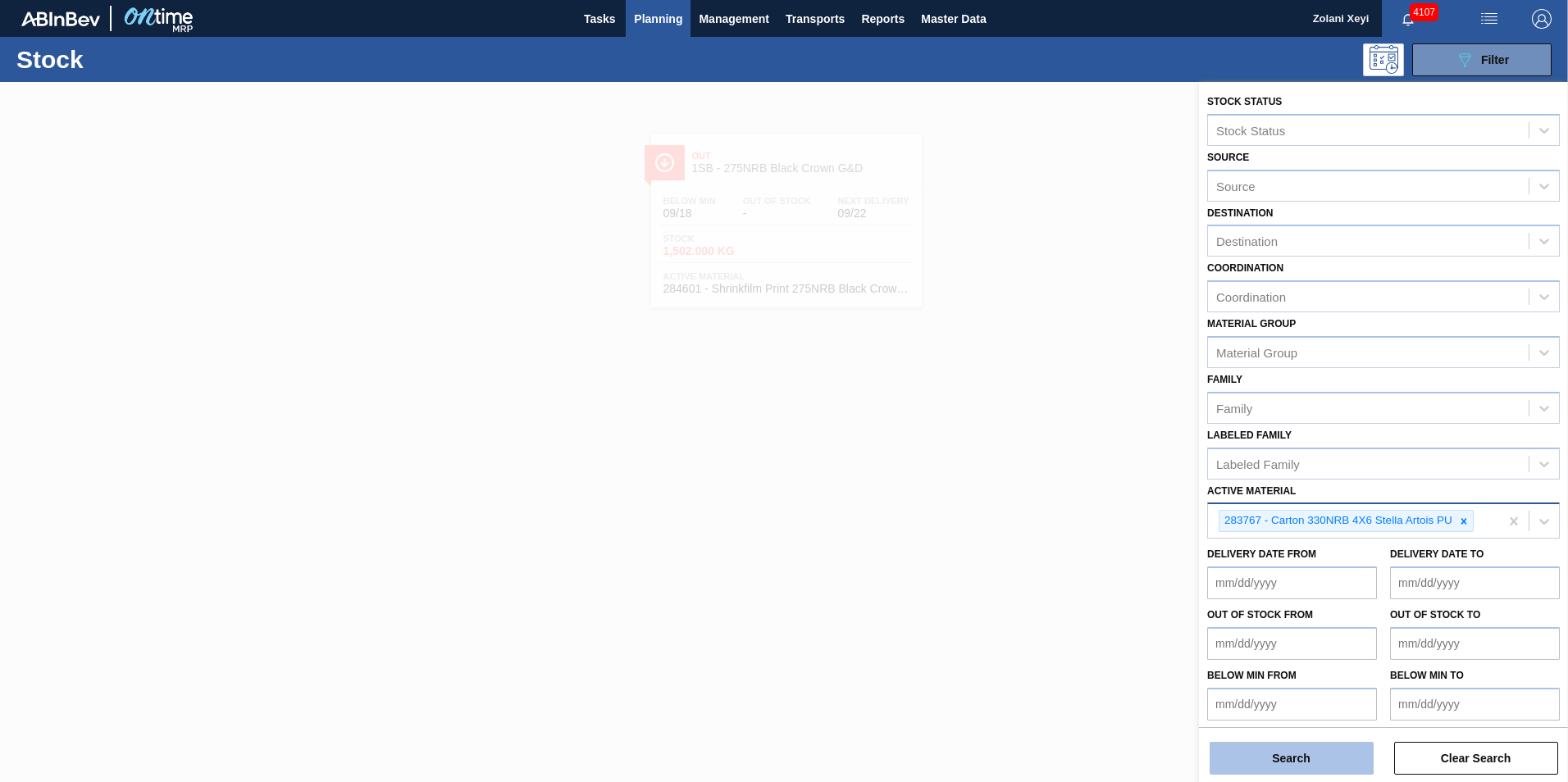
click at [1308, 754] on button "Search" at bounding box center [1292, 758] width 164 height 33
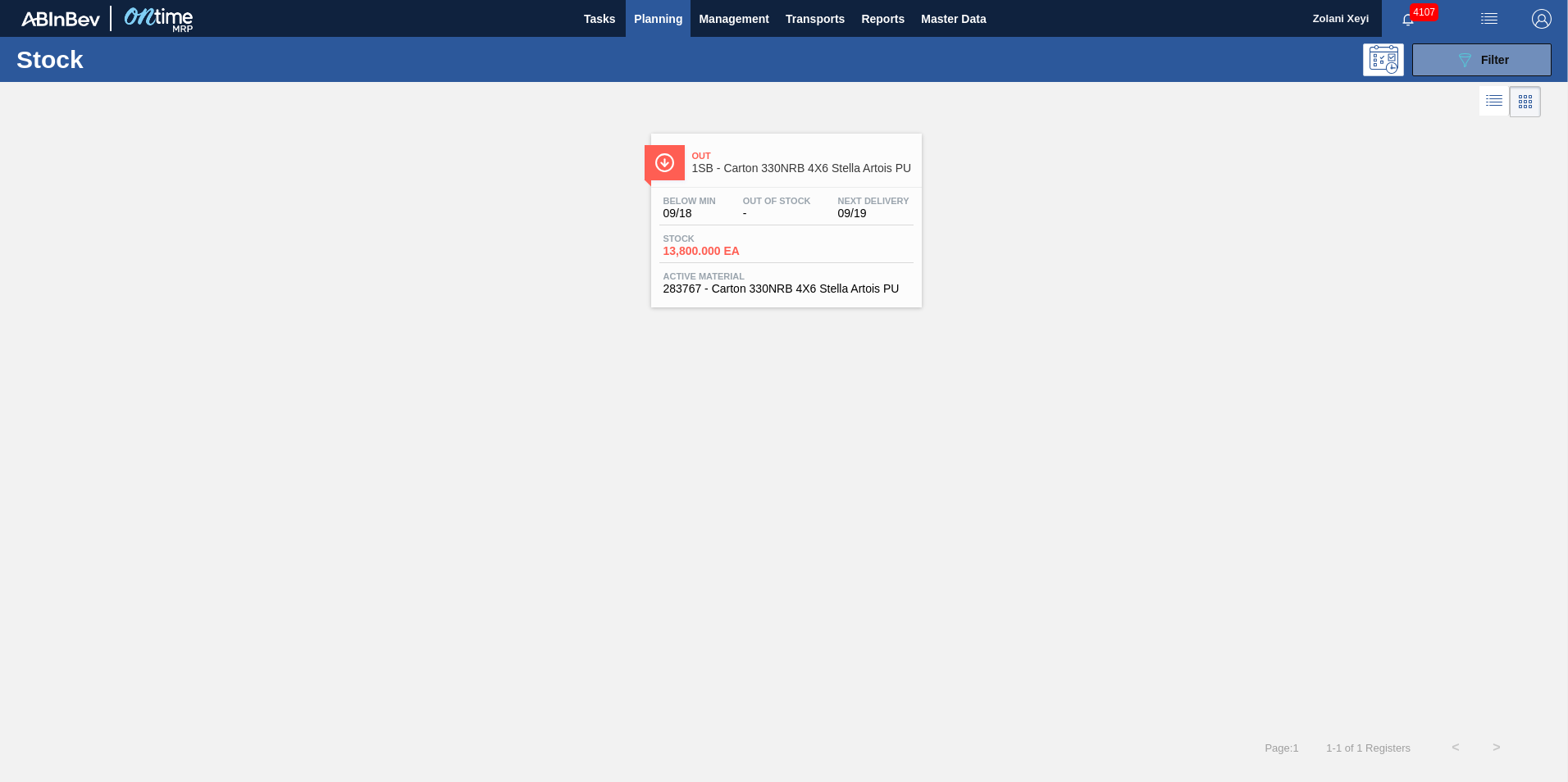
click at [795, 239] on div "Stock 13,800.000 EA" at bounding box center [786, 248] width 254 height 29
click at [804, 237] on div "Stock 13,800.000 EA" at bounding box center [786, 248] width 254 height 29
click at [818, 250] on div "Stock 13,800.000 EA" at bounding box center [786, 248] width 254 height 29
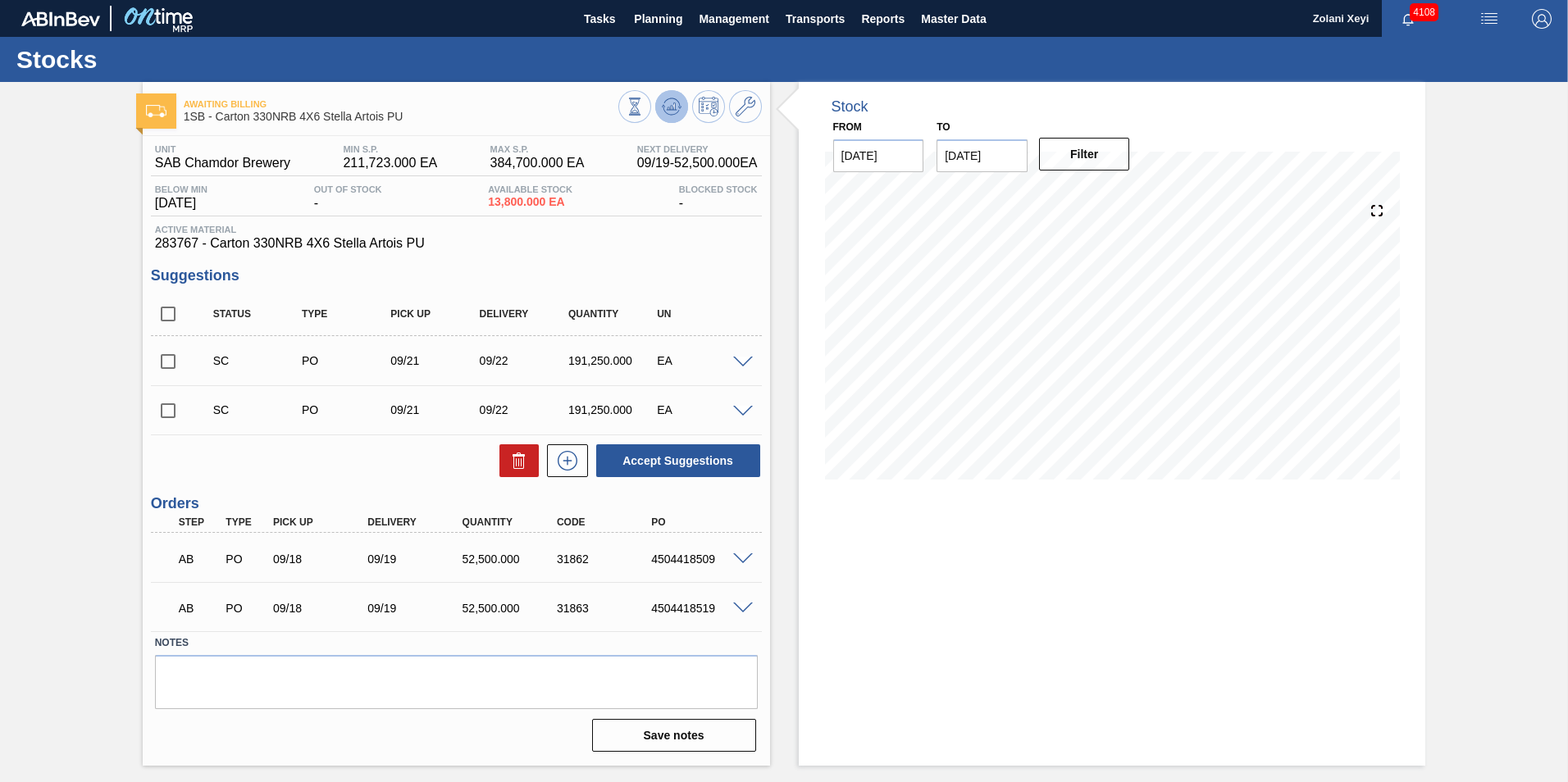
click at [670, 103] on icon at bounding box center [671, 106] width 19 height 19
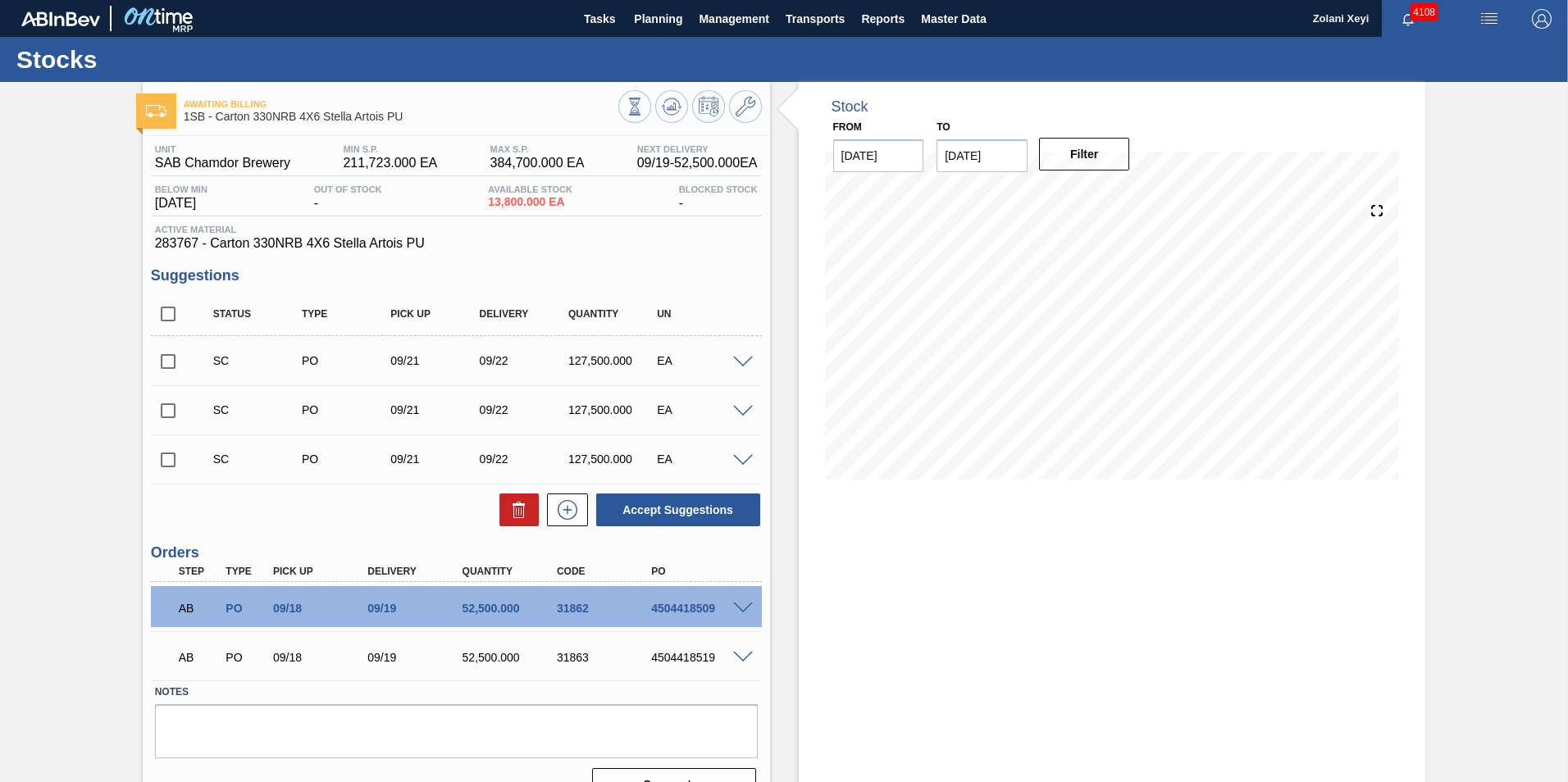
click at [166, 458] on input "checkbox" at bounding box center [168, 460] width 34 height 34
click at [676, 505] on button "Accept Suggestions" at bounding box center [678, 509] width 164 height 33
checkbox input "false"
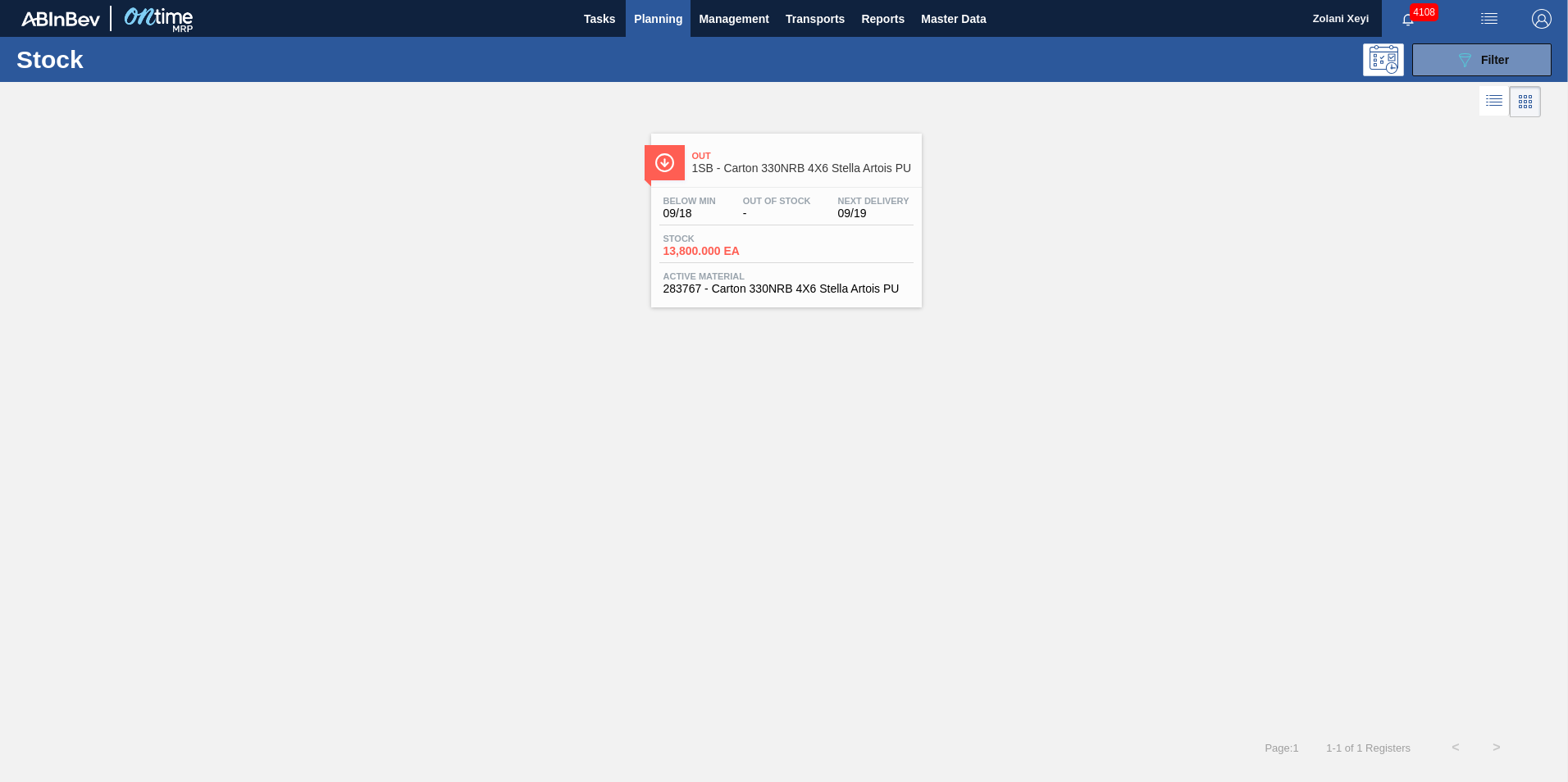
click at [779, 238] on div "Stock 13,800.000 EA" at bounding box center [720, 245] width 123 height 23
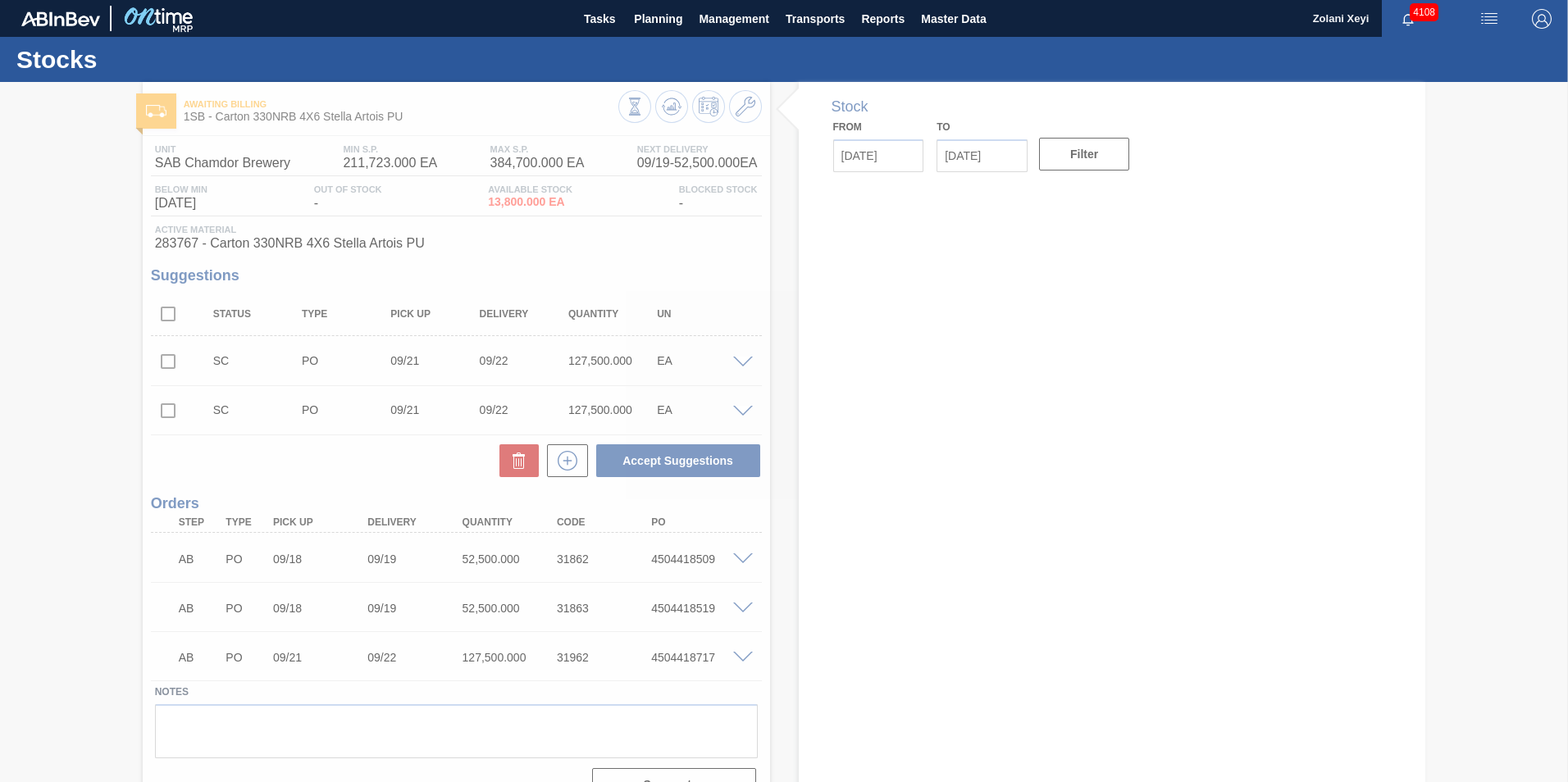
type input "[DATE]"
